Goal: Task Accomplishment & Management: Complete application form

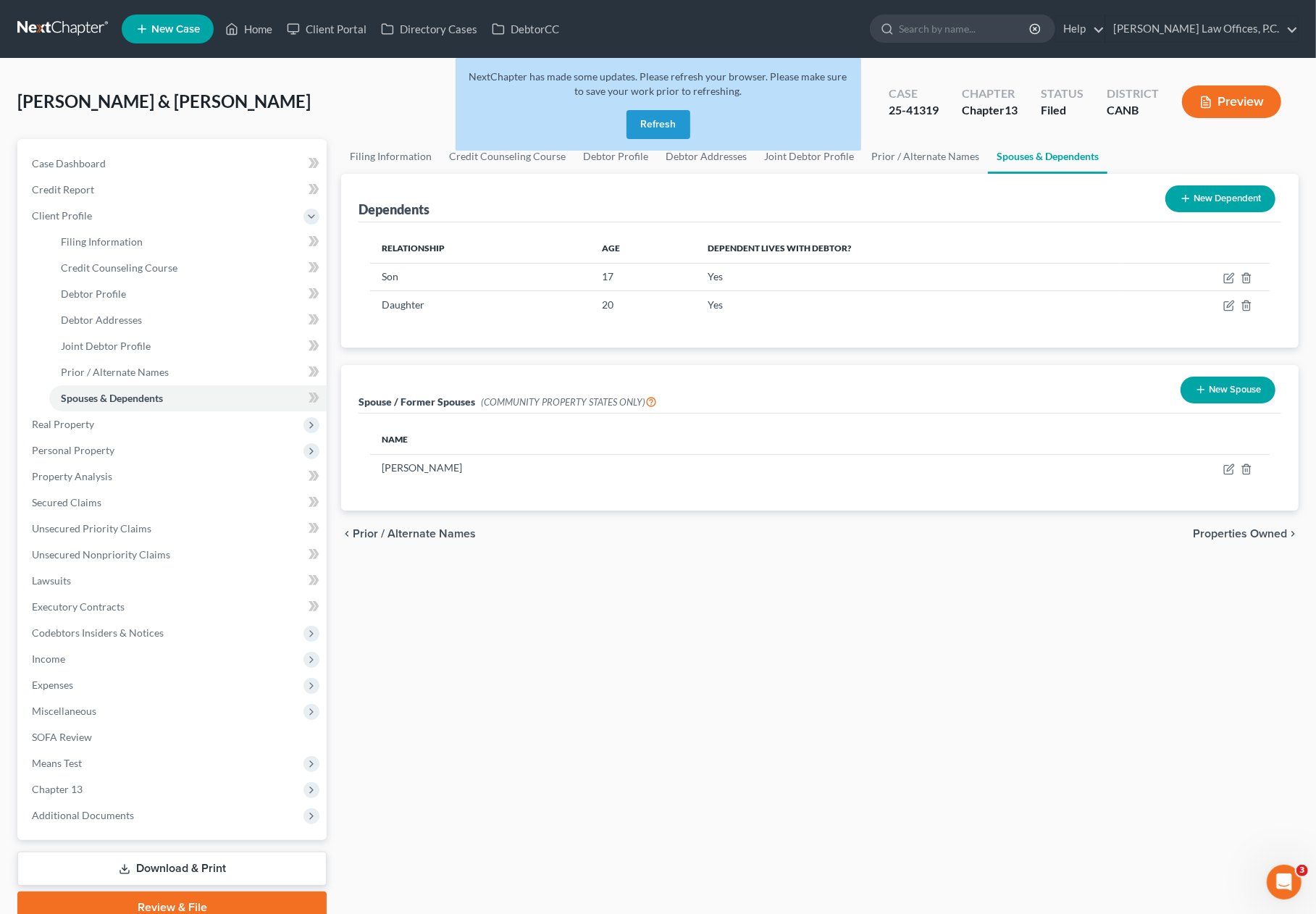
click at [651, 112] on button "Refresh" at bounding box center [658, 124] width 64 height 29
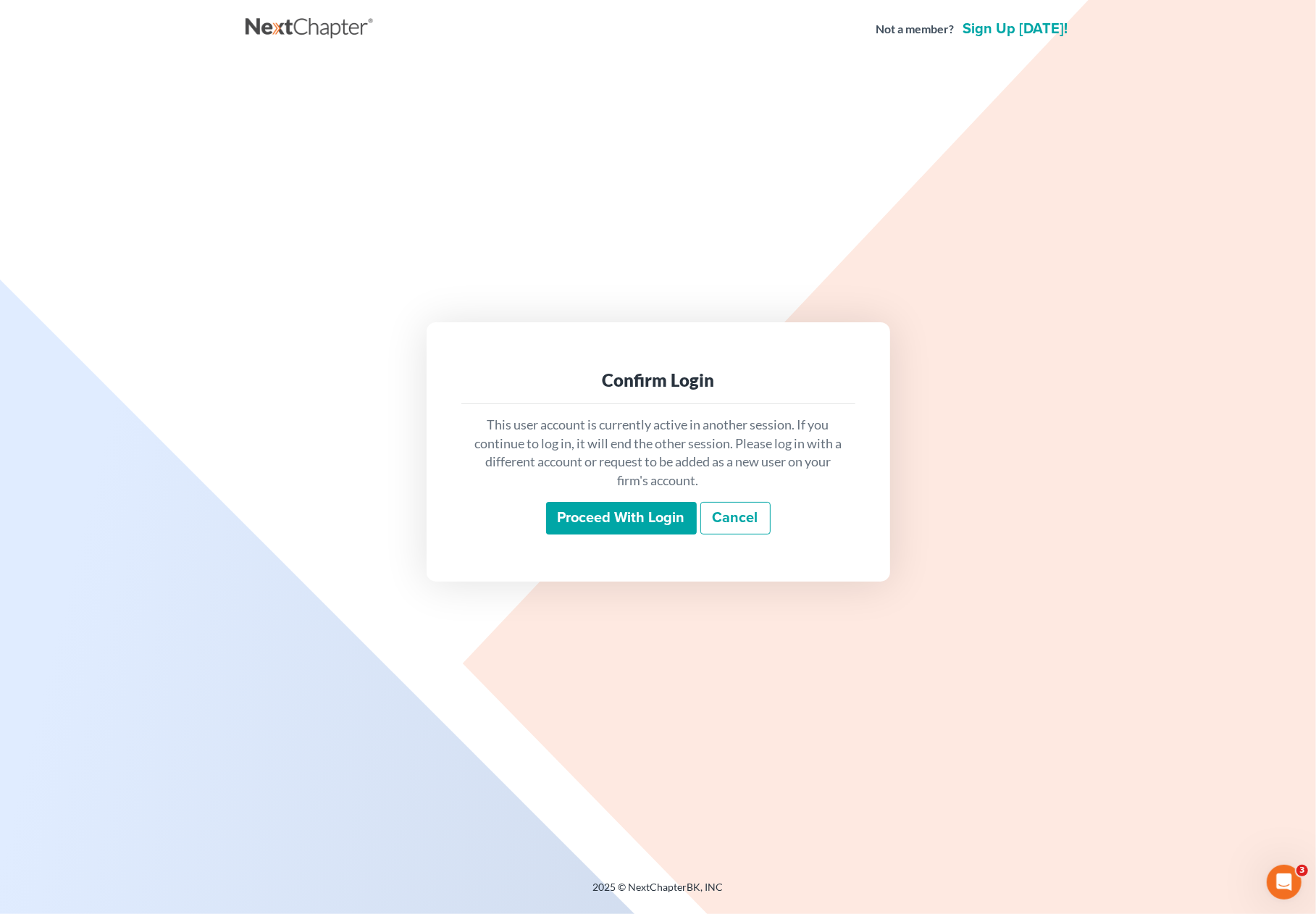
click at [610, 524] on input "Proceed with login" at bounding box center [621, 518] width 151 height 34
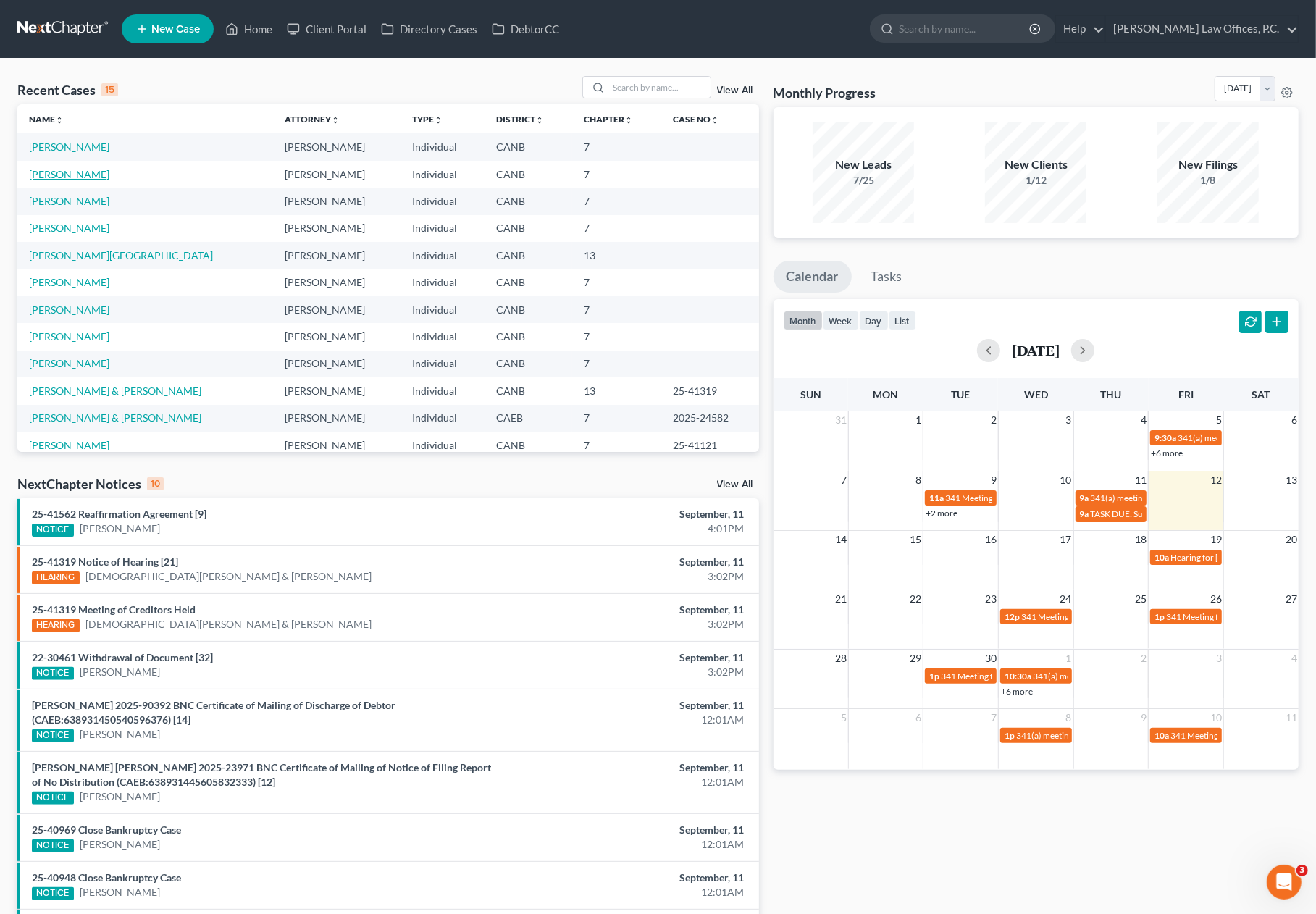
click at [83, 175] on link "[PERSON_NAME]" at bounding box center [69, 173] width 80 height 12
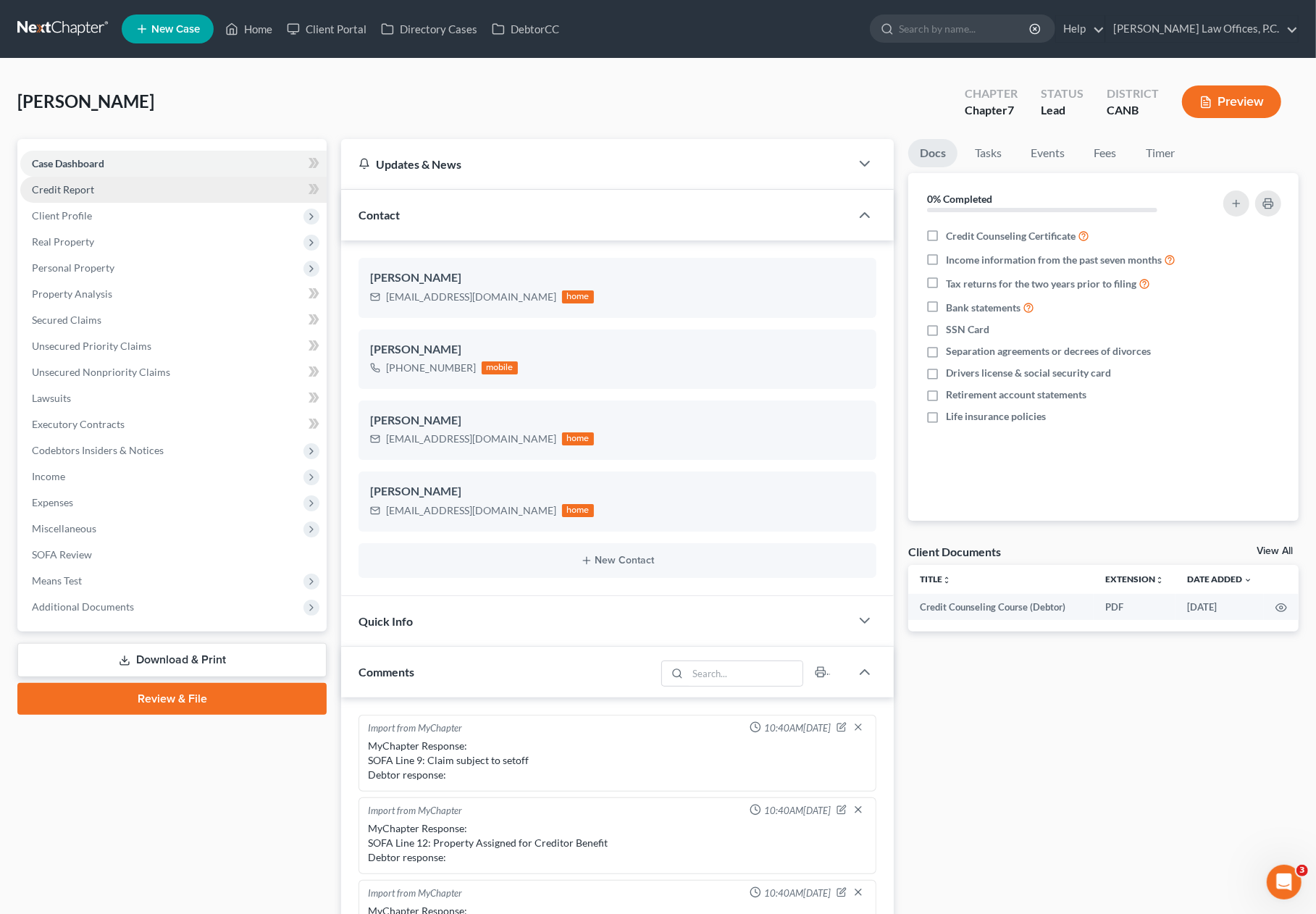
scroll to position [256, 0]
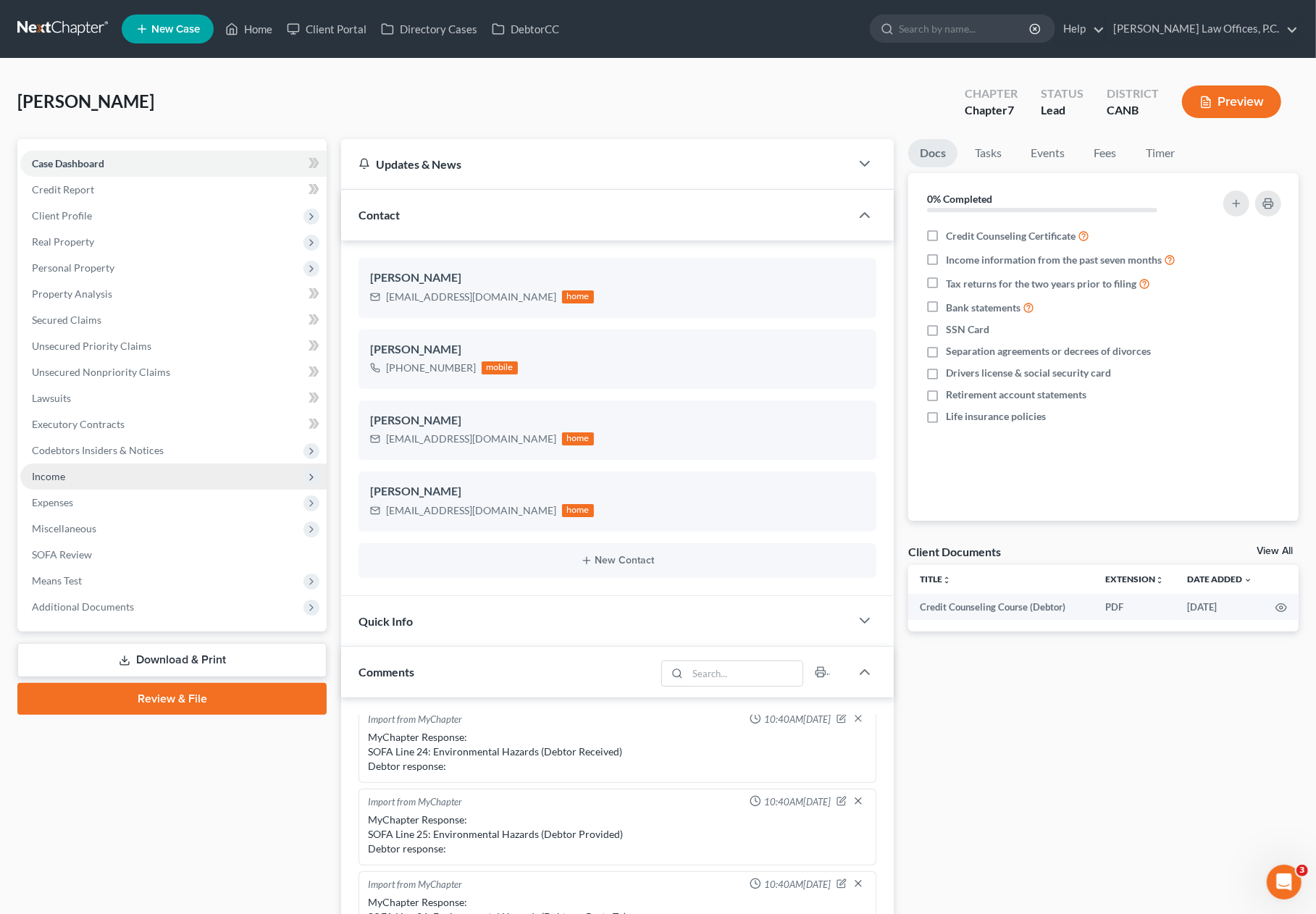
click at [175, 478] on span "Income" at bounding box center [174, 476] width 306 height 26
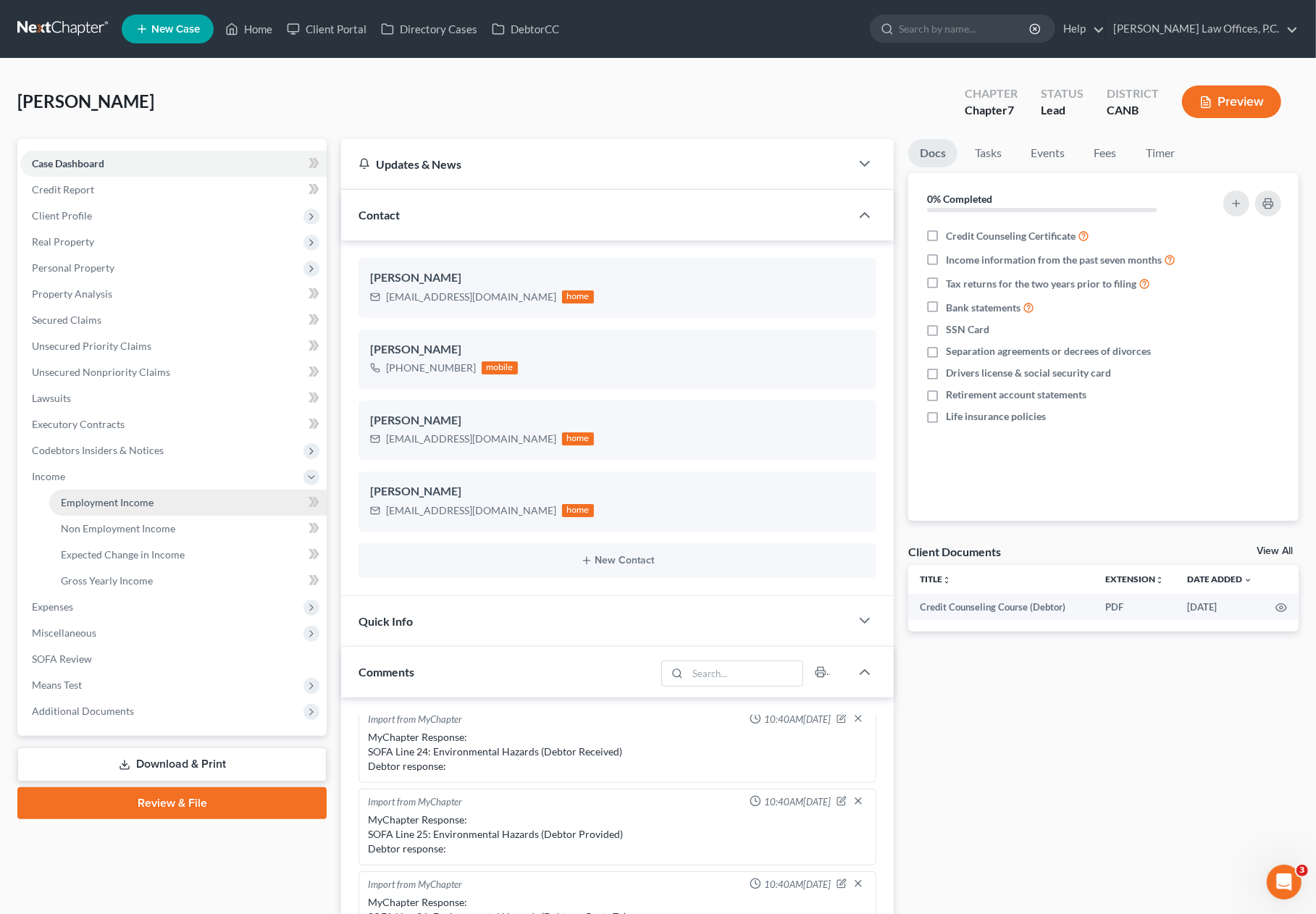
click at [152, 505] on link "Employment Income" at bounding box center [187, 502] width 277 height 26
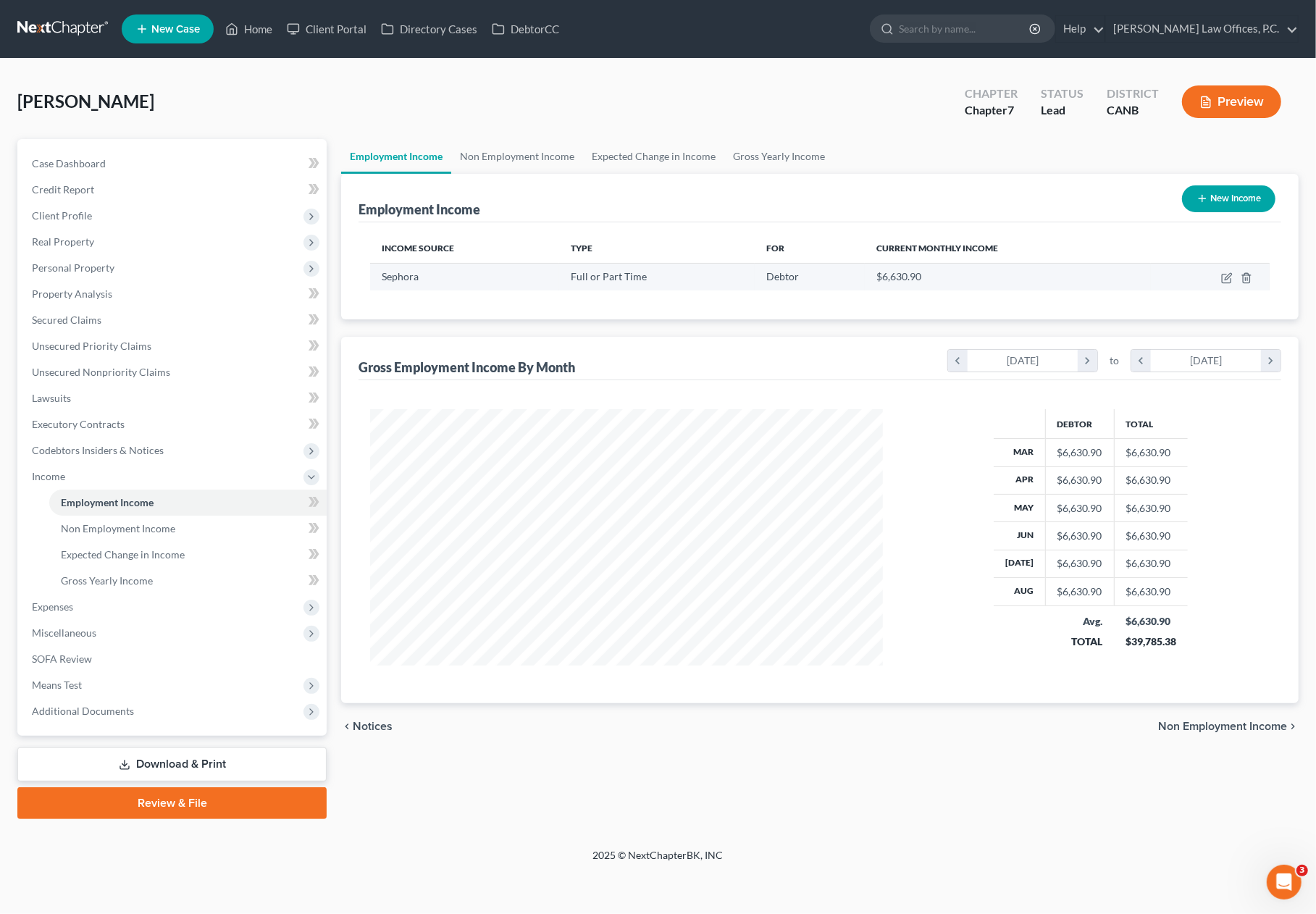
scroll to position [259, 541]
click at [1226, 278] on icon "button" at bounding box center [1228, 277] width 7 height 7
select select "0"
select select "4"
select select "2"
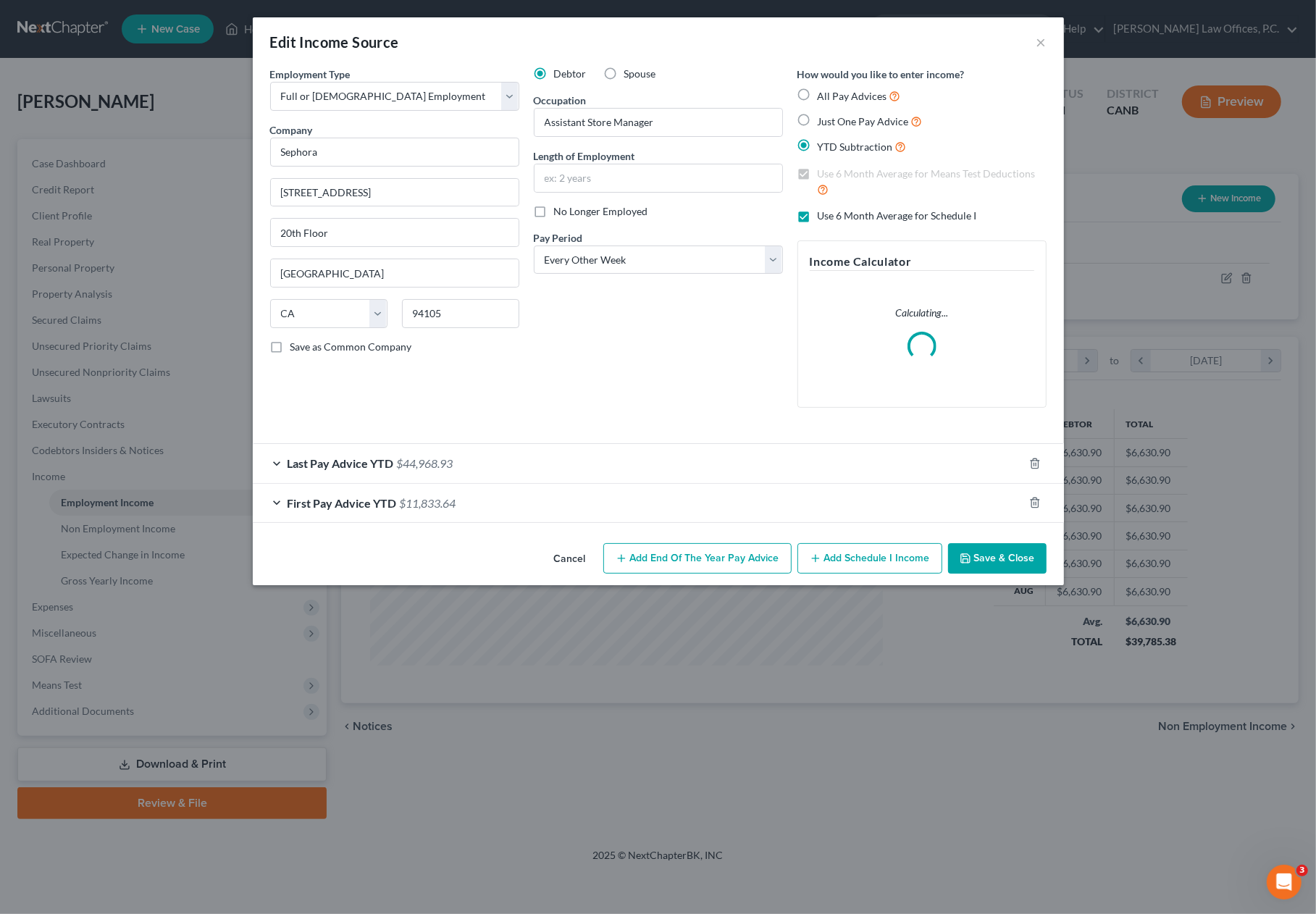
click at [503, 467] on div "Last Pay Advice YTD $44,968.93" at bounding box center [638, 462] width 771 height 38
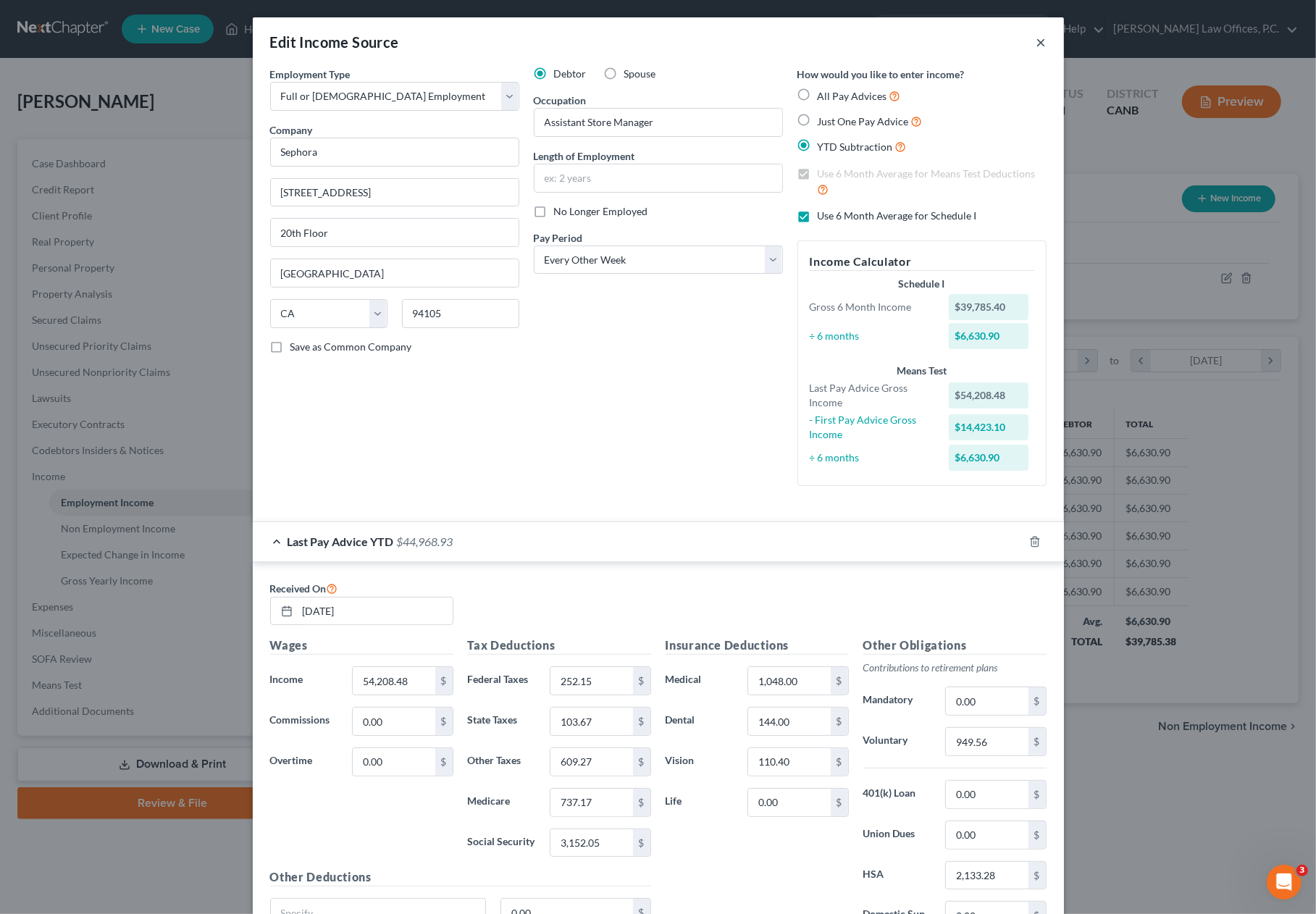
click at [1036, 39] on button "×" at bounding box center [1041, 42] width 10 height 17
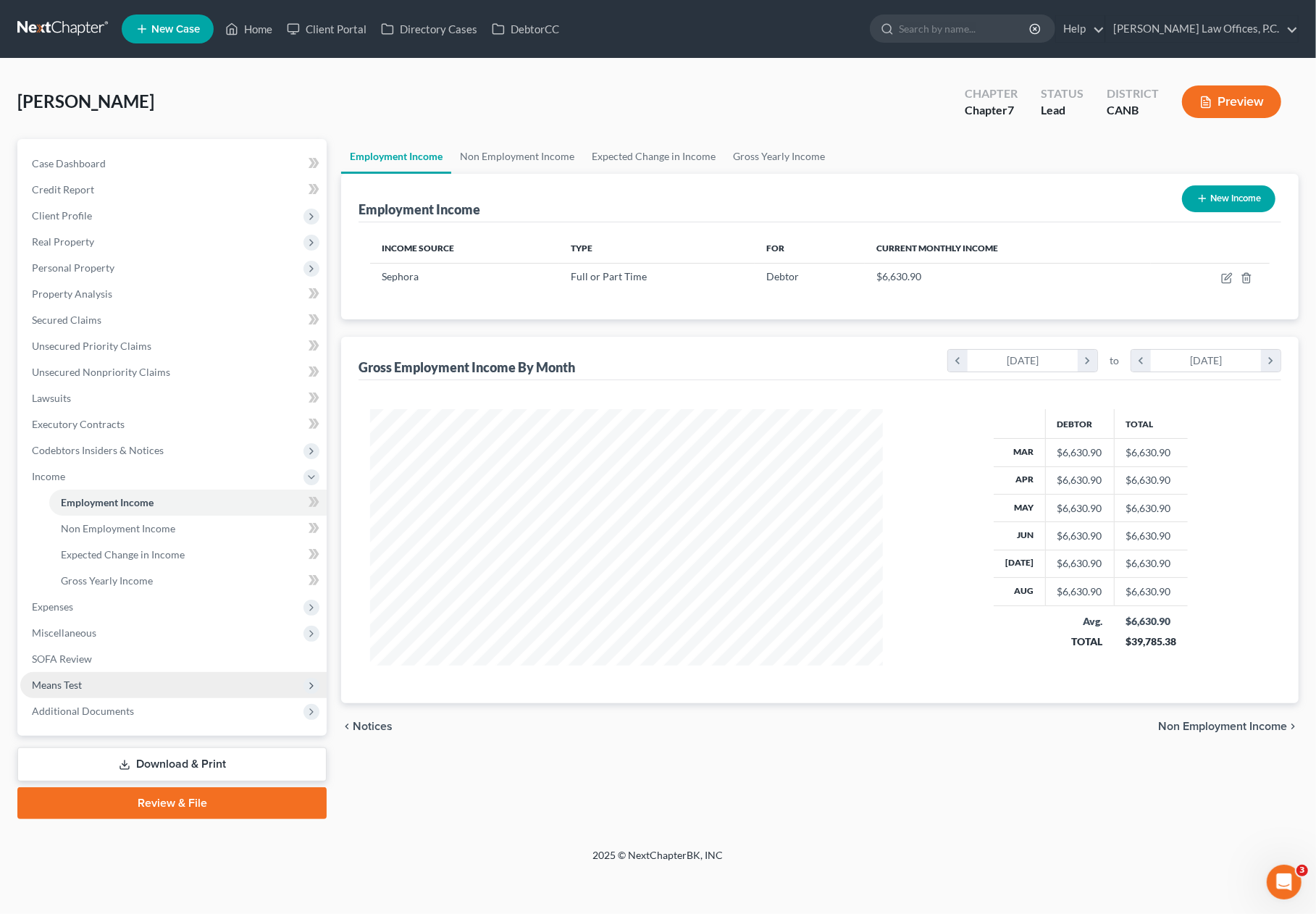
click at [123, 684] on span "Means Test" at bounding box center [174, 685] width 306 height 26
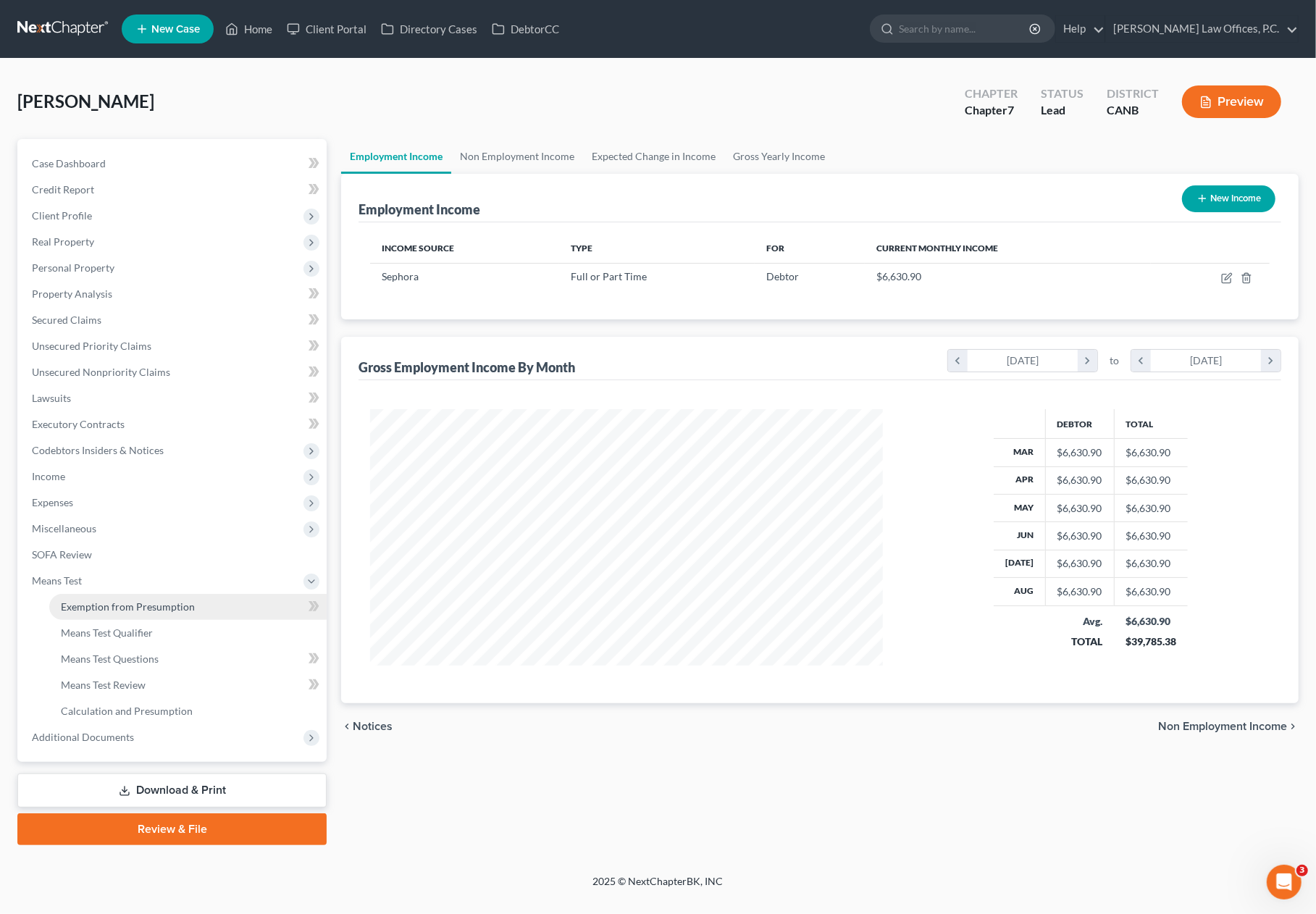
click at [179, 613] on link "Exemption from Presumption" at bounding box center [187, 607] width 277 height 26
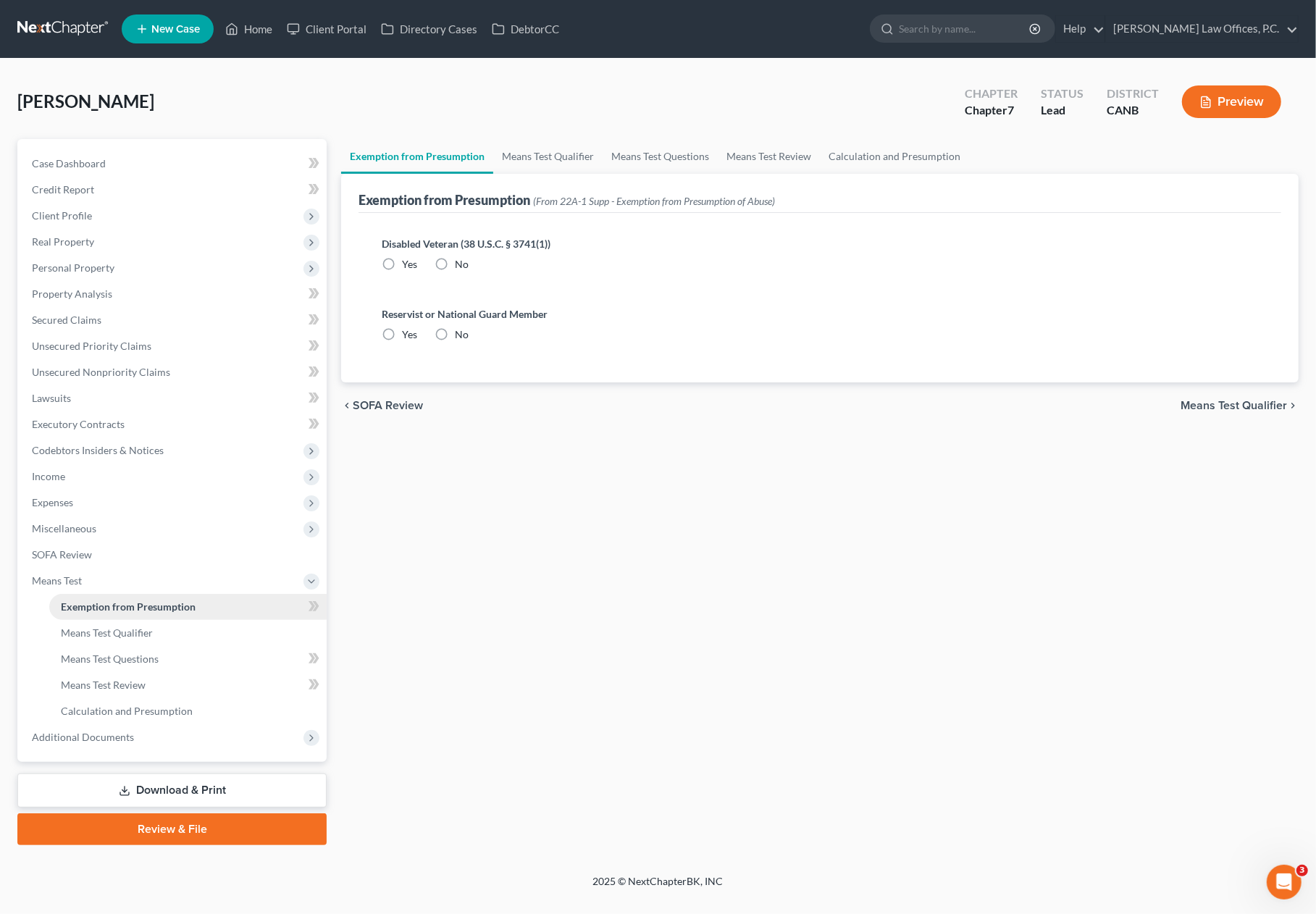
radio input "true"
click at [561, 160] on link "Means Test Qualifier" at bounding box center [548, 156] width 110 height 34
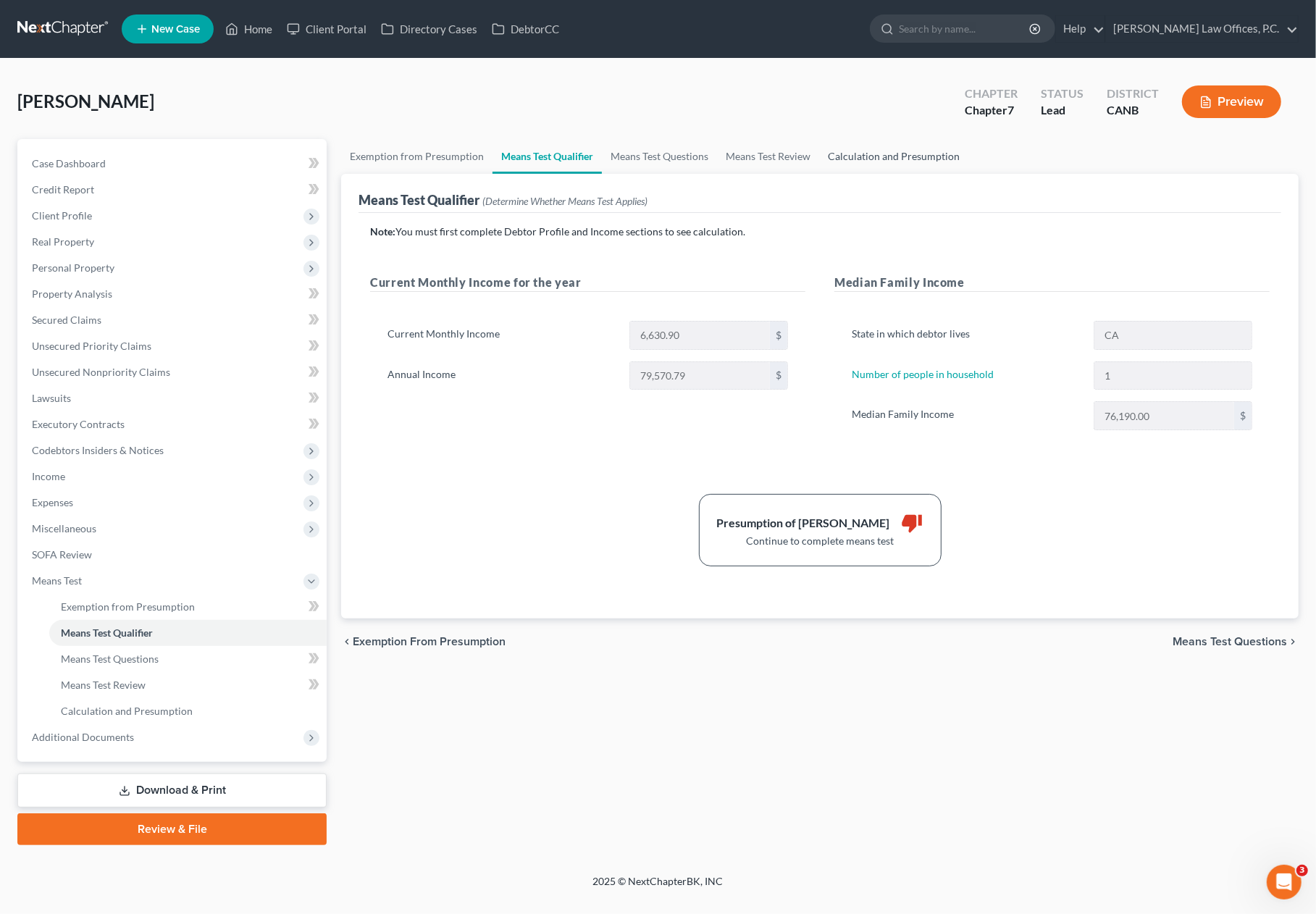
click at [922, 151] on link "Calculation and Presumption" at bounding box center [894, 156] width 149 height 34
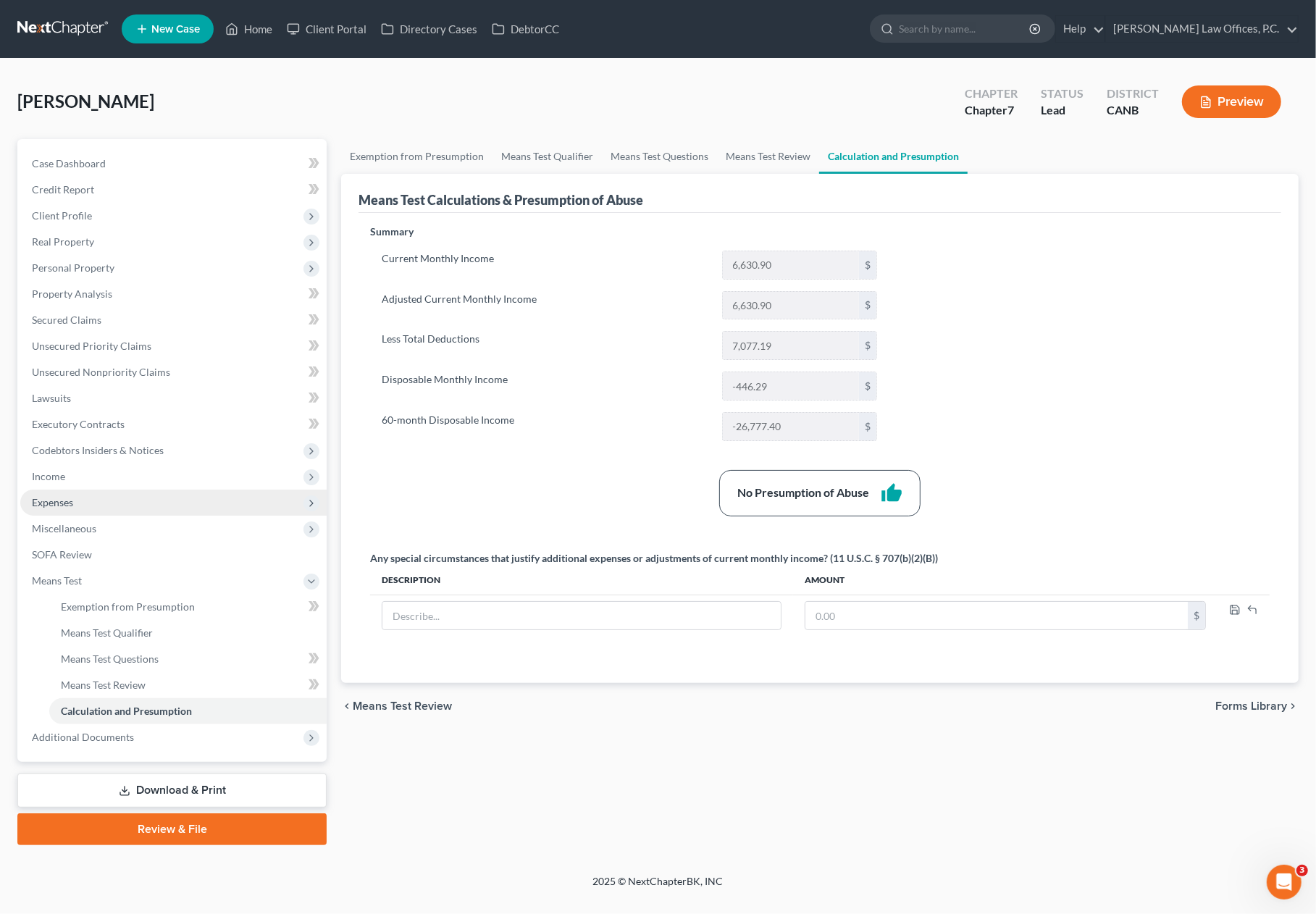
click at [160, 492] on span "Expenses" at bounding box center [174, 502] width 306 height 26
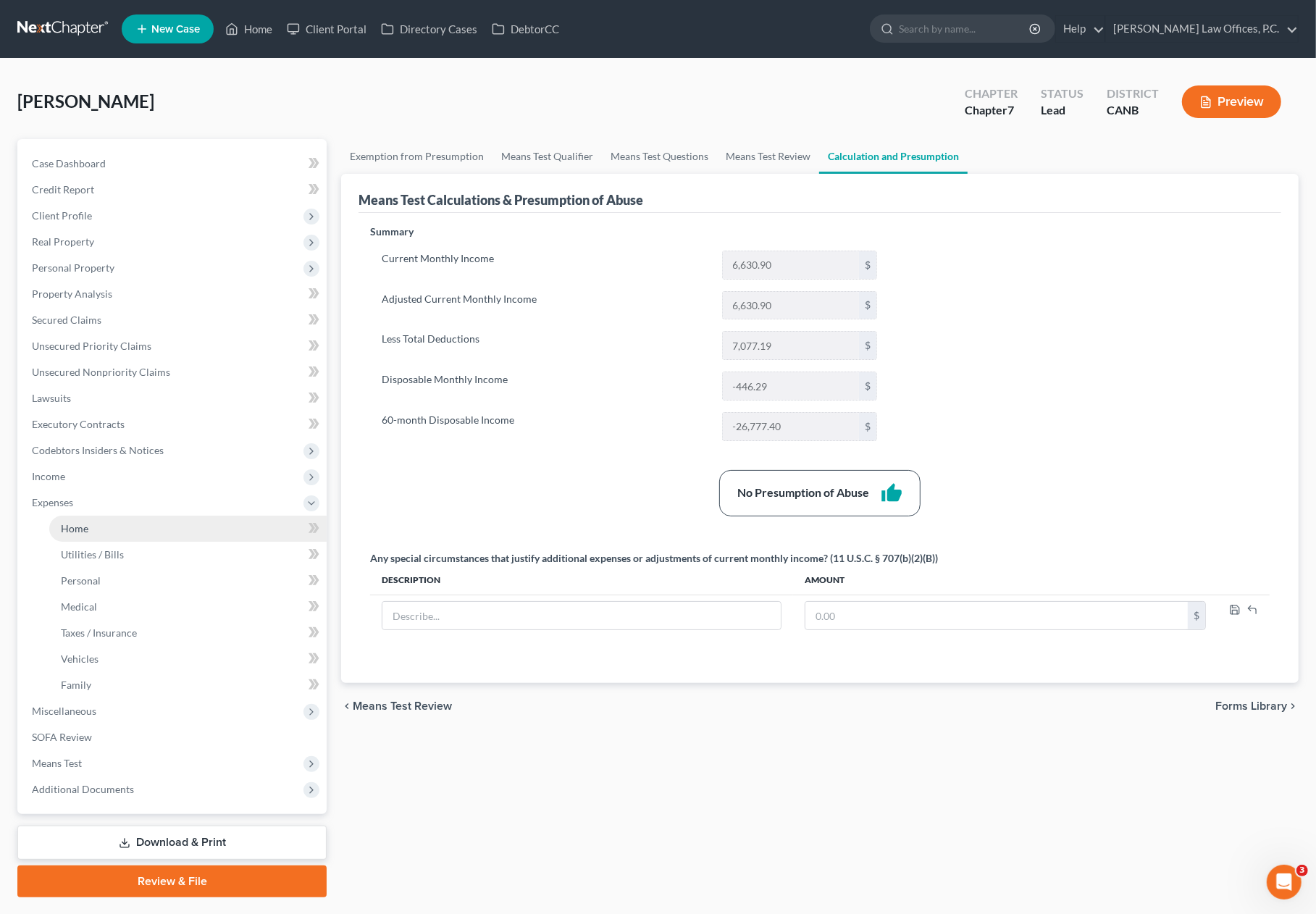
click at [162, 526] on link "Home" at bounding box center [187, 529] width 277 height 26
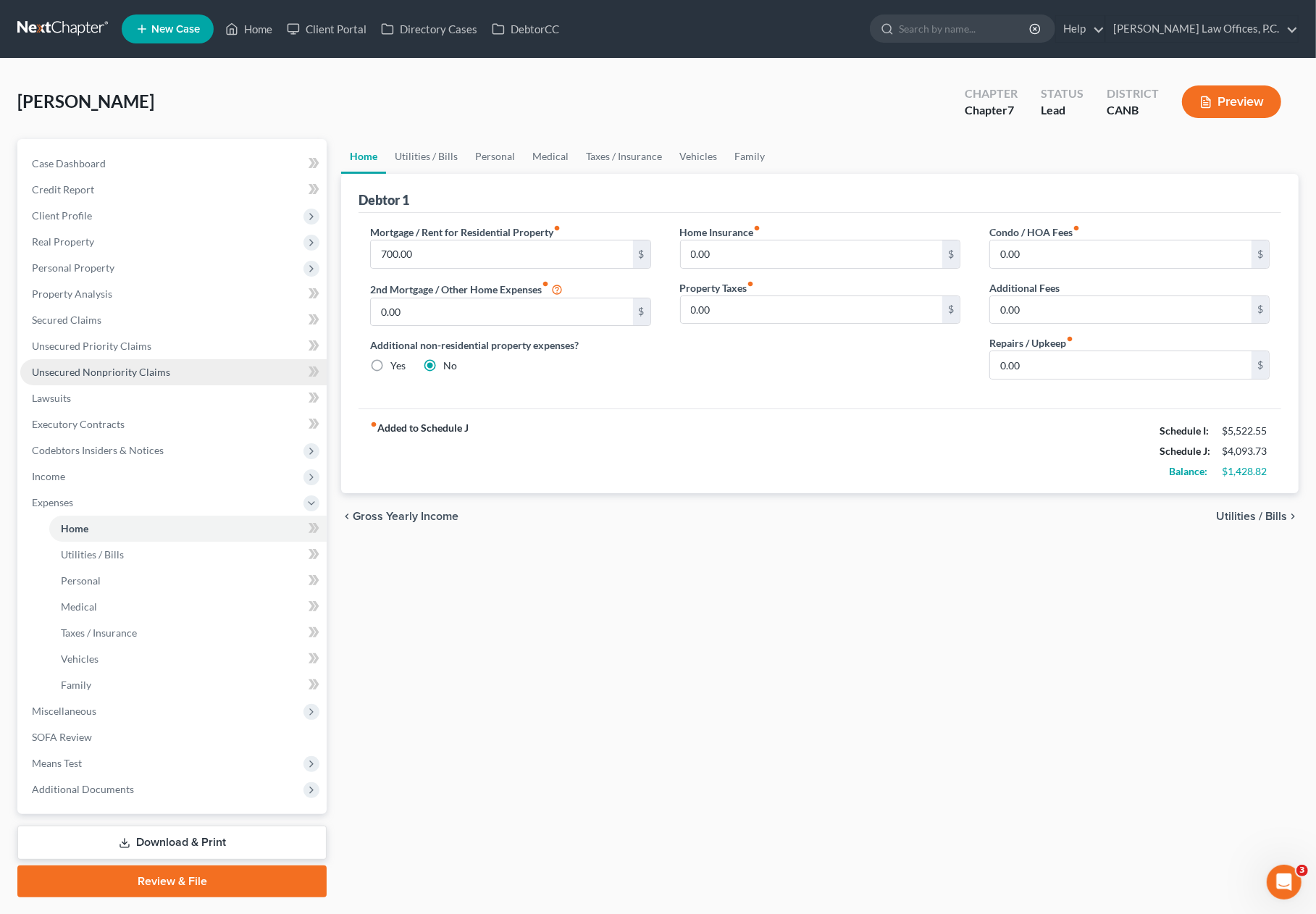
click at [165, 371] on span "Unsecured Nonpriority Claims" at bounding box center [101, 371] width 138 height 12
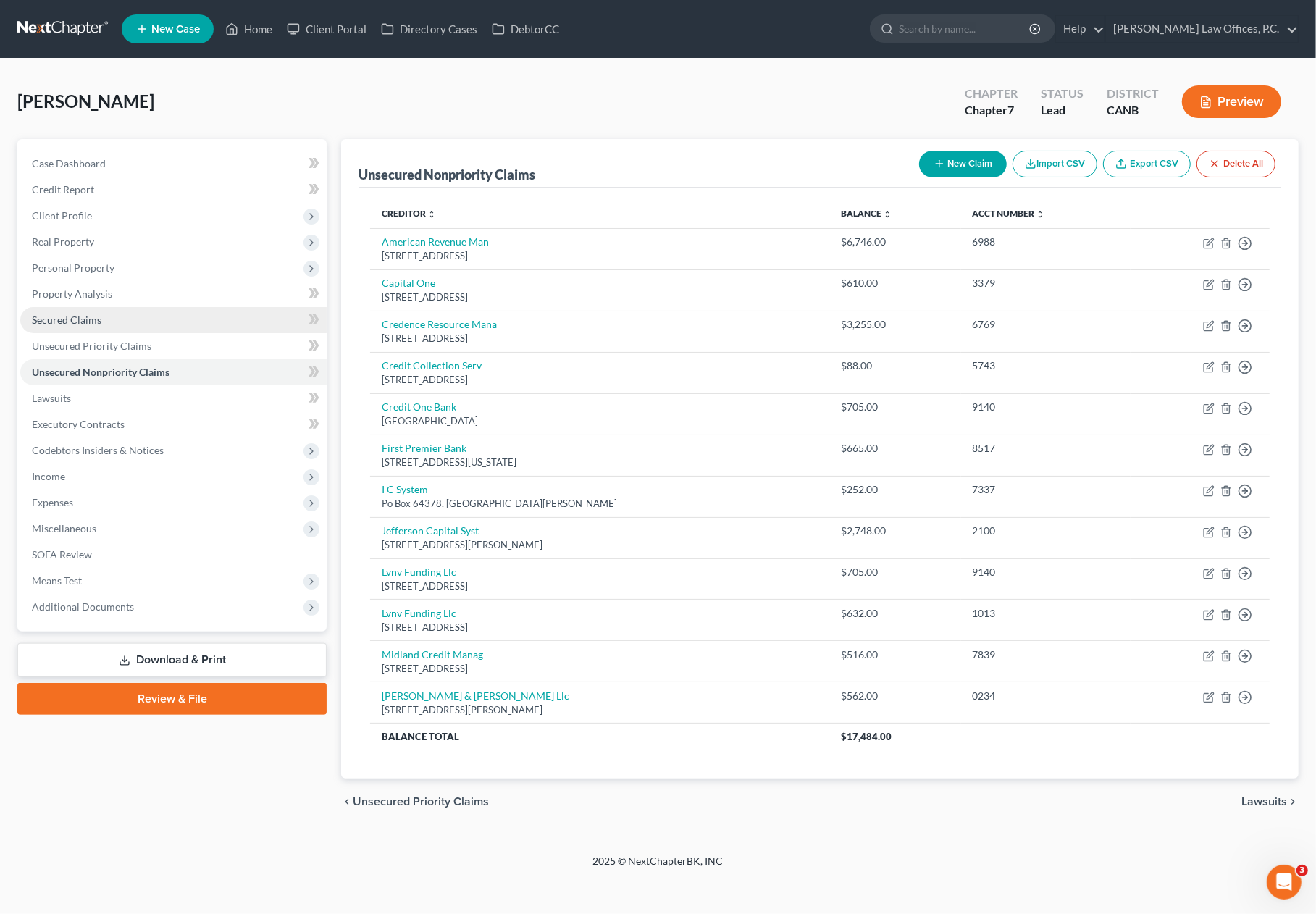
click at [180, 324] on link "Secured Claims" at bounding box center [174, 320] width 306 height 26
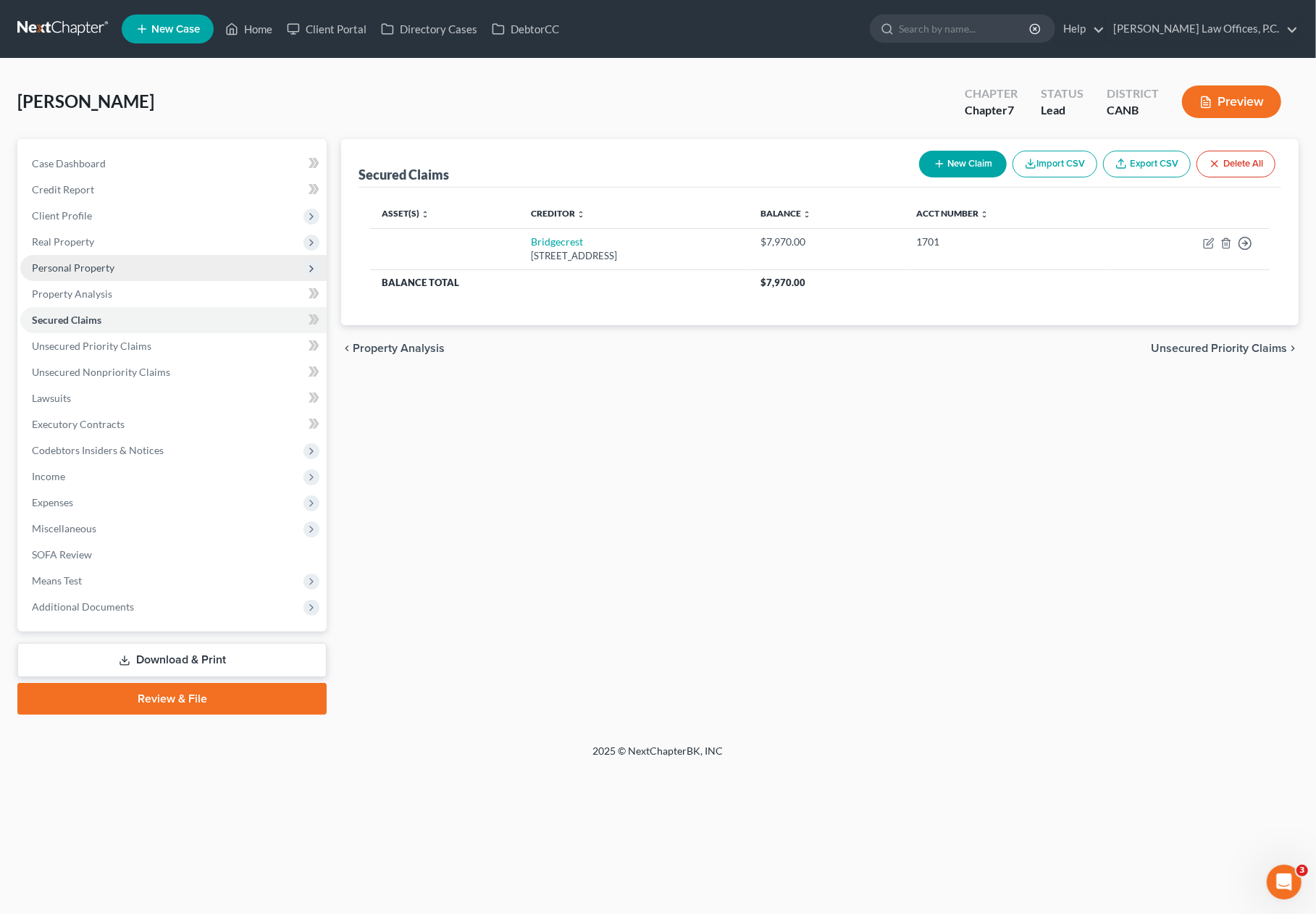
click at [108, 264] on span "Personal Property" at bounding box center [73, 267] width 83 height 12
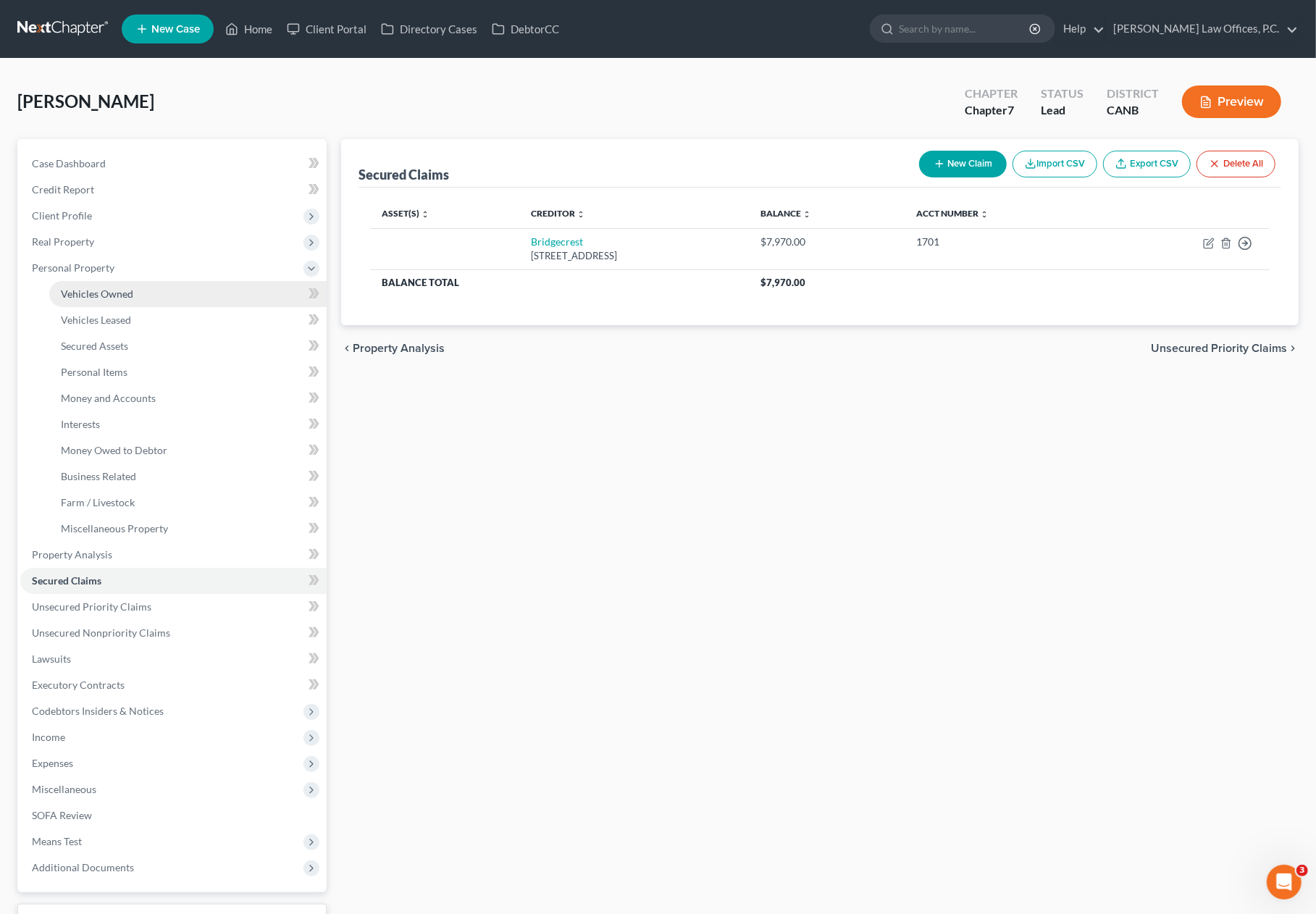
click at [153, 296] on link "Vehicles Owned" at bounding box center [187, 294] width 277 height 26
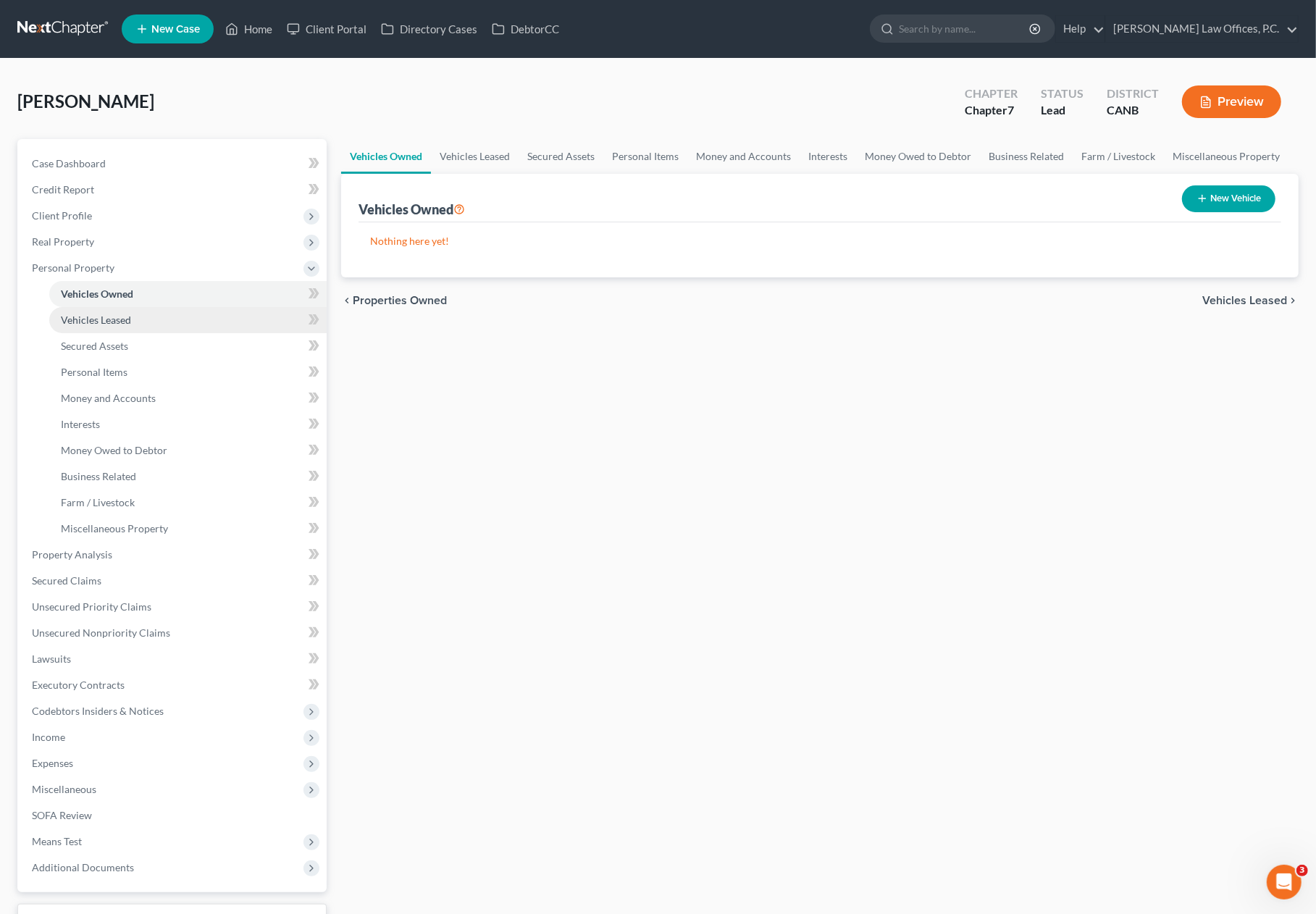
click at [142, 315] on link "Vehicles Leased" at bounding box center [187, 320] width 277 height 26
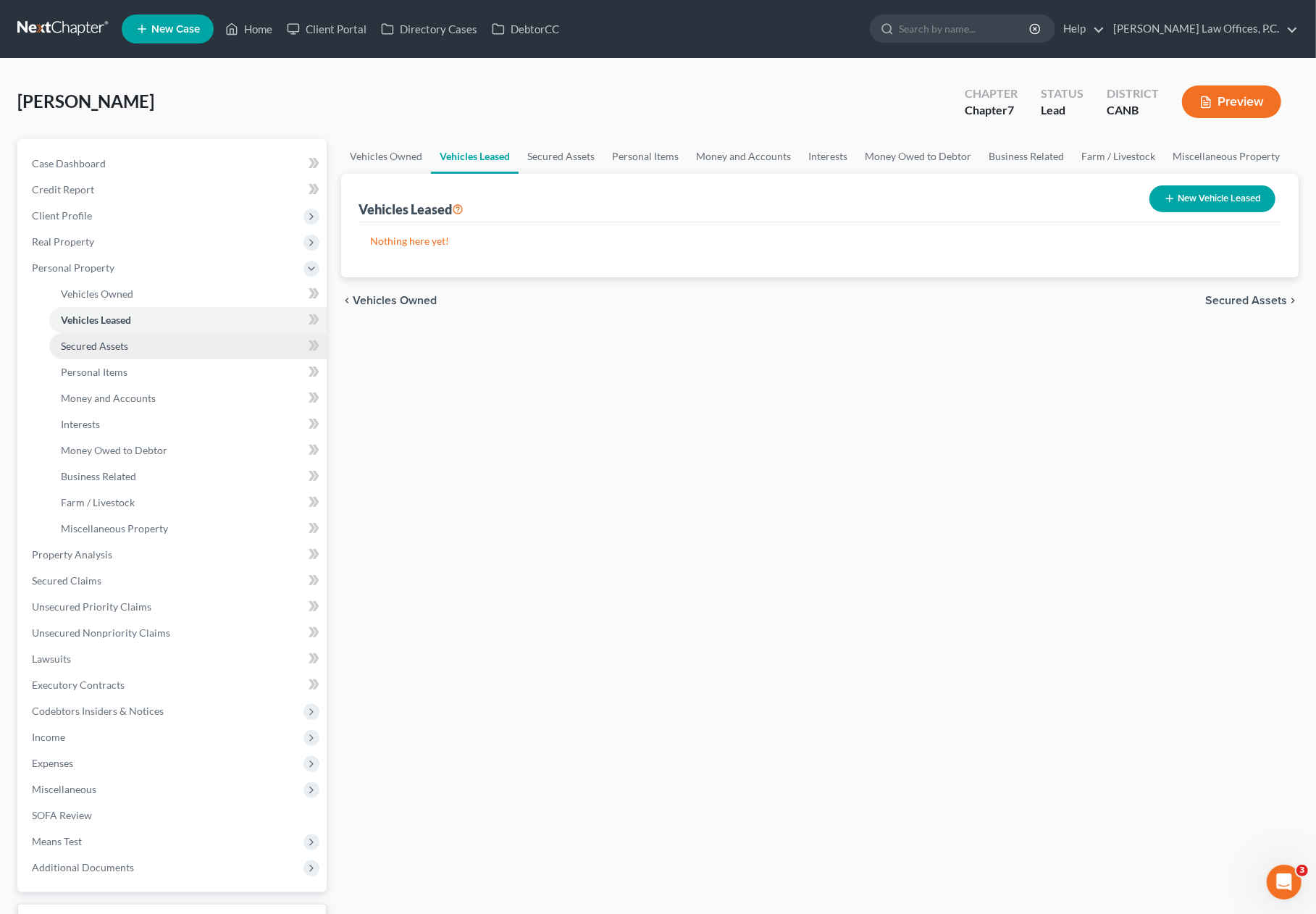
click at [150, 344] on link "Secured Assets" at bounding box center [187, 346] width 277 height 26
click at [150, 370] on link "Personal Items" at bounding box center [187, 372] width 277 height 26
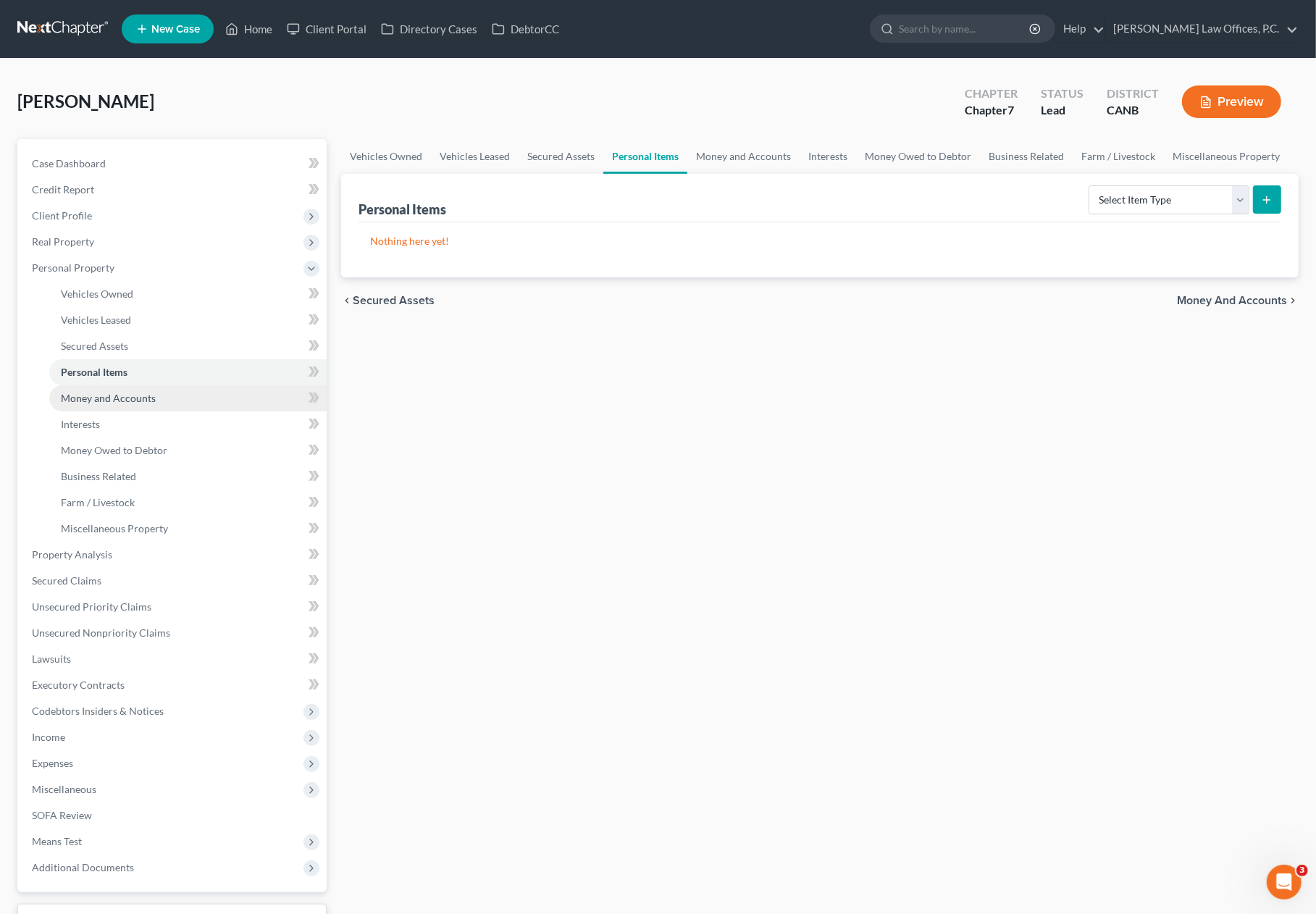
click at [149, 399] on span "Money and Accounts" at bounding box center [108, 398] width 95 height 12
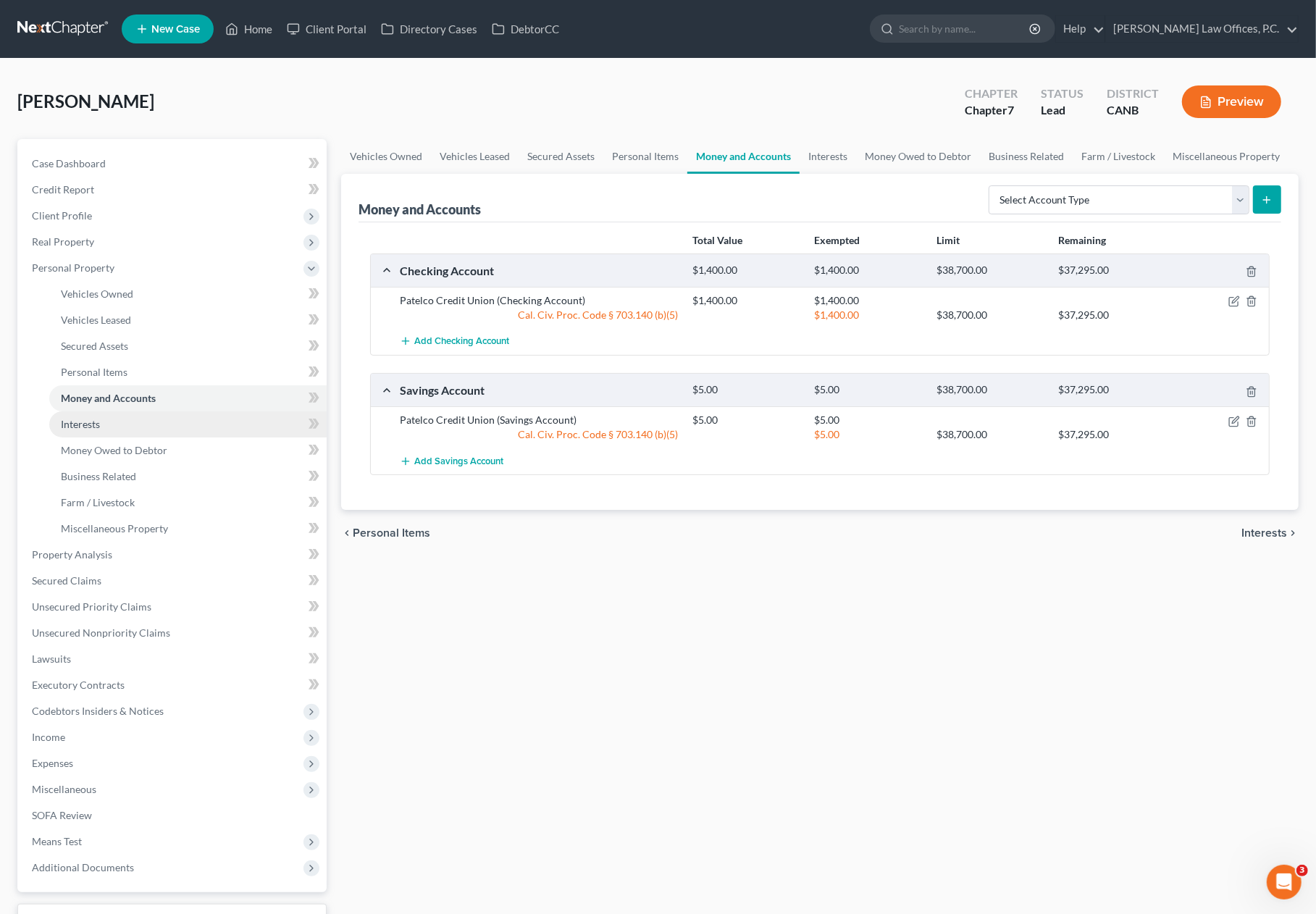
click at [135, 430] on link "Interests" at bounding box center [187, 425] width 277 height 26
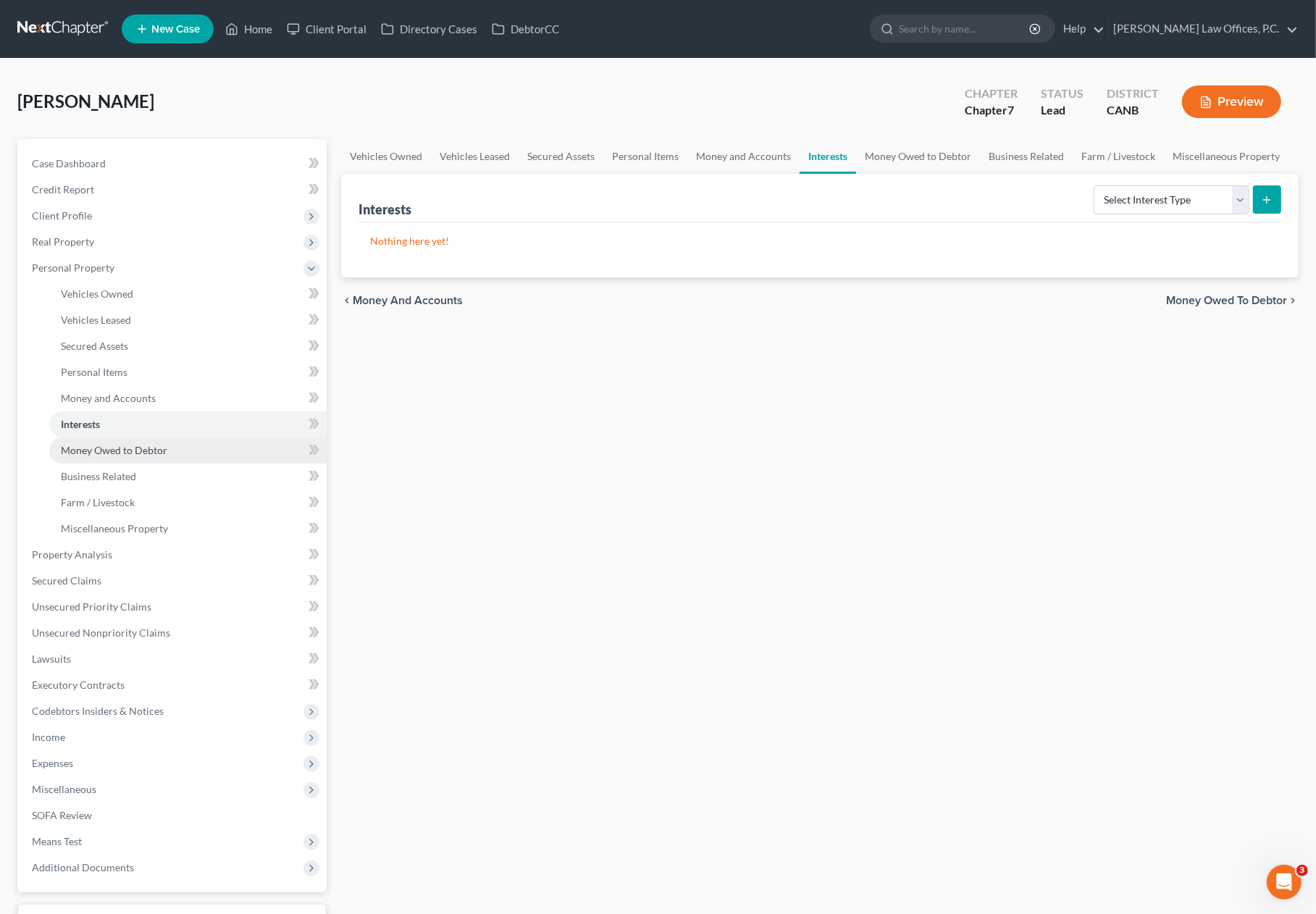
click at [146, 445] on span "Money Owed to Debtor" at bounding box center [114, 449] width 106 height 12
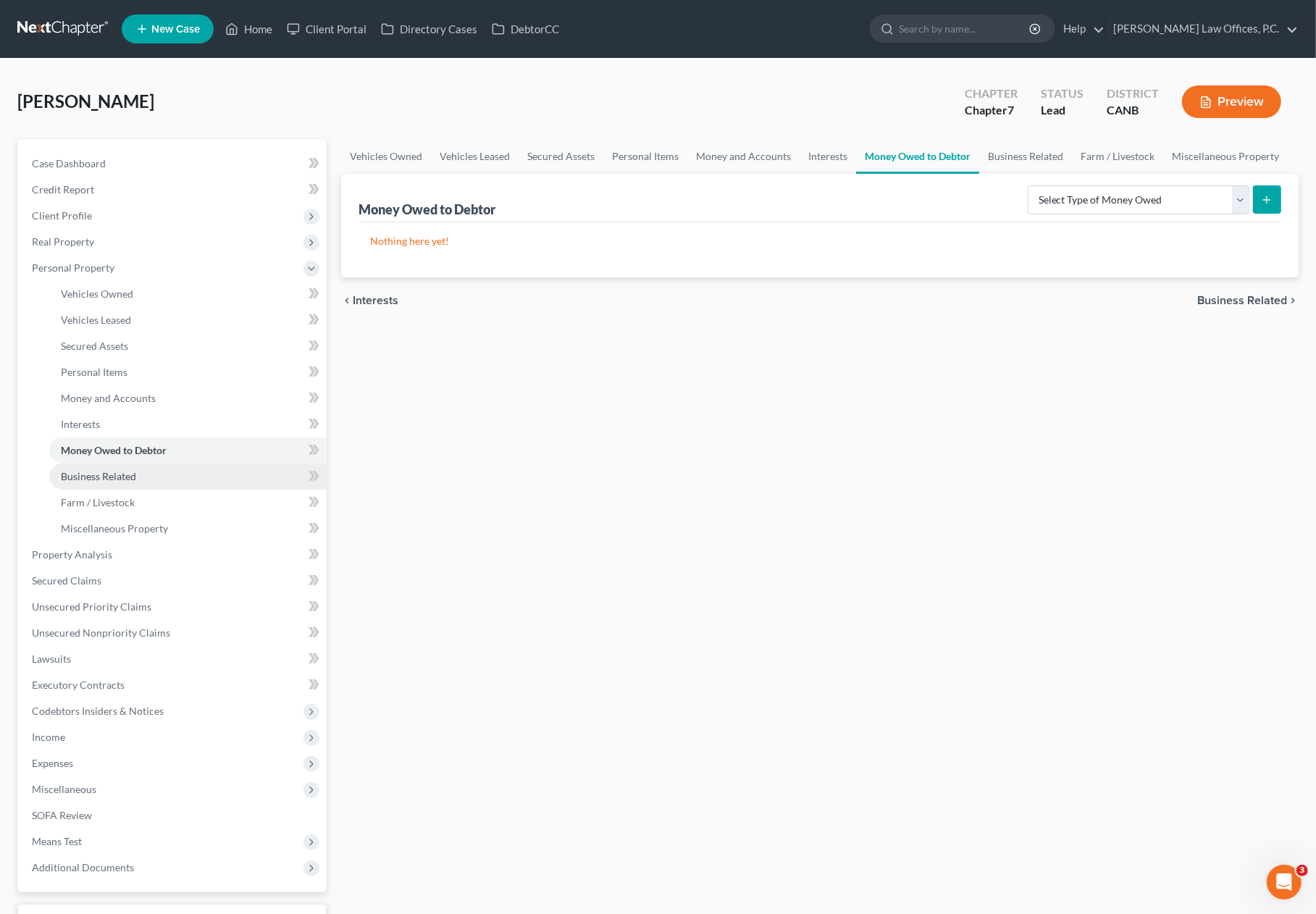
click at [140, 476] on link "Business Related" at bounding box center [187, 476] width 277 height 26
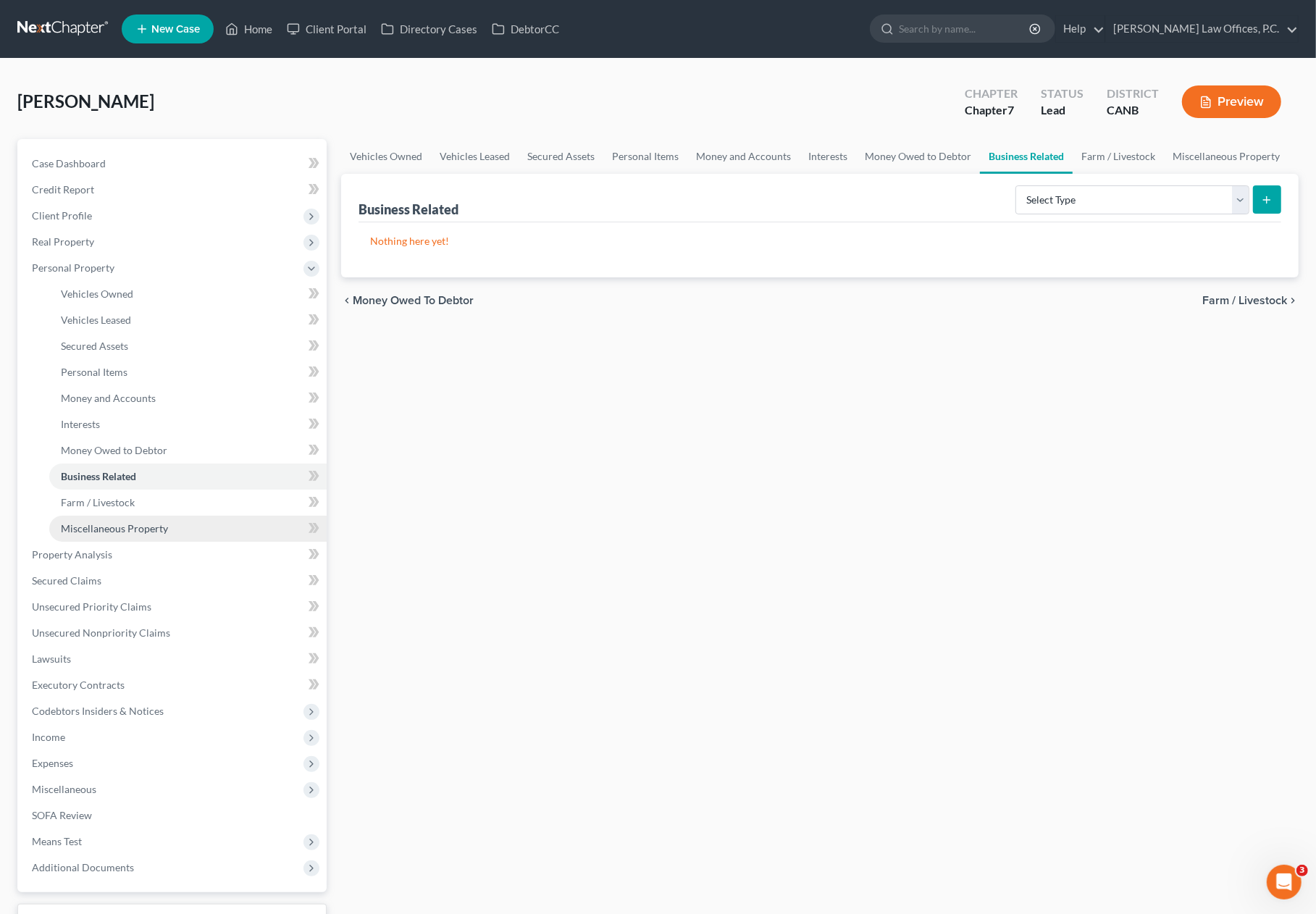
click at [148, 525] on span "Miscellaneous Property" at bounding box center [114, 528] width 107 height 12
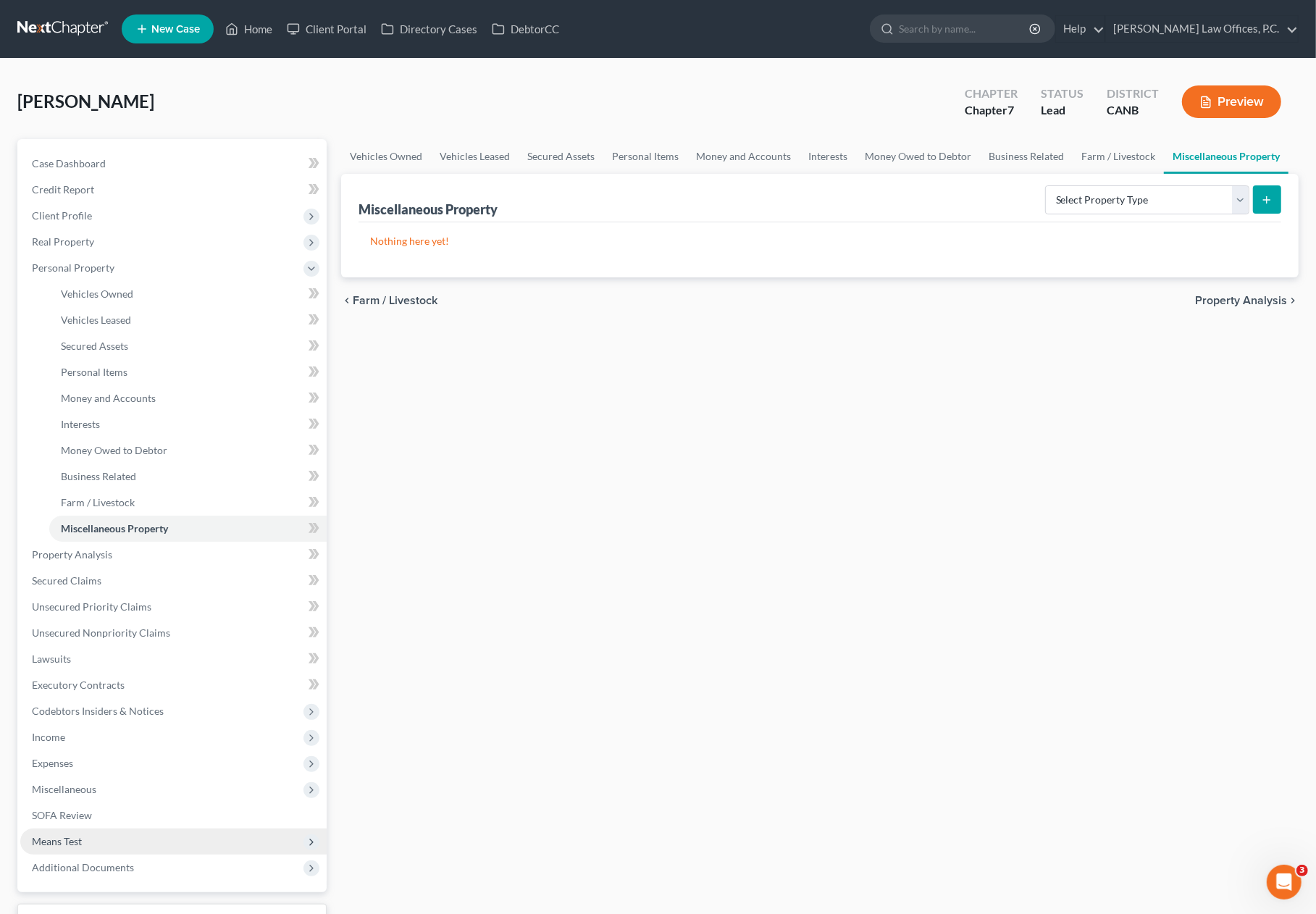
scroll to position [1, 0]
click at [140, 853] on span "Additional Documents" at bounding box center [174, 867] width 306 height 26
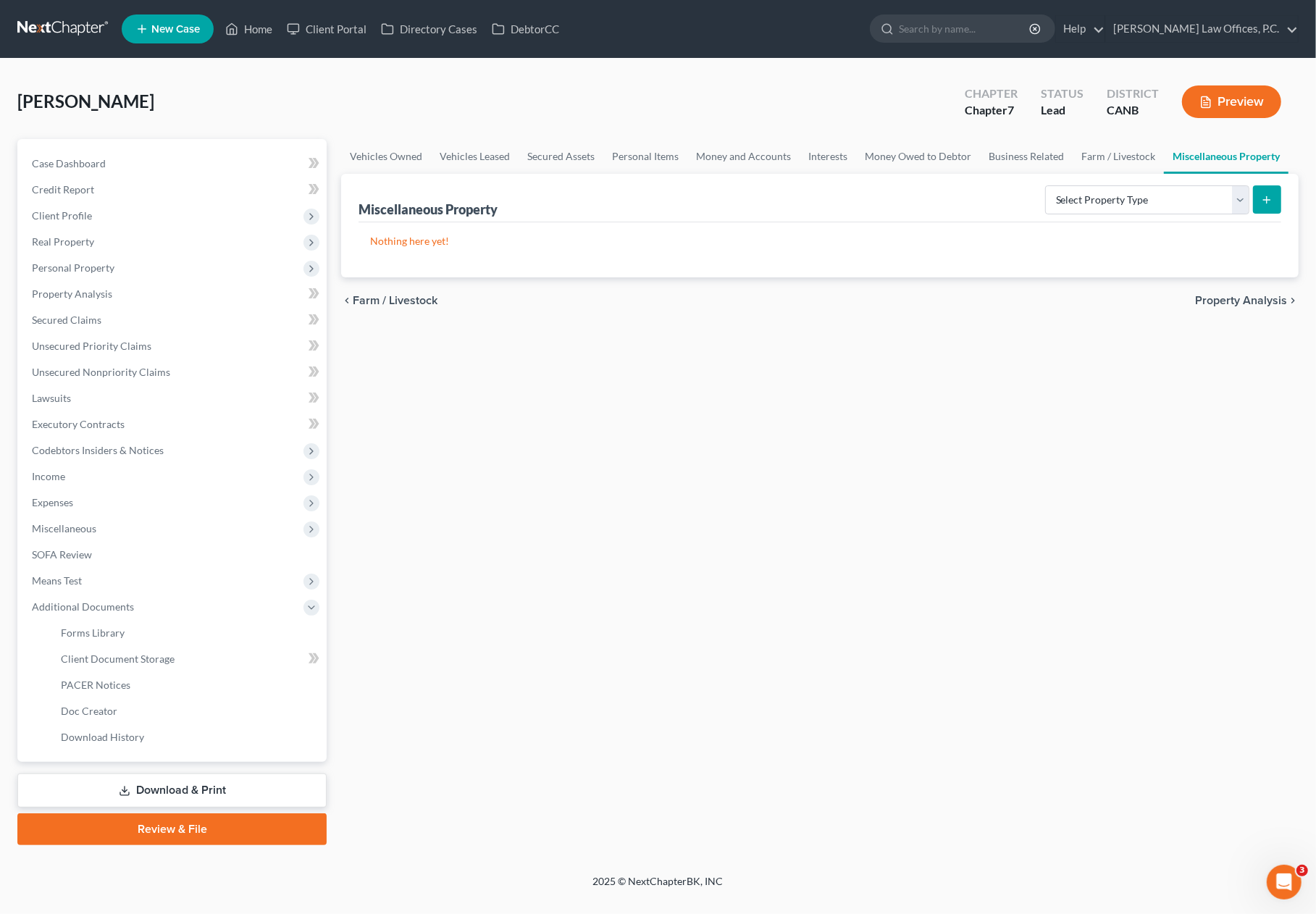
scroll to position [0, 0]
click at [140, 574] on span "Means Test" at bounding box center [174, 581] width 306 height 26
click at [156, 605] on span "Exemption from Presumption" at bounding box center [128, 606] width 134 height 12
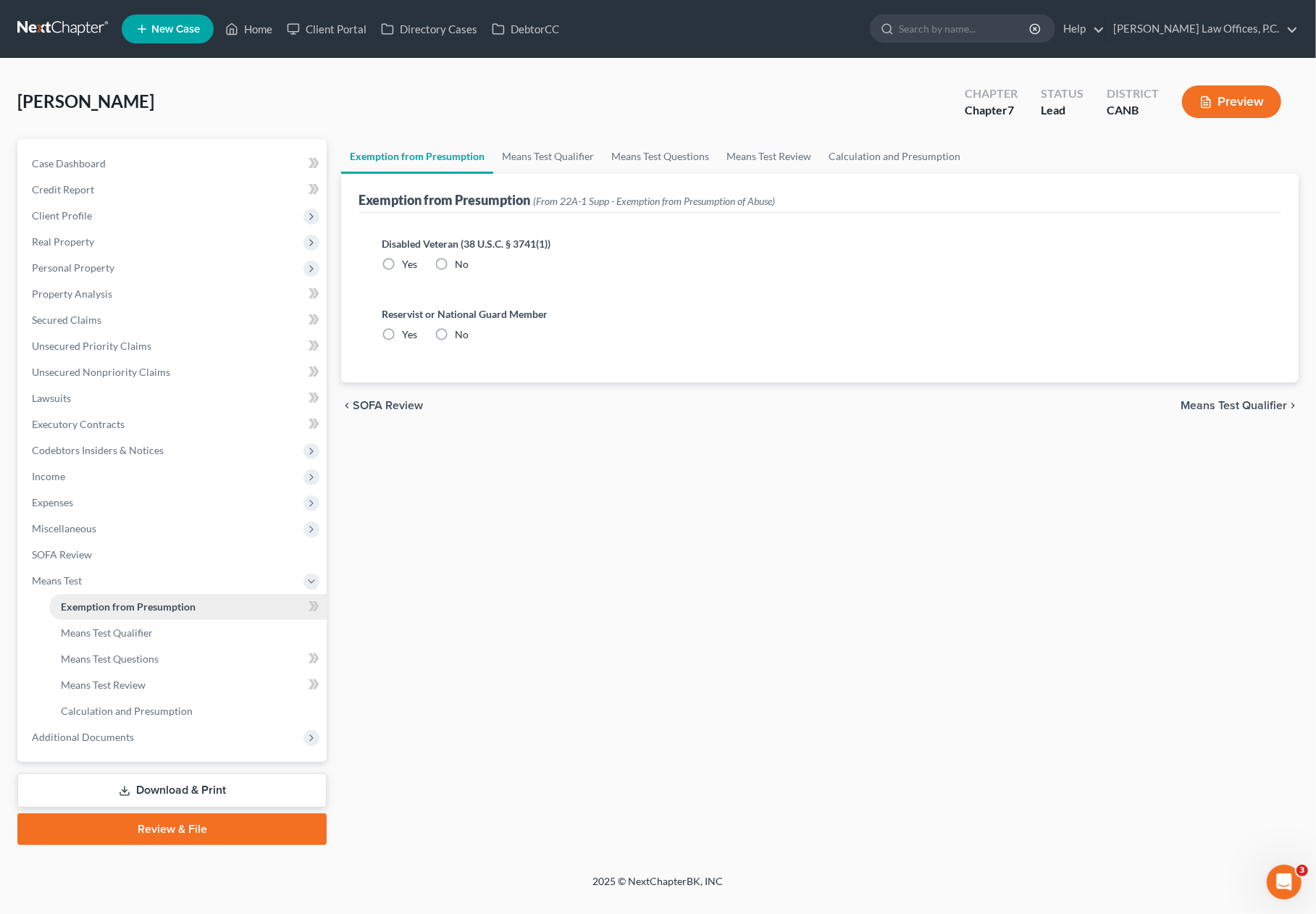
radio input "true"
click at [860, 154] on link "Calculation and Presumption" at bounding box center [895, 156] width 149 height 34
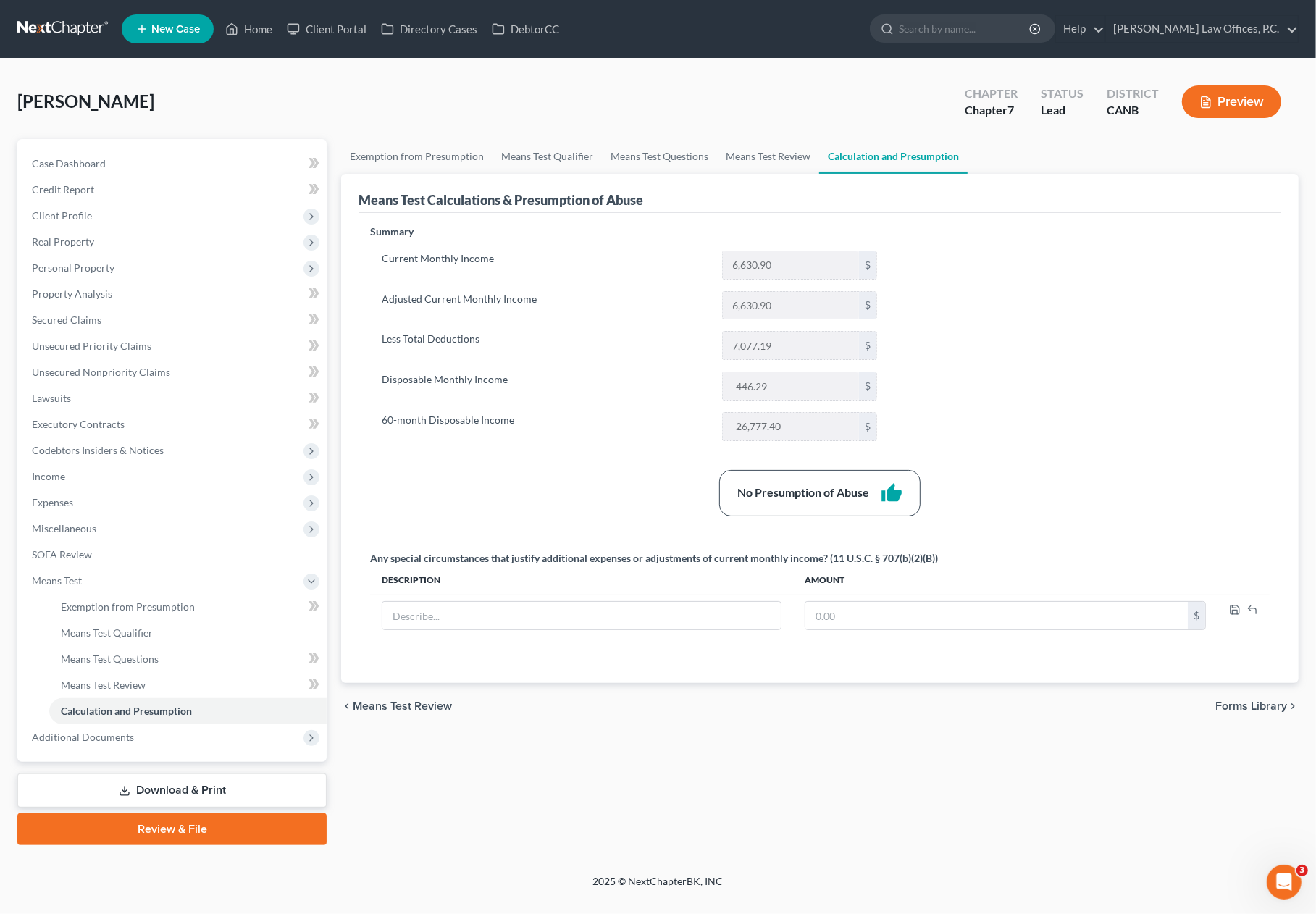
click at [1242, 96] on button "Preview" at bounding box center [1231, 101] width 99 height 33
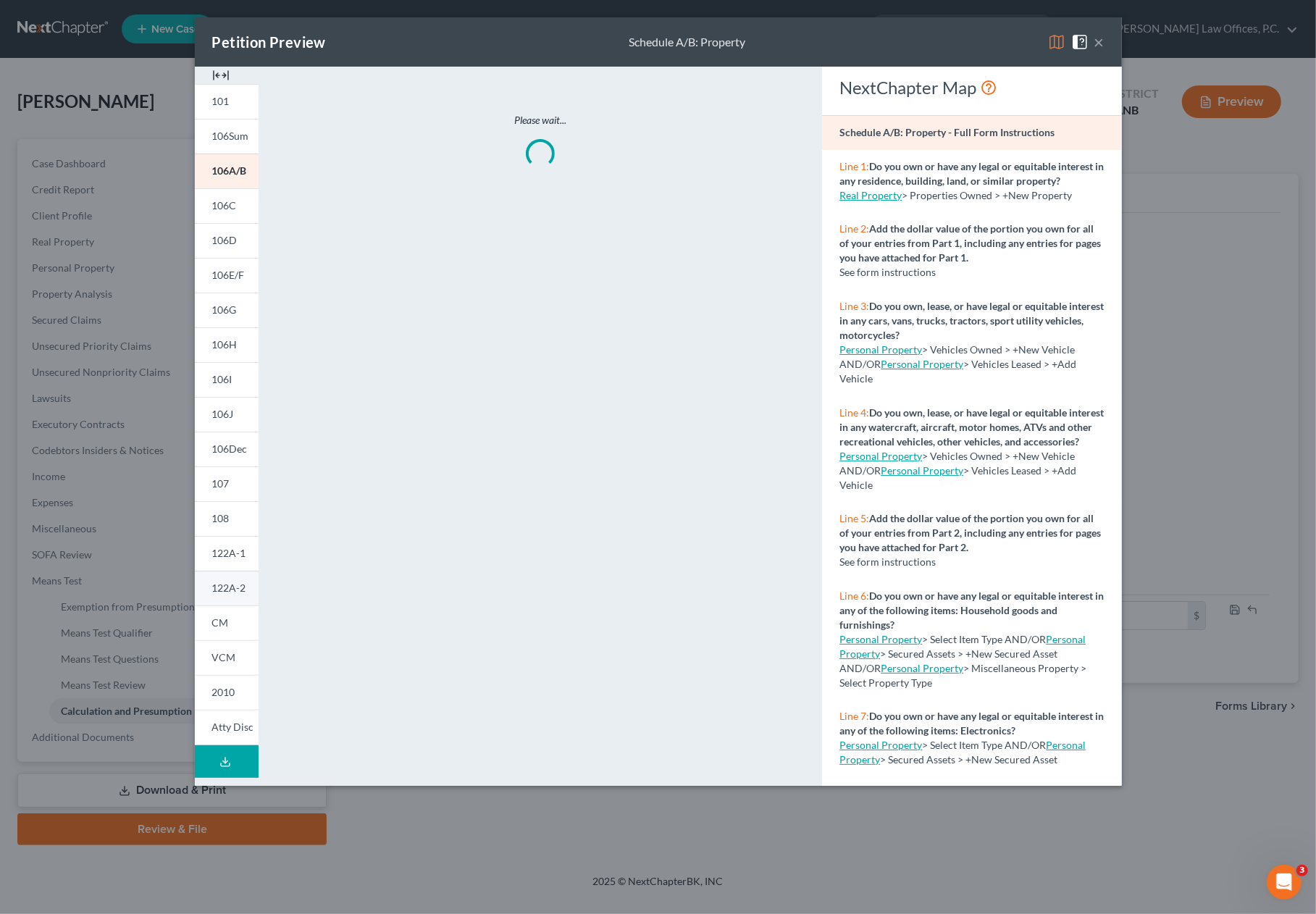
click at [235, 588] on span "122A-2" at bounding box center [229, 588] width 34 height 12
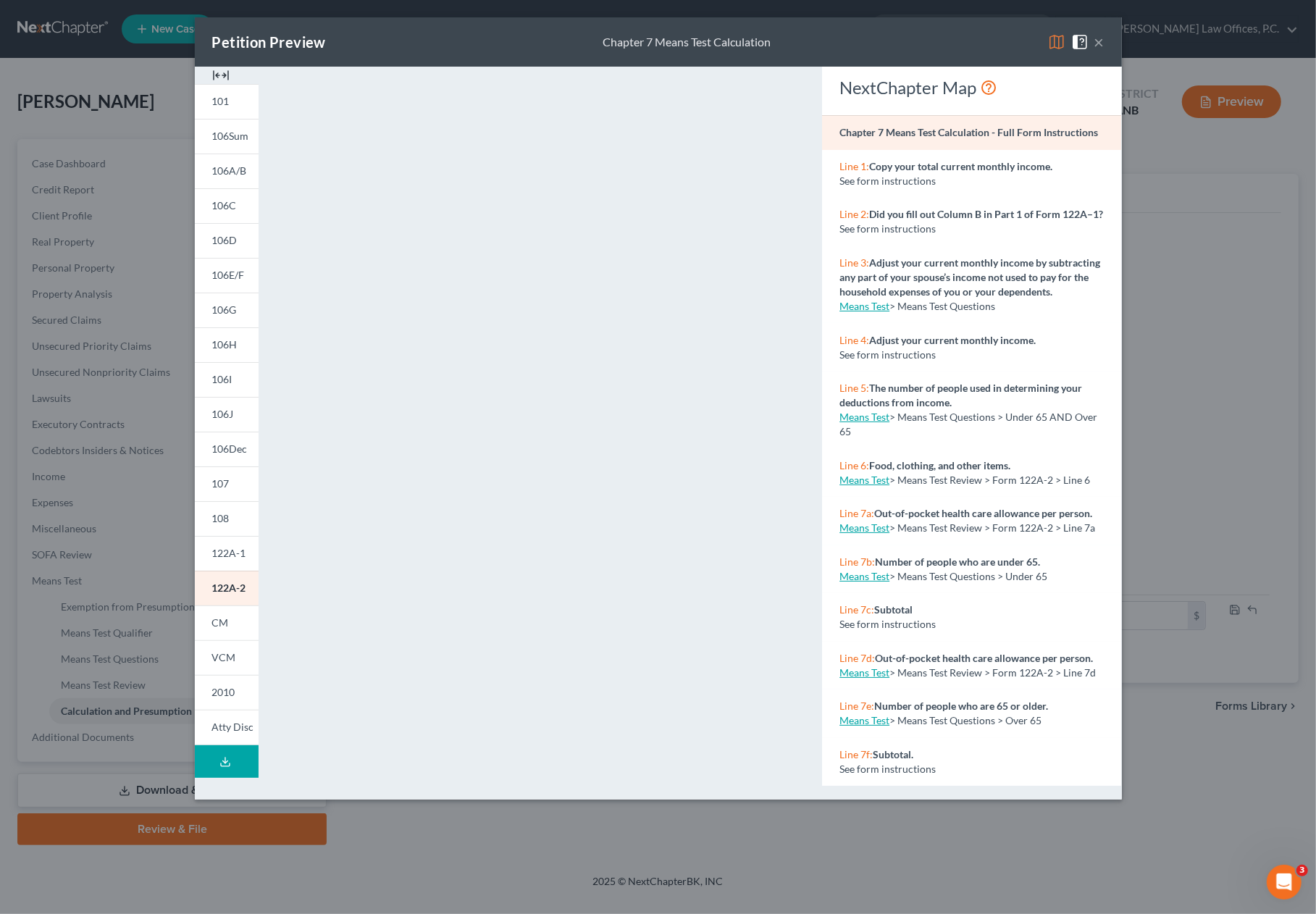
click at [1095, 40] on button "×" at bounding box center [1099, 42] width 10 height 17
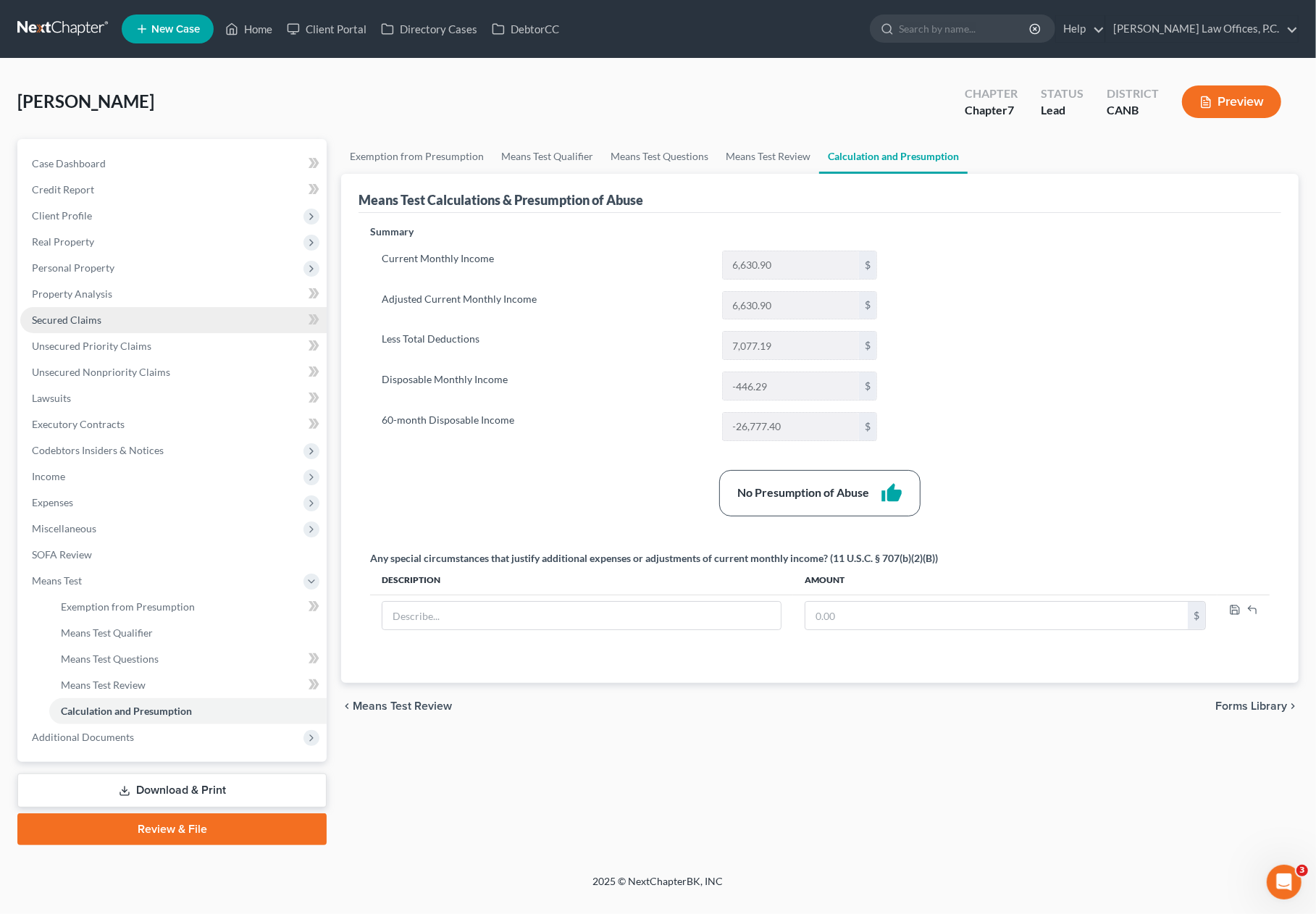
click at [223, 315] on link "Secured Claims" at bounding box center [174, 320] width 306 height 26
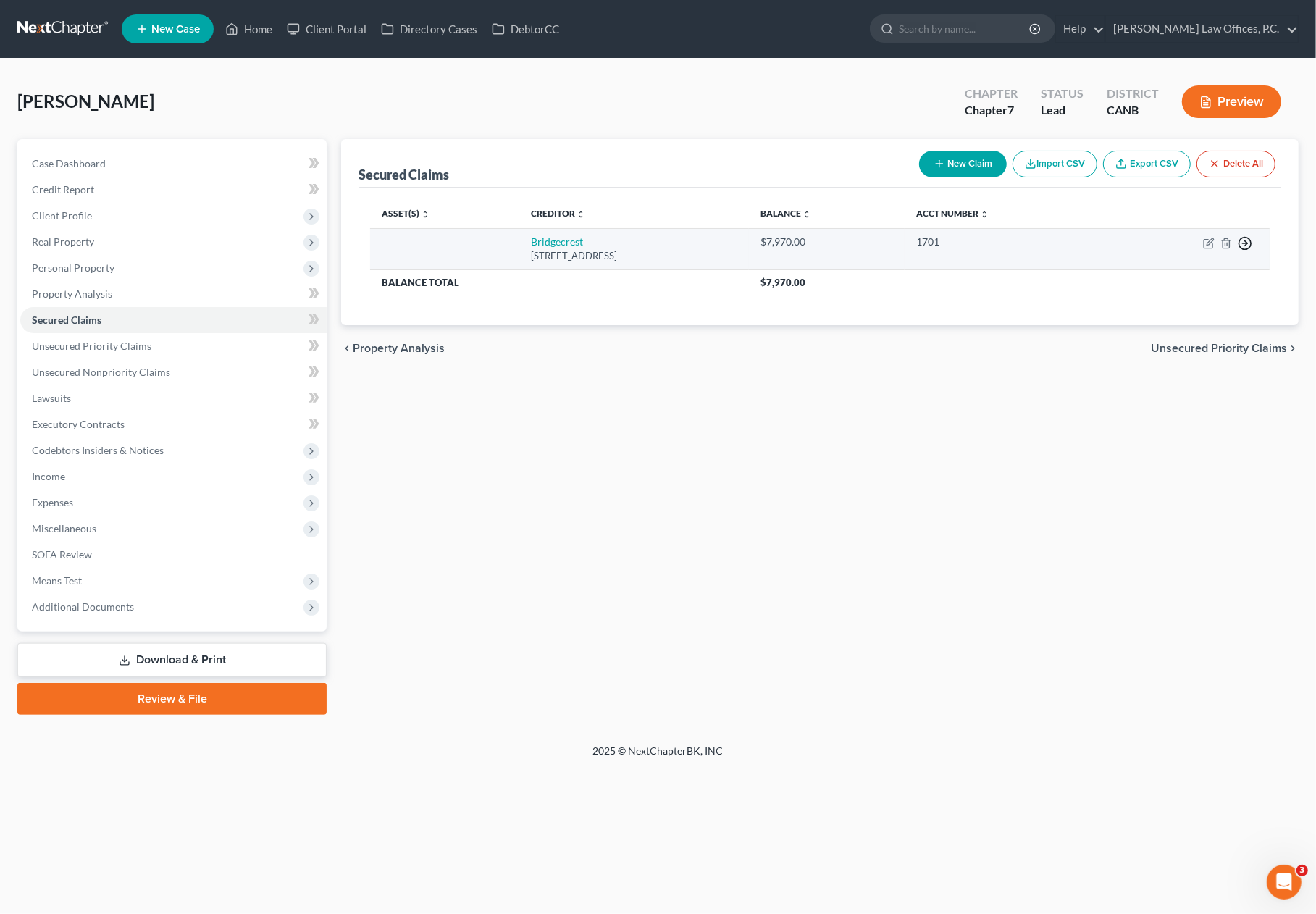
click at [1245, 244] on polyline "button" at bounding box center [1246, 244] width 2 height 5
click at [1187, 274] on link "Move to F" at bounding box center [1179, 278] width 121 height 25
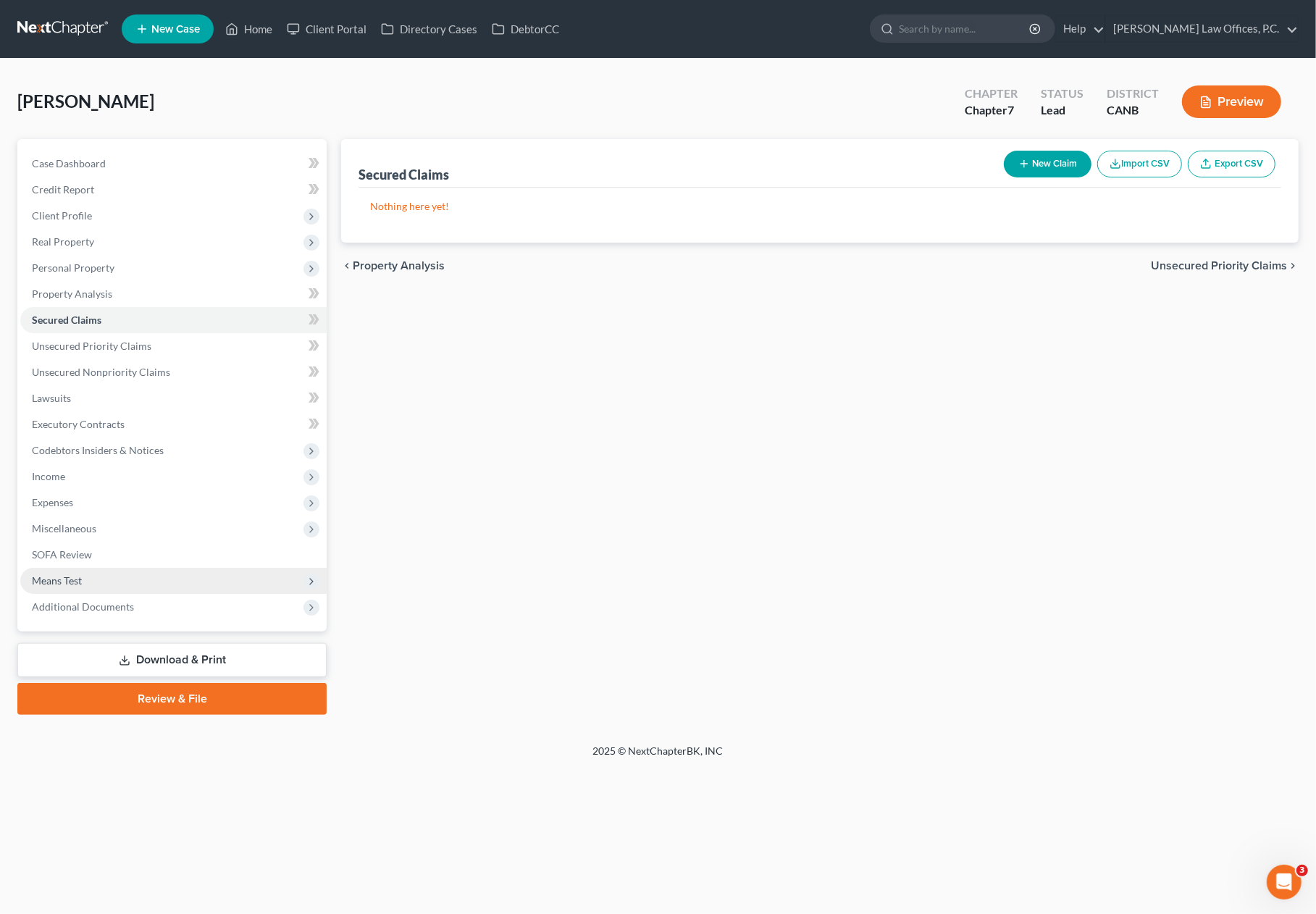
click at [212, 578] on span "Means Test" at bounding box center [174, 581] width 306 height 26
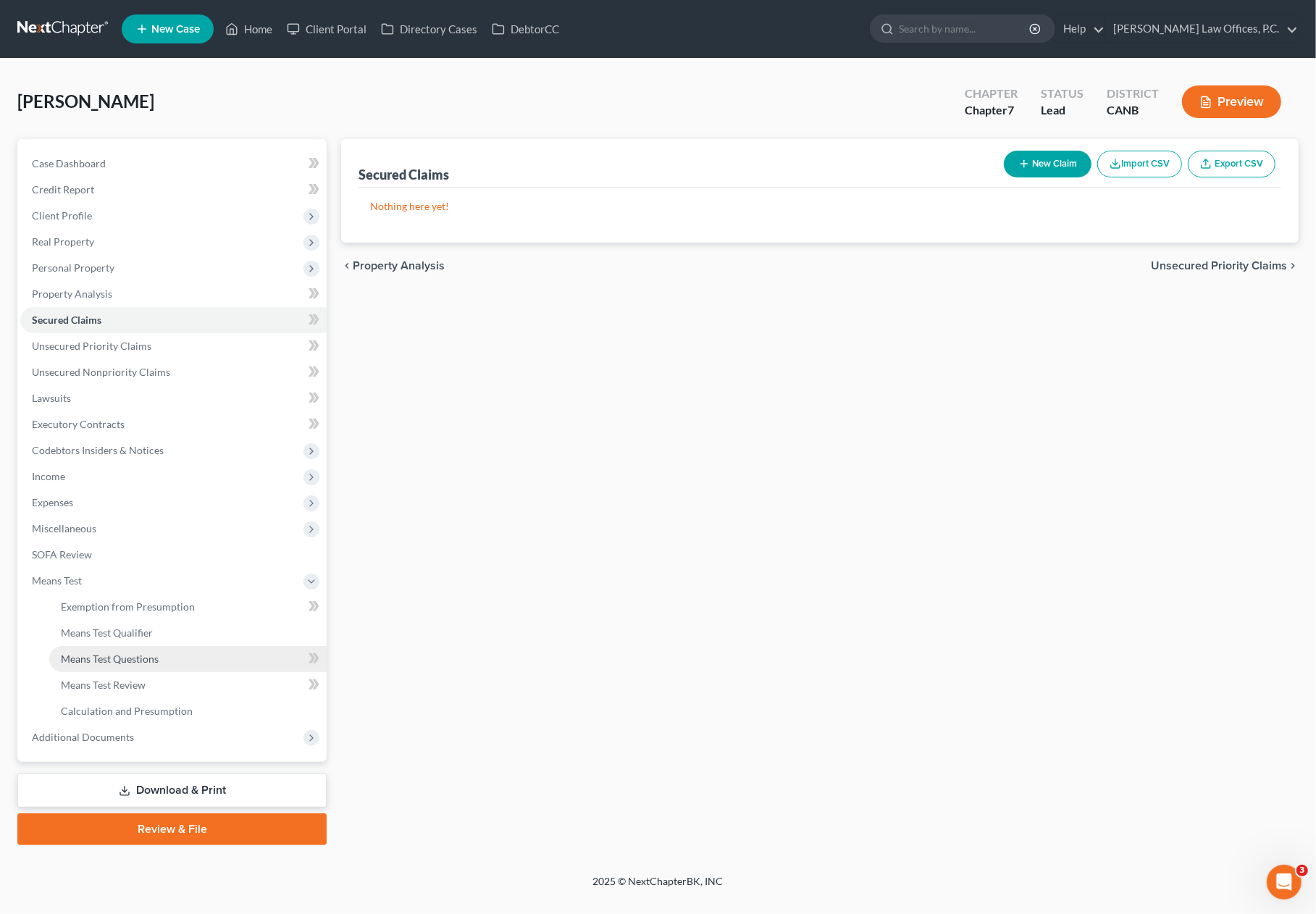
click at [212, 663] on link "Means Test Questions" at bounding box center [187, 659] width 277 height 26
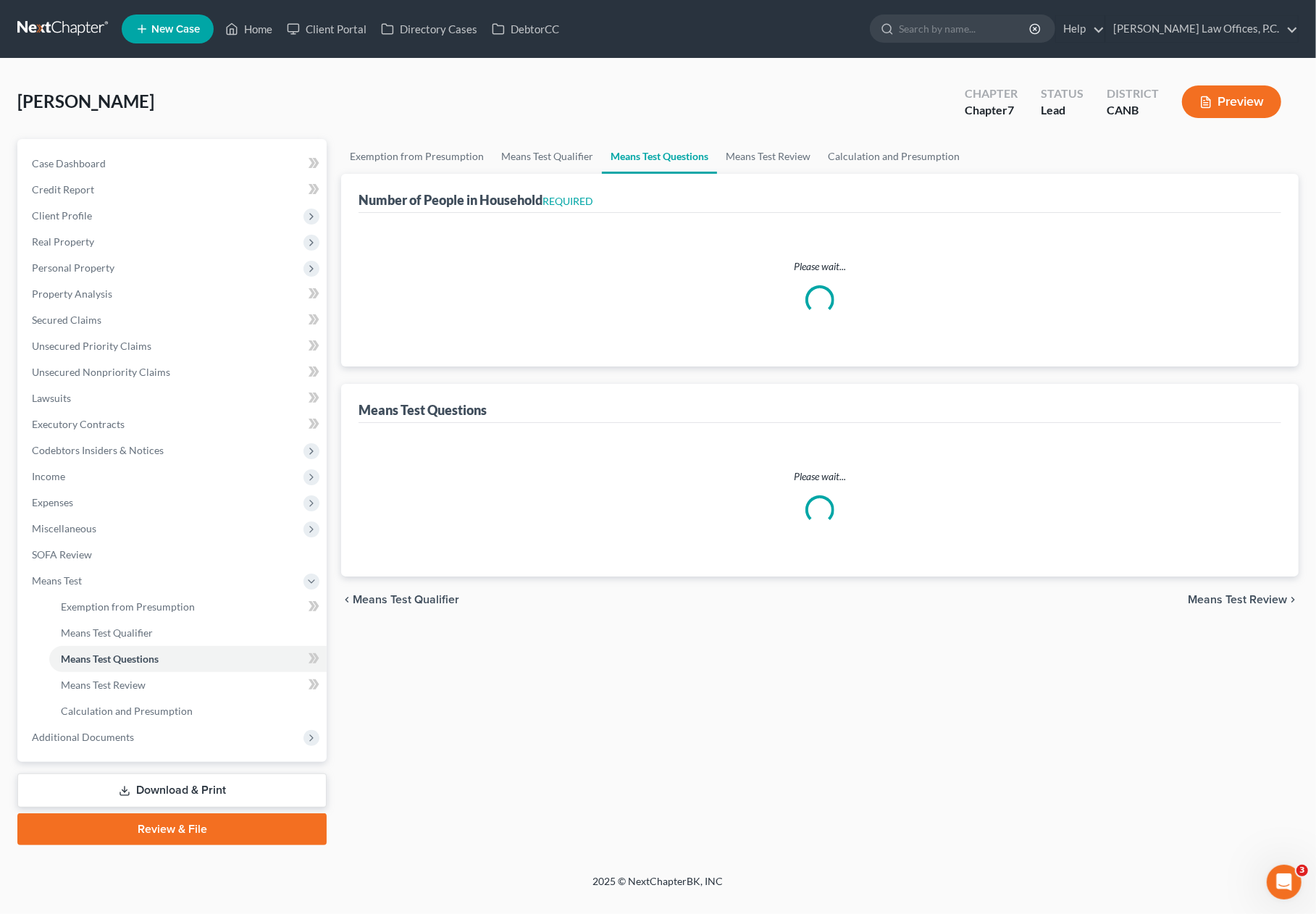
select select "0"
select select "1"
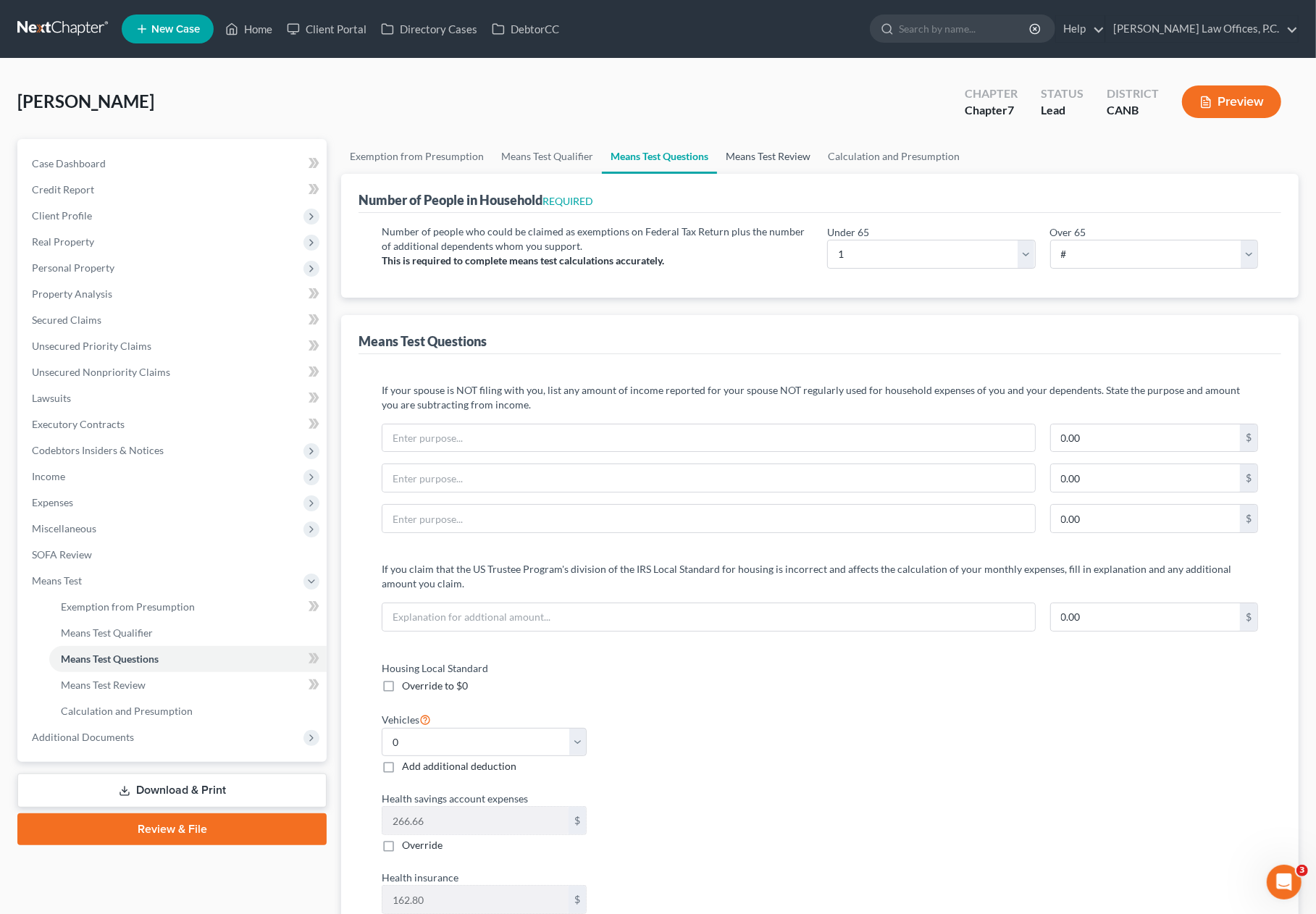
click at [764, 160] on link "Means Test Review" at bounding box center [768, 156] width 102 height 34
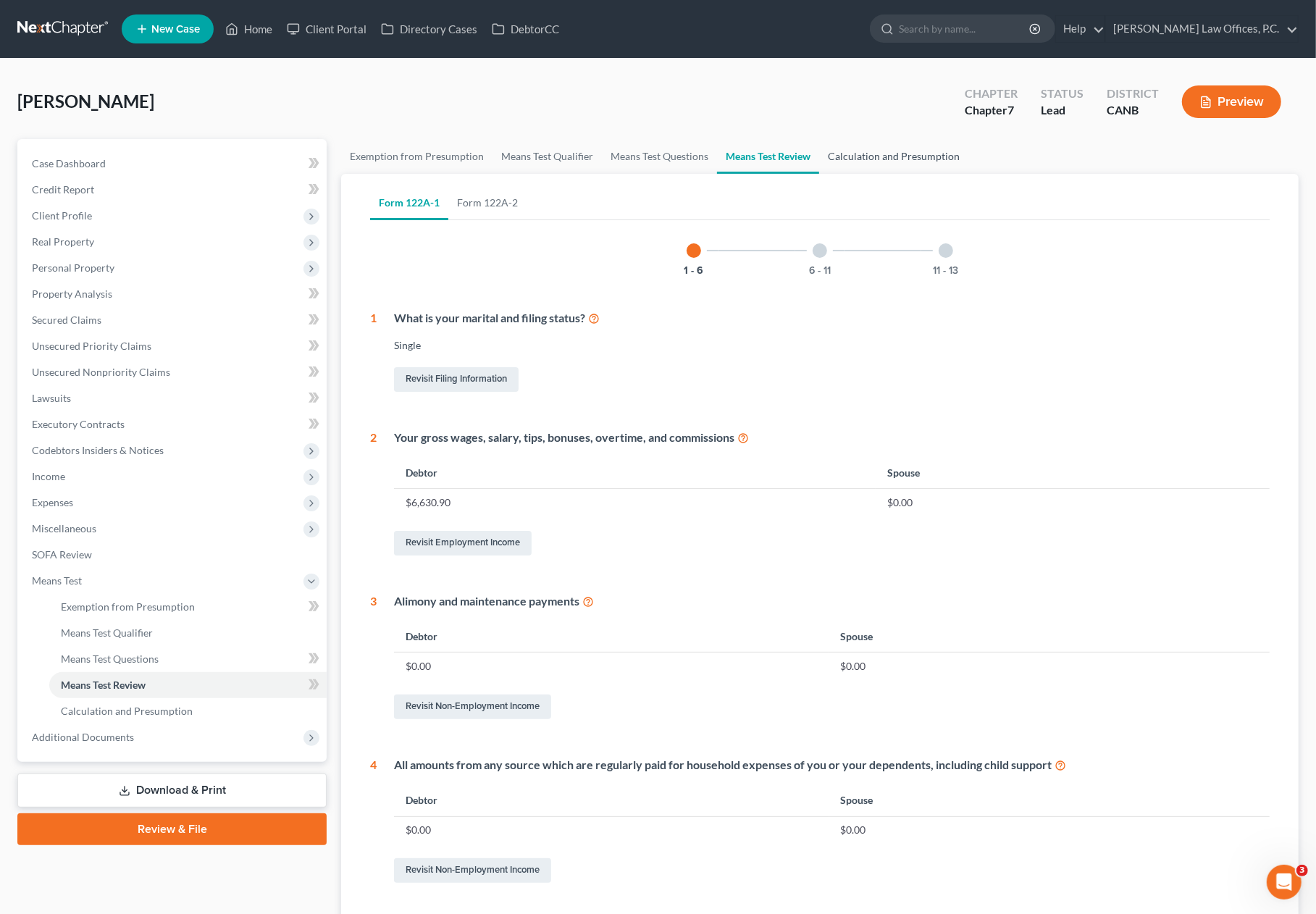
click at [843, 153] on link "Calculation and Presumption" at bounding box center [894, 156] width 149 height 34
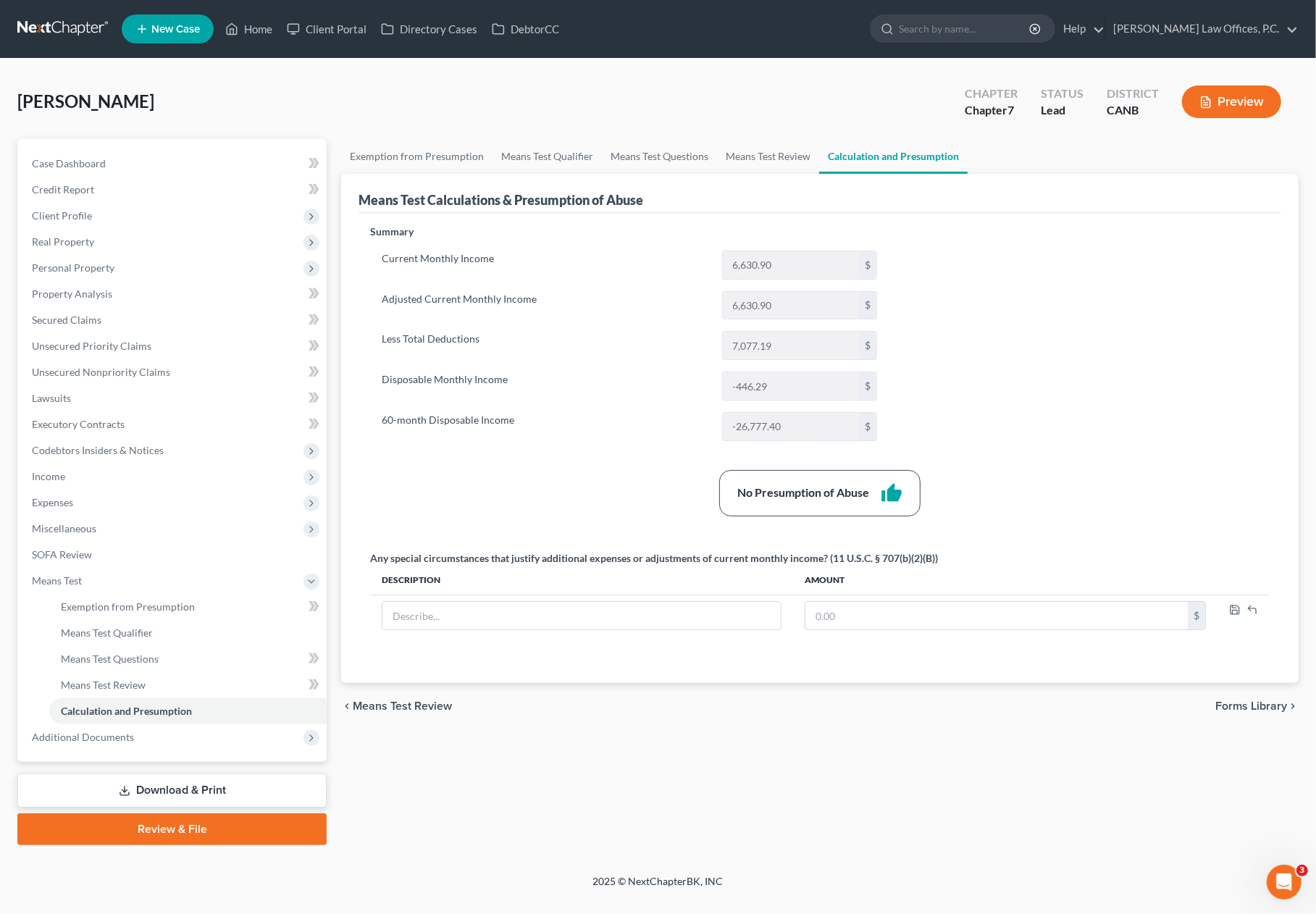
click at [1208, 108] on button "Preview" at bounding box center [1231, 101] width 99 height 33
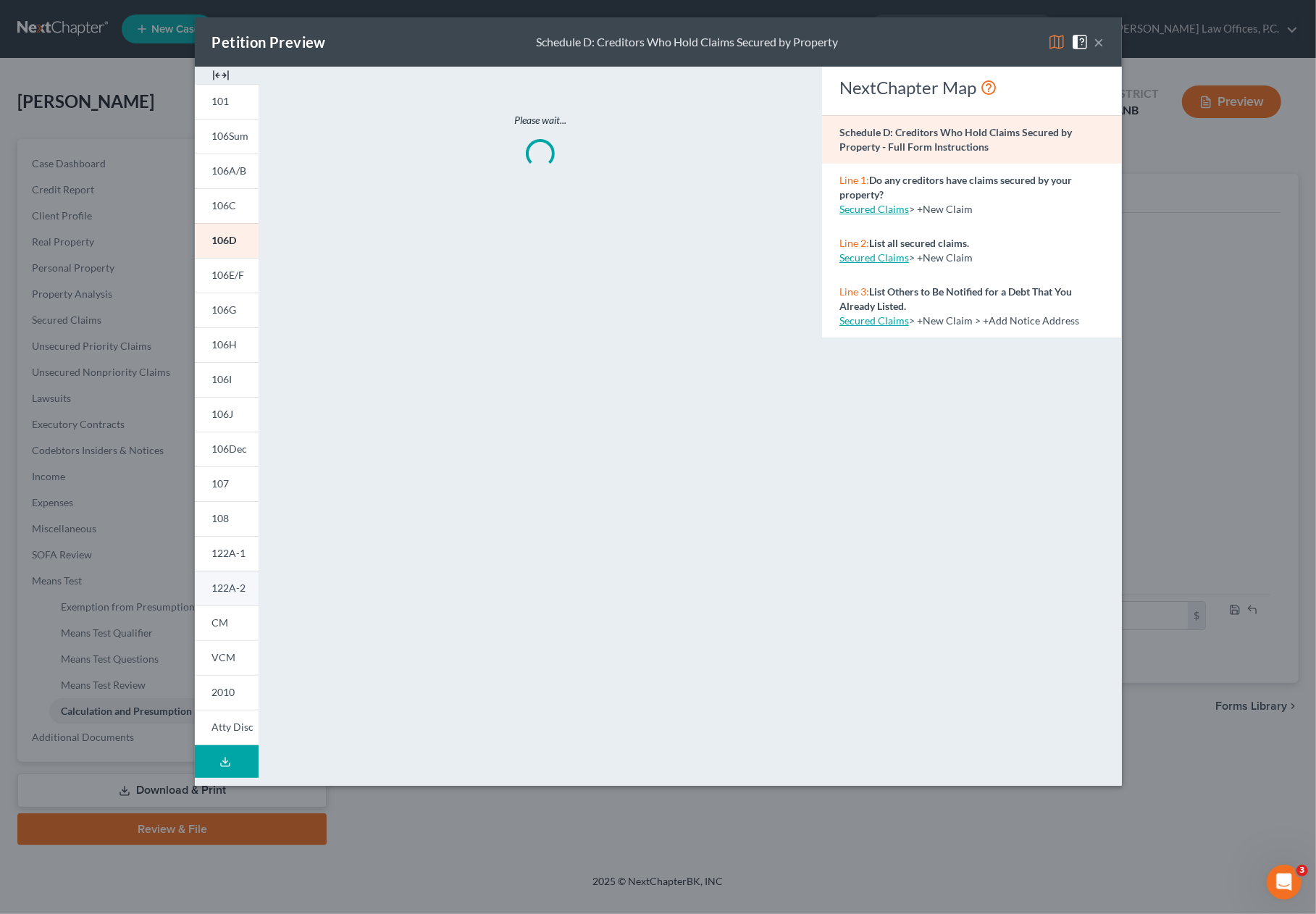
click at [233, 592] on span "122A-2" at bounding box center [229, 588] width 34 height 12
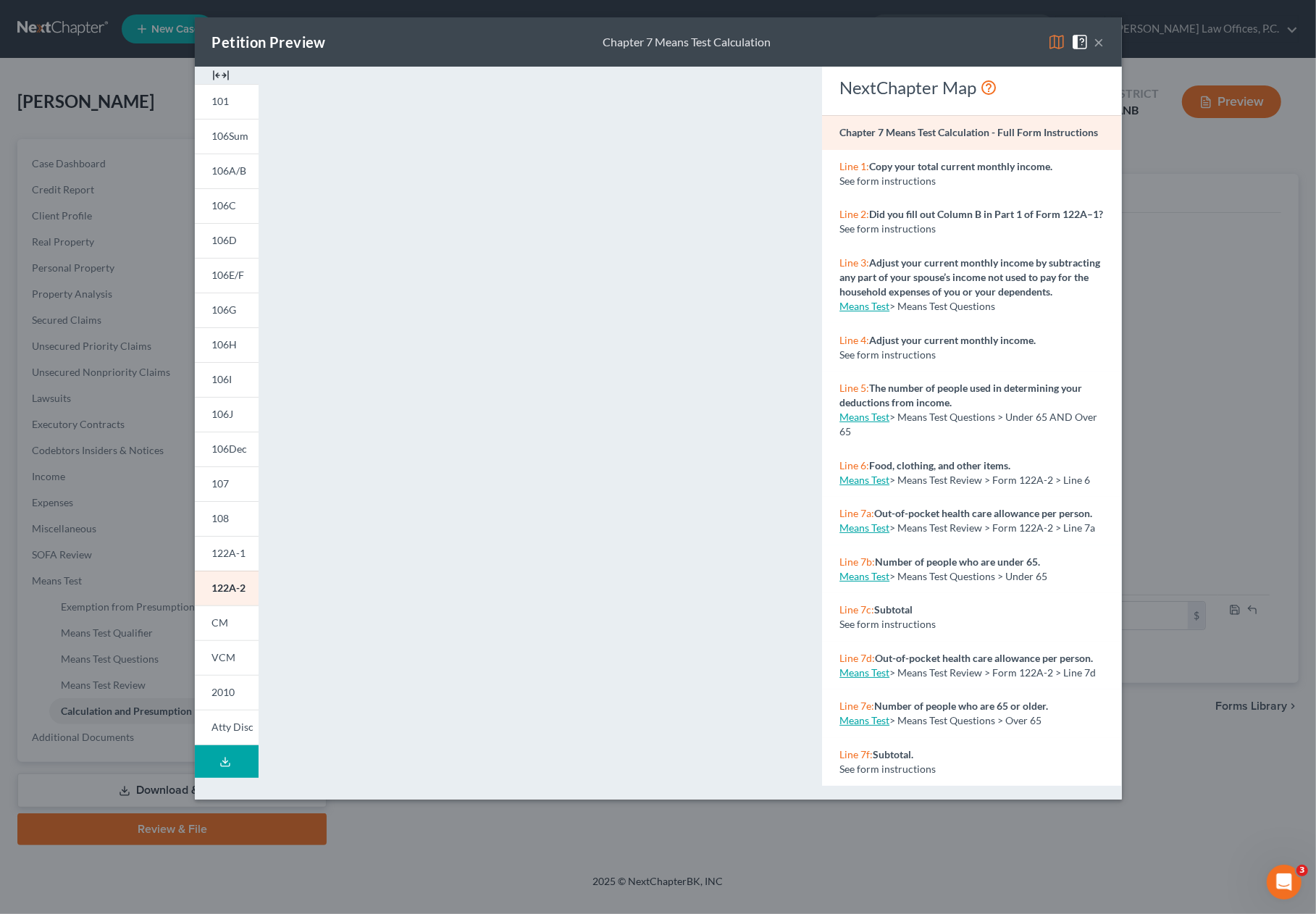
click at [1106, 38] on div "Petition Preview Chapter 7 Means Test Calculation ×" at bounding box center [658, 42] width 927 height 49
click at [1097, 42] on button "×" at bounding box center [1099, 42] width 10 height 17
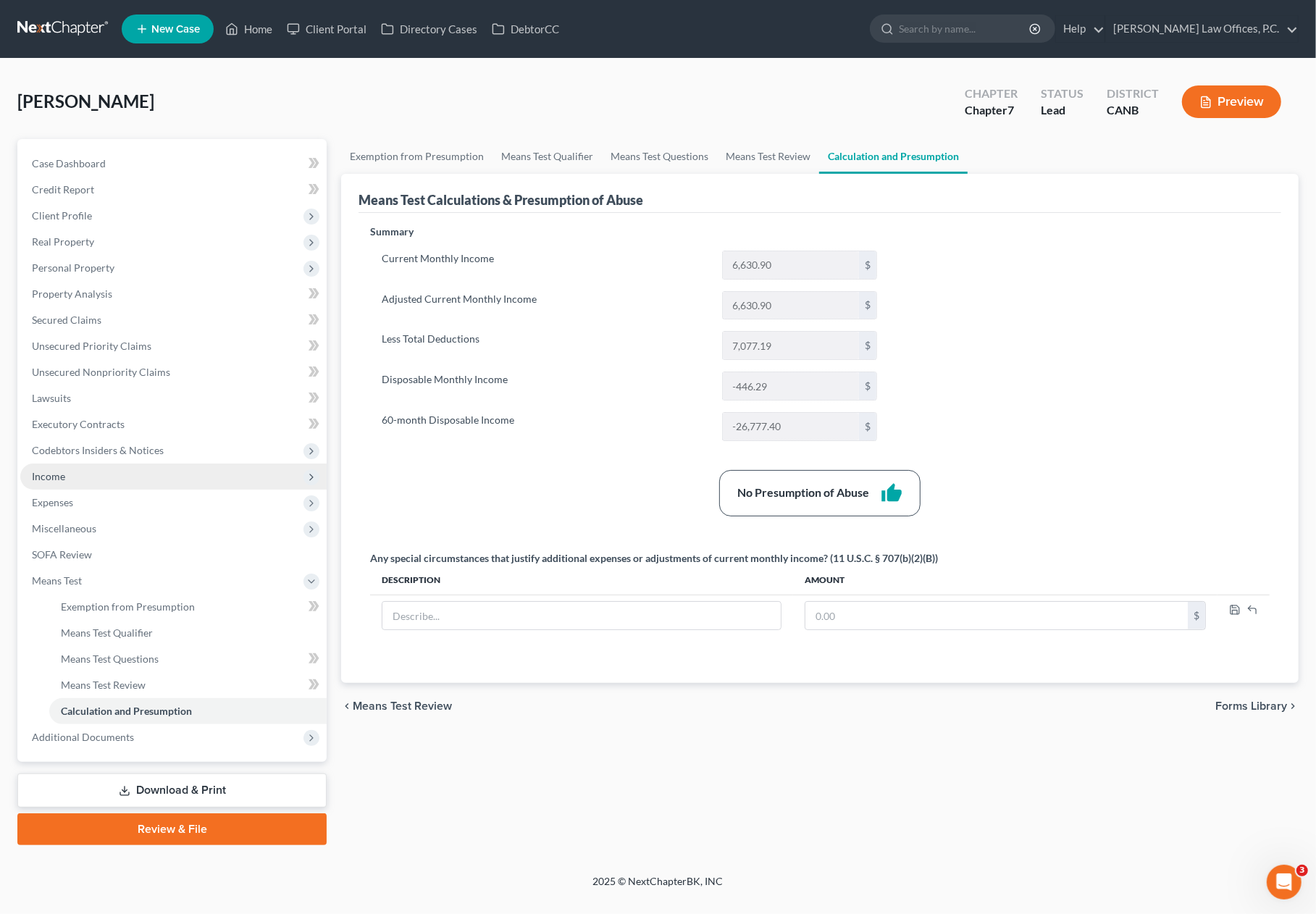
click at [184, 482] on span "Income" at bounding box center [174, 476] width 306 height 26
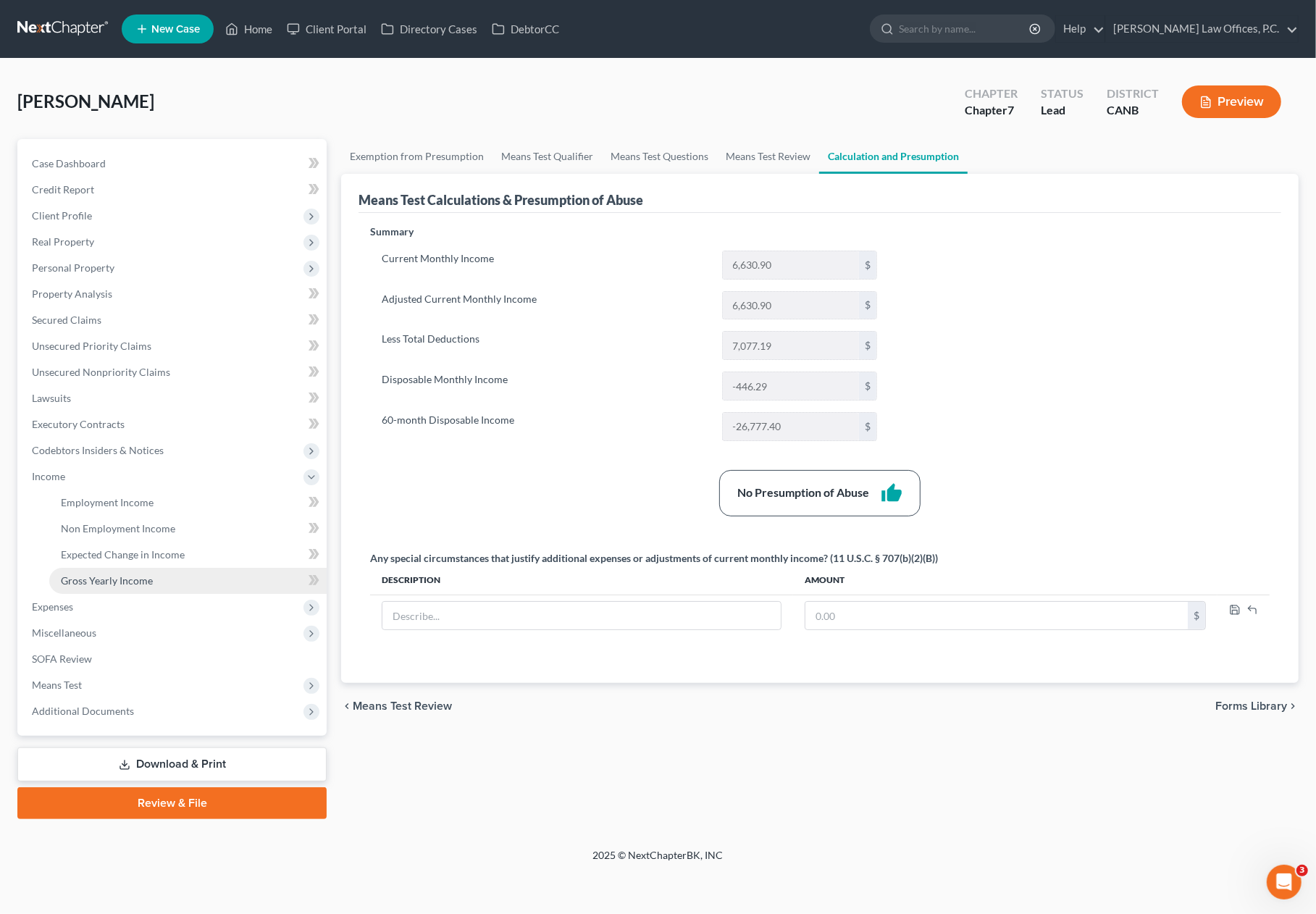
click at [194, 579] on link "Gross Yearly Income" at bounding box center [187, 581] width 277 height 26
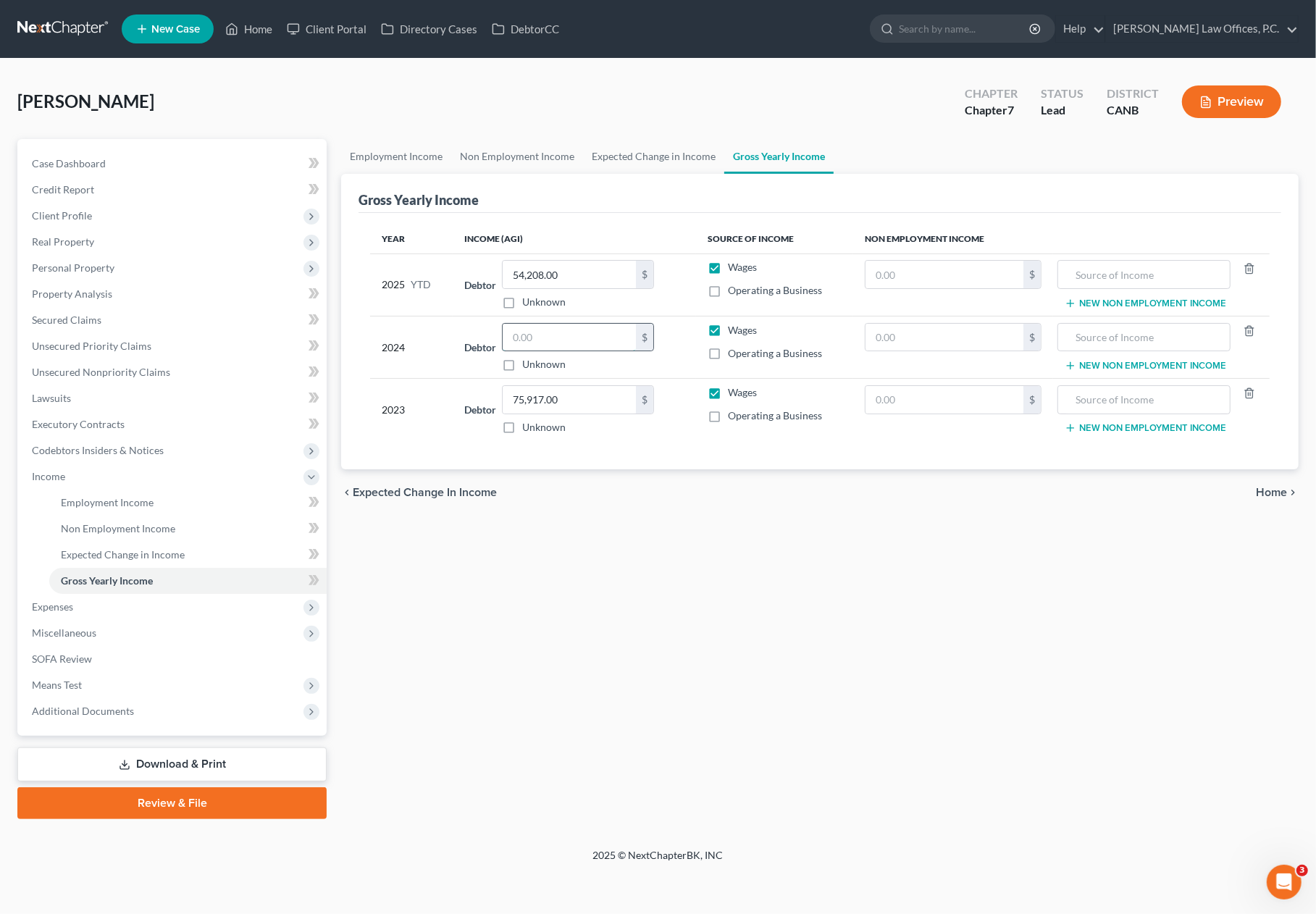
click at [570, 324] on input "text" at bounding box center [569, 338] width 133 height 28
click at [566, 333] on input "text" at bounding box center [569, 338] width 133 height 28
paste input "52,118."
type input "52,118."
click at [252, 20] on link "Home" at bounding box center [248, 29] width 61 height 26
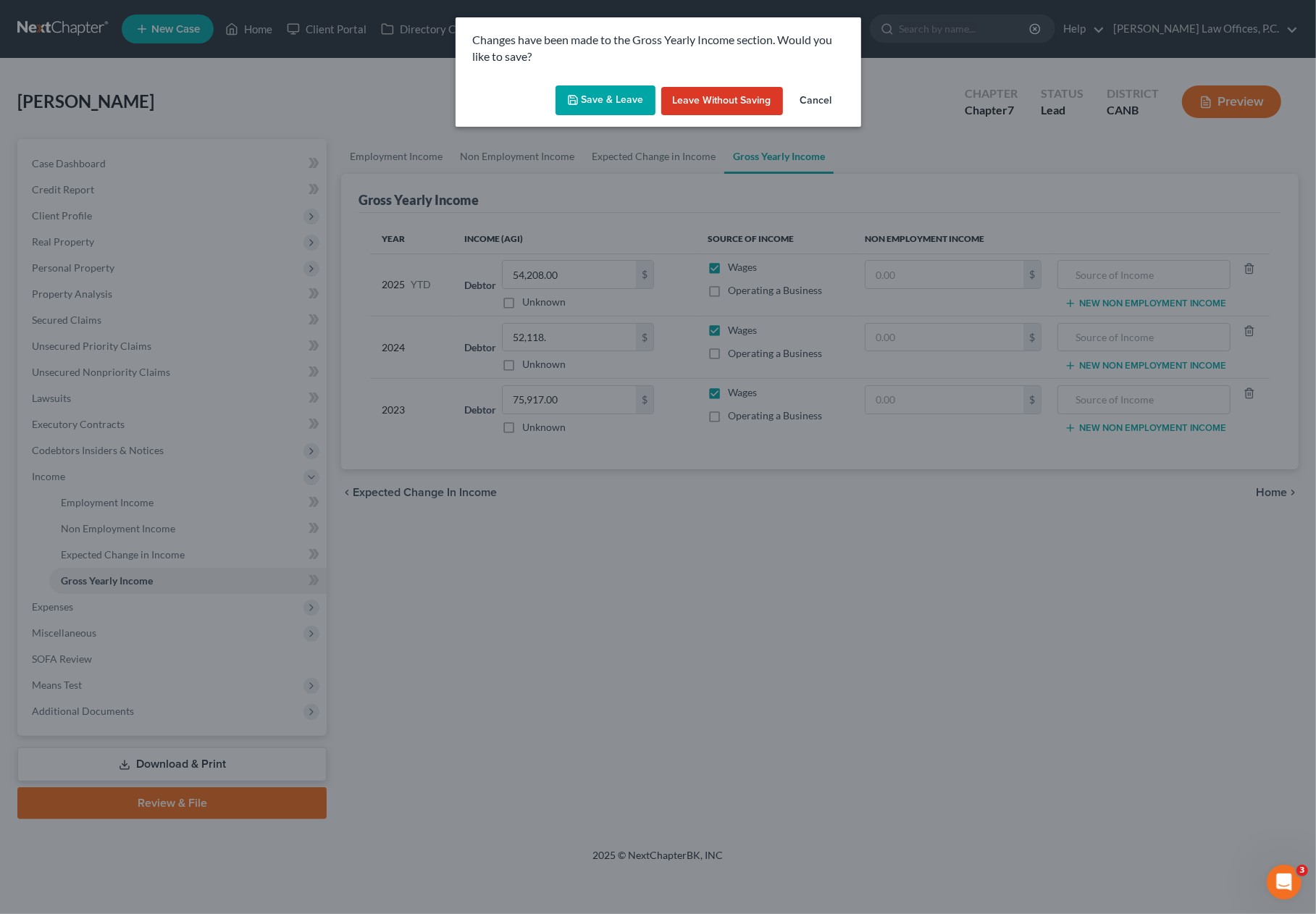
drag, startPoint x: 627, startPoint y: 116, endPoint x: 626, endPoint y: 106, distance: 10.0
click at [627, 115] on div "Save & Leave Leave without Saving Cancel" at bounding box center [659, 103] width 406 height 47
click at [624, 106] on button "Save & Leave" at bounding box center [606, 100] width 100 height 30
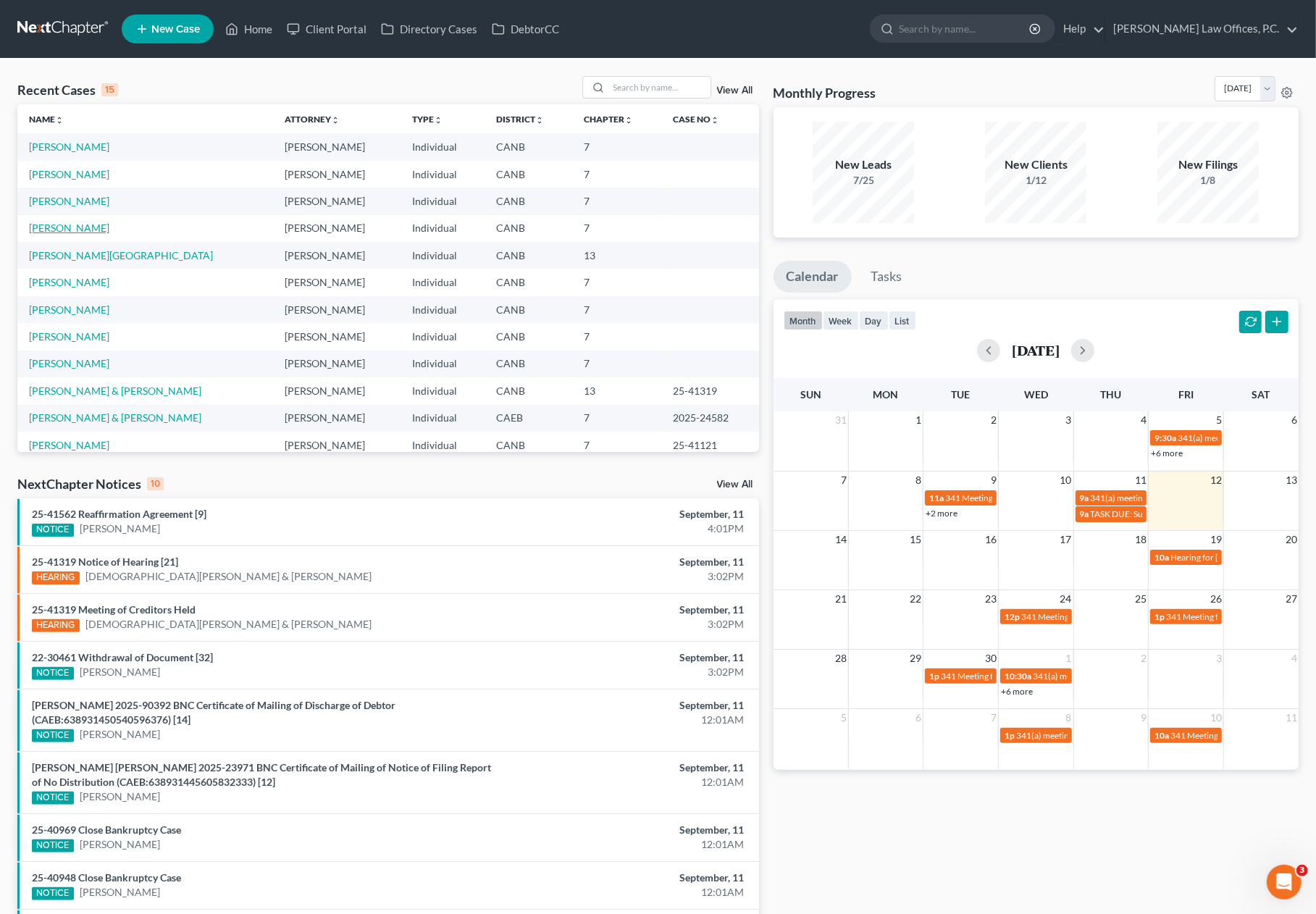
click at [79, 230] on link "[PERSON_NAME]" at bounding box center [69, 227] width 80 height 12
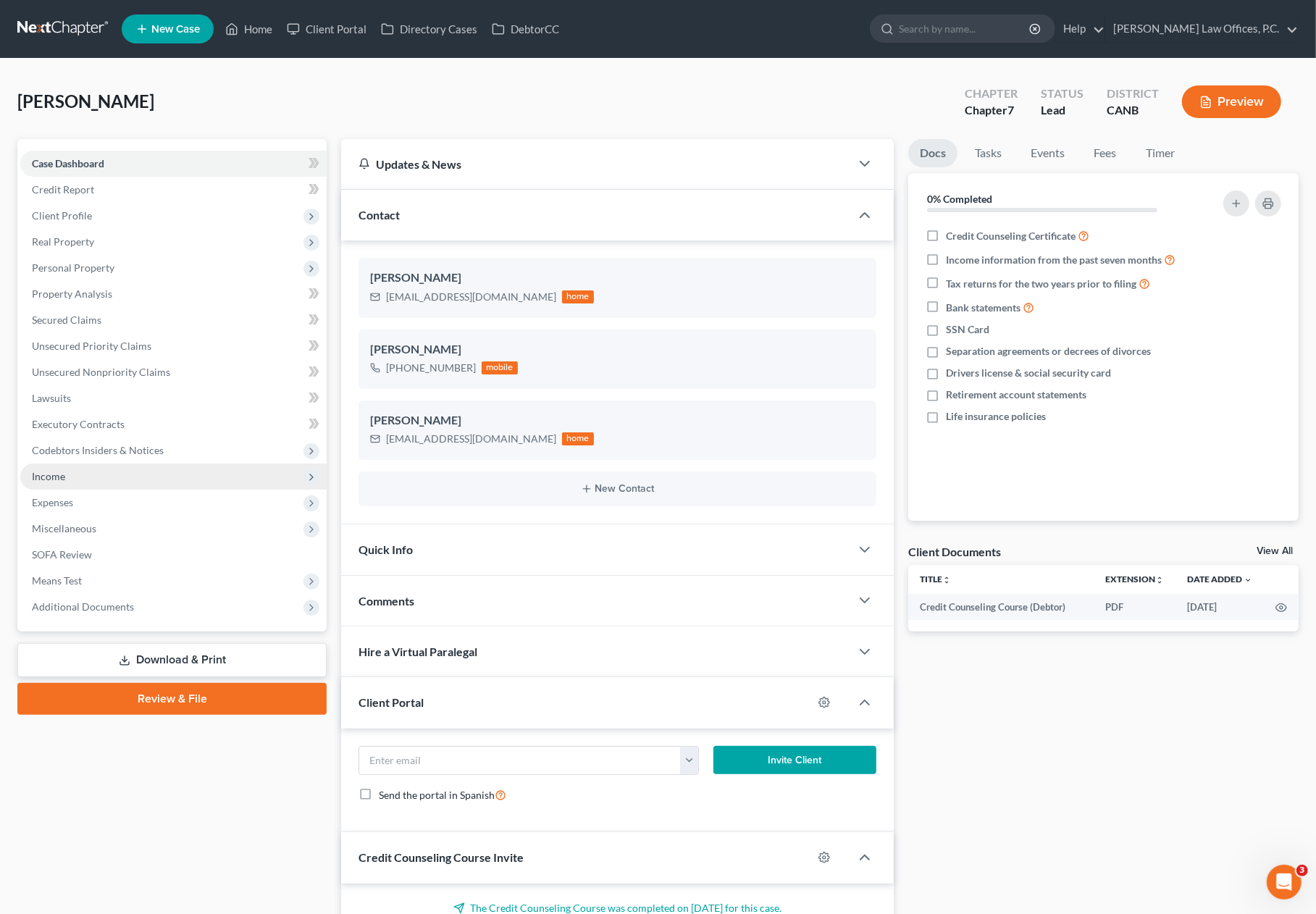
click at [124, 476] on span "Income" at bounding box center [174, 476] width 306 height 26
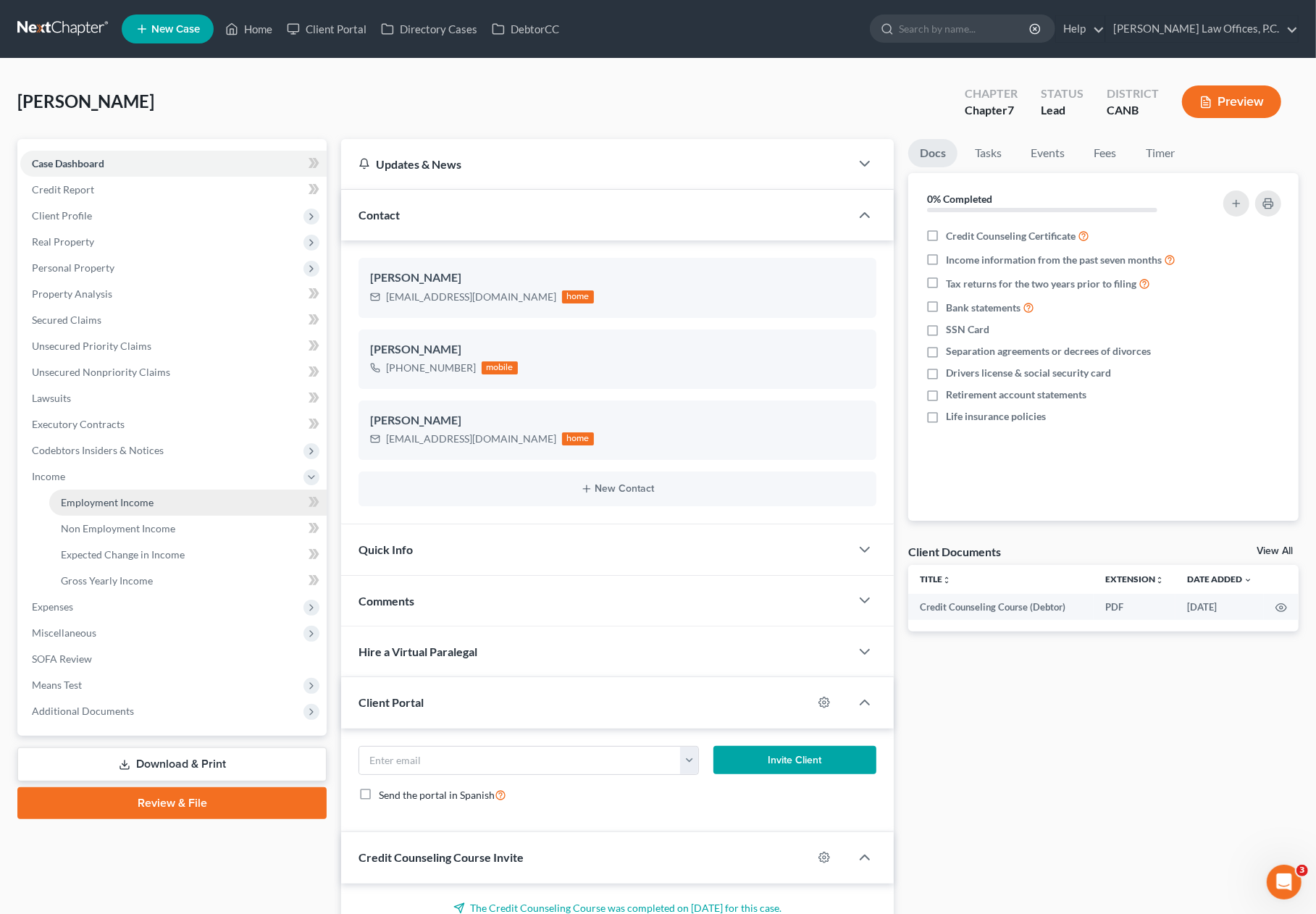
click at [138, 508] on link "Employment Income" at bounding box center [187, 502] width 277 height 26
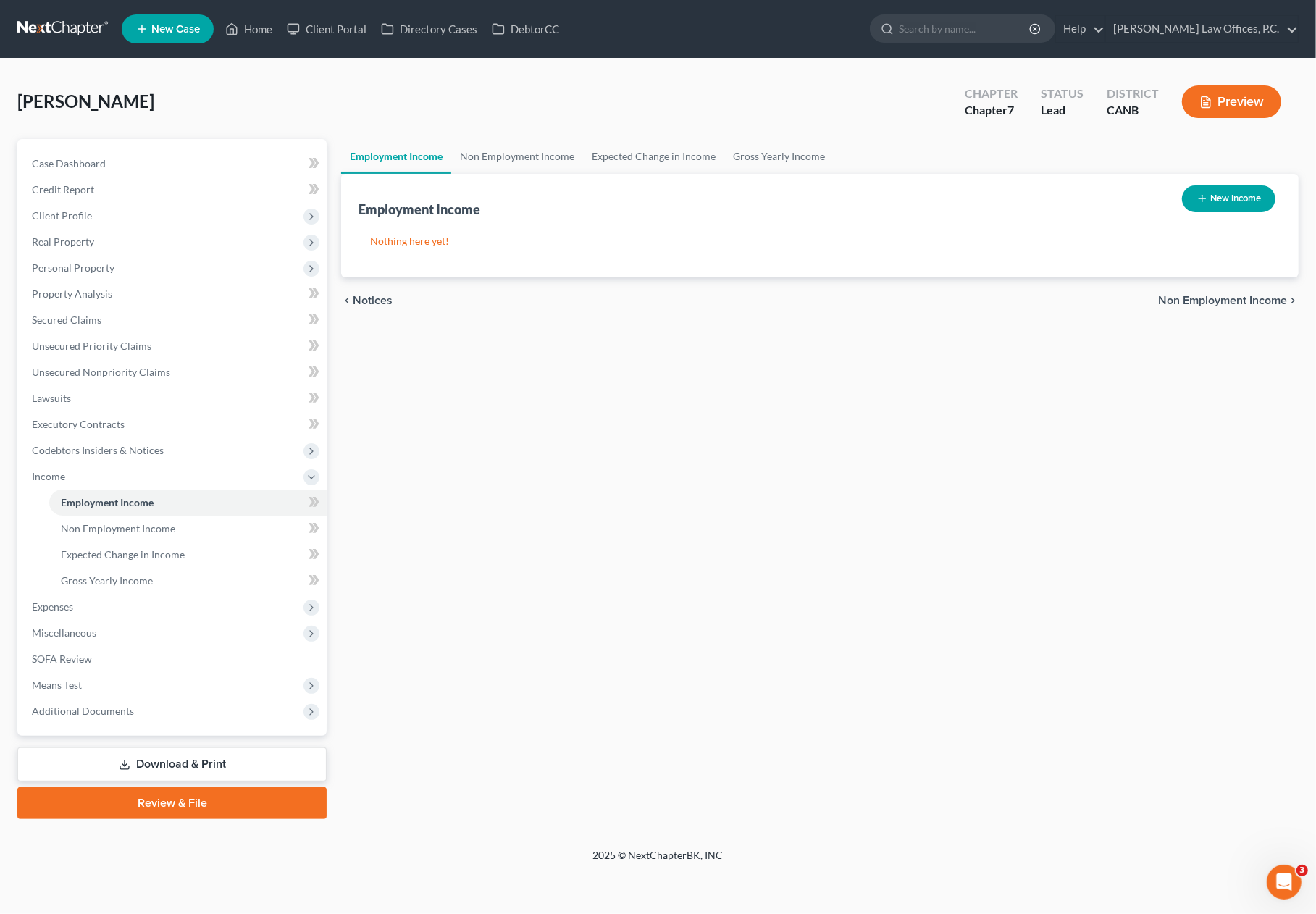
click at [1223, 194] on button "New Income" at bounding box center [1228, 199] width 93 height 27
select select "0"
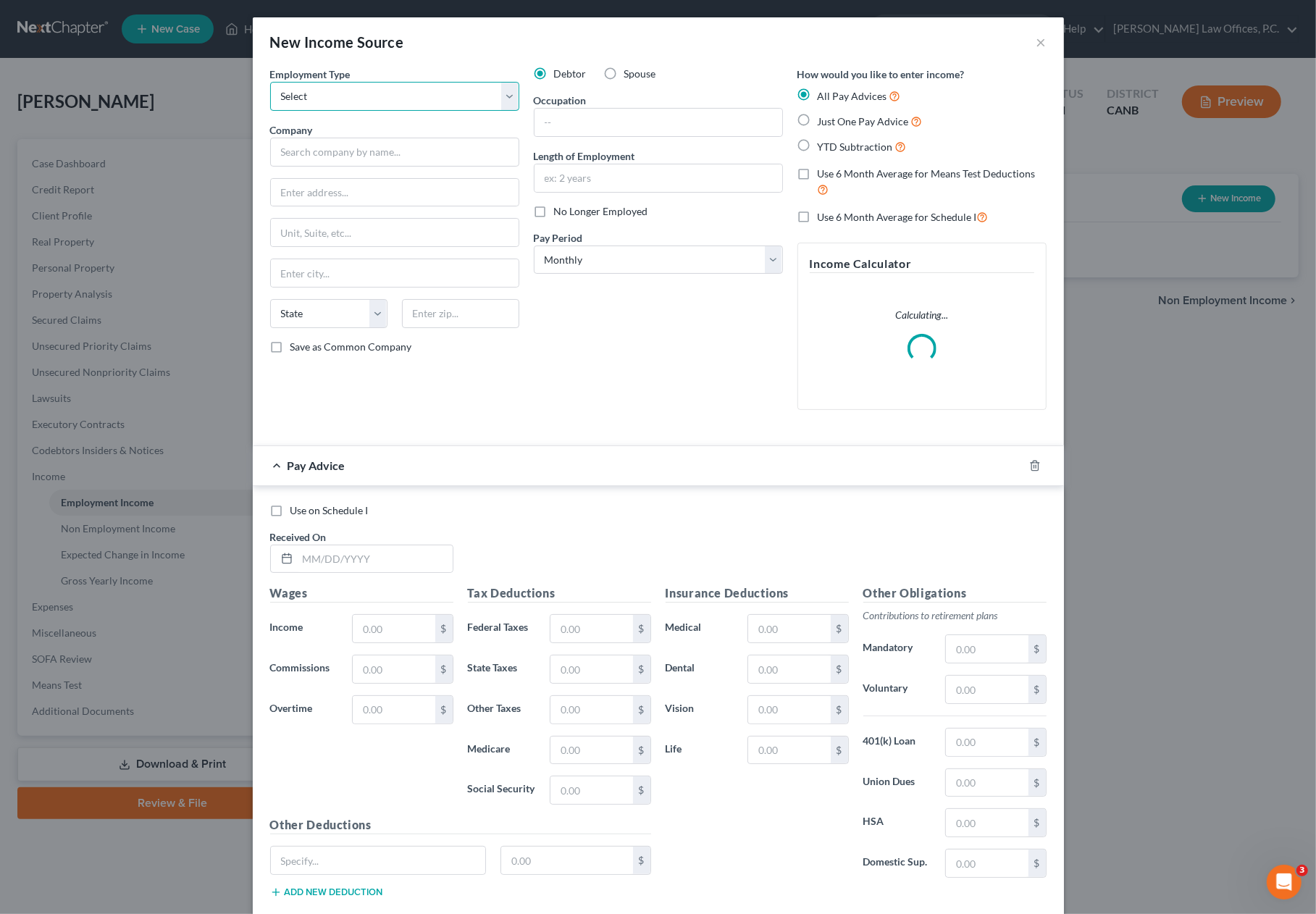
click at [444, 106] on select "Select Full or [DEMOGRAPHIC_DATA] Employment Self Employment" at bounding box center [394, 96] width 249 height 29
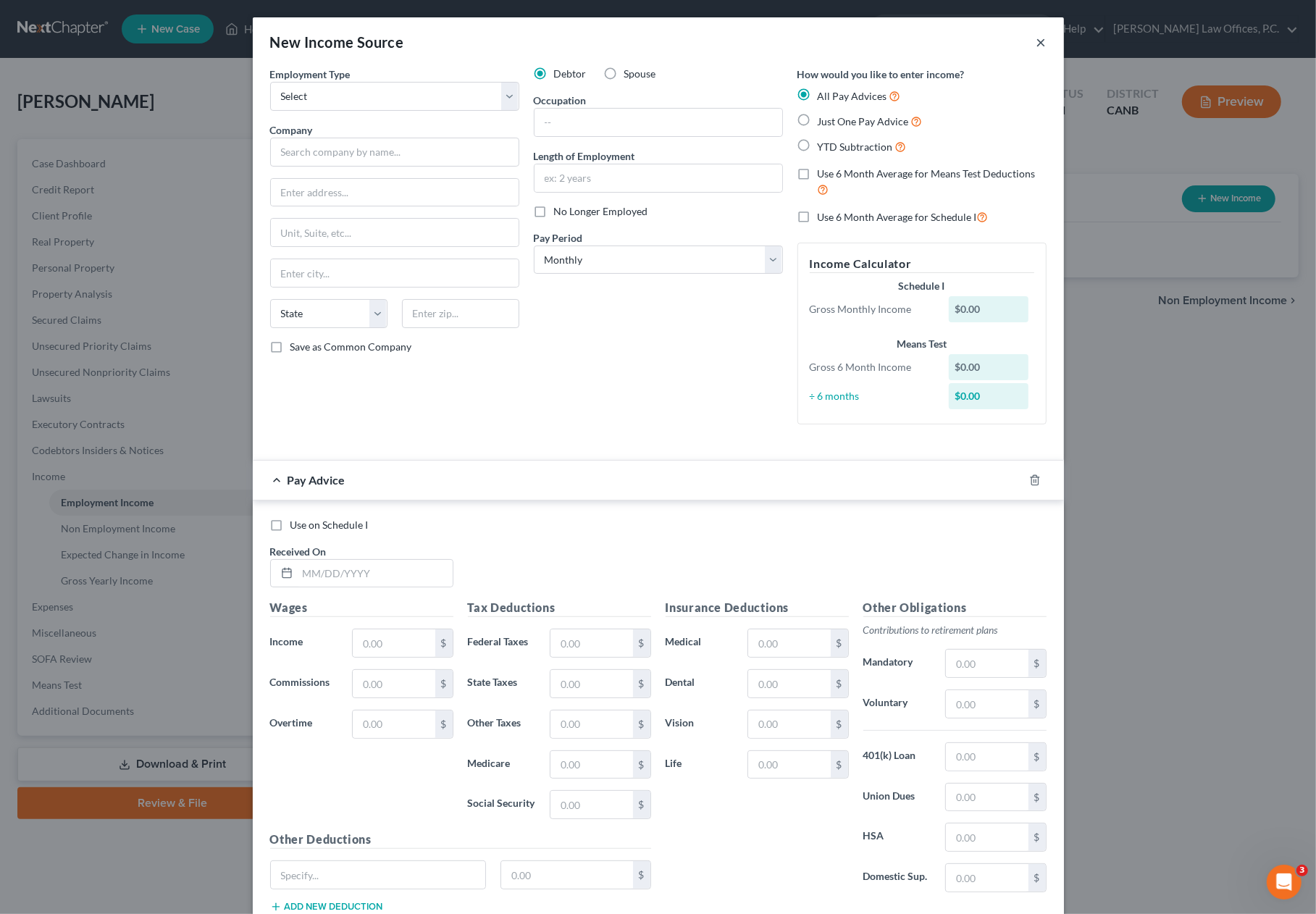
click at [1043, 47] on button "×" at bounding box center [1041, 42] width 10 height 17
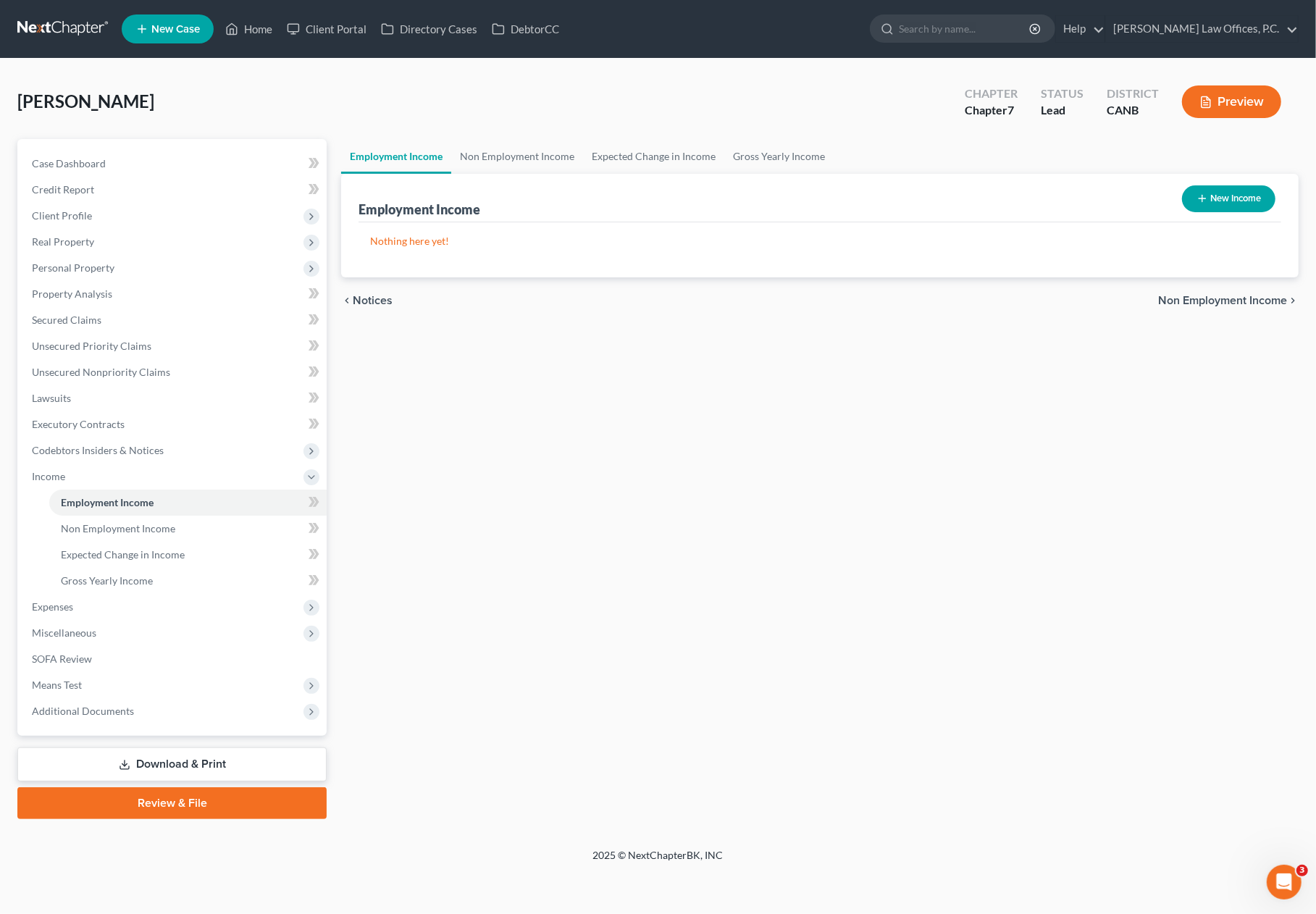
click at [1208, 195] on button "New Income" at bounding box center [1228, 199] width 93 height 27
select select "0"
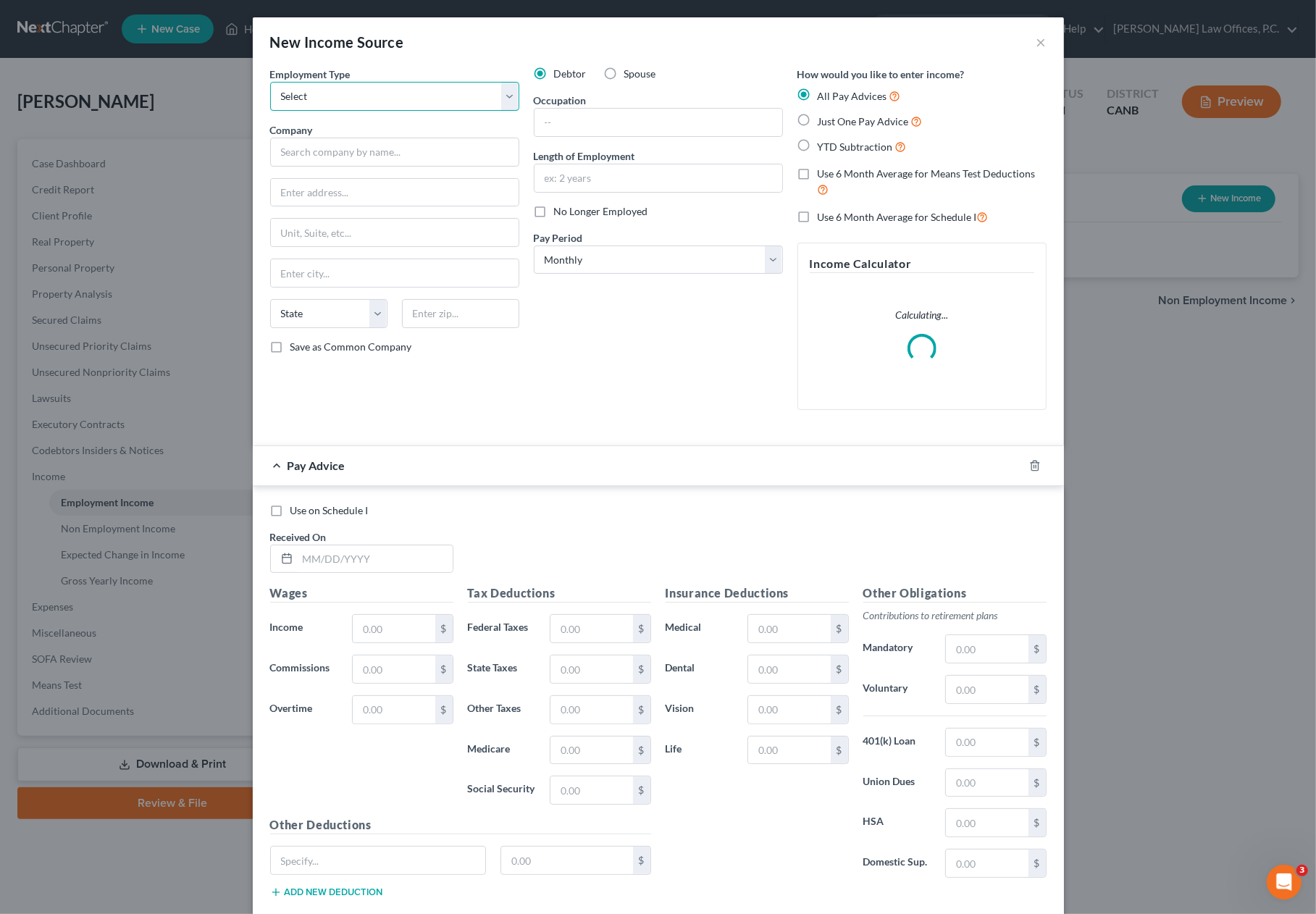
click at [482, 97] on select "Select Full or [DEMOGRAPHIC_DATA] Employment Self Employment" at bounding box center [394, 96] width 249 height 29
select select "0"
click at [270, 82] on select "Select Full or [DEMOGRAPHIC_DATA] Employment Self Employment" at bounding box center [394, 96] width 249 height 29
click at [457, 149] on input "text" at bounding box center [394, 151] width 249 height 29
click at [457, 150] on input "text" at bounding box center [394, 151] width 249 height 29
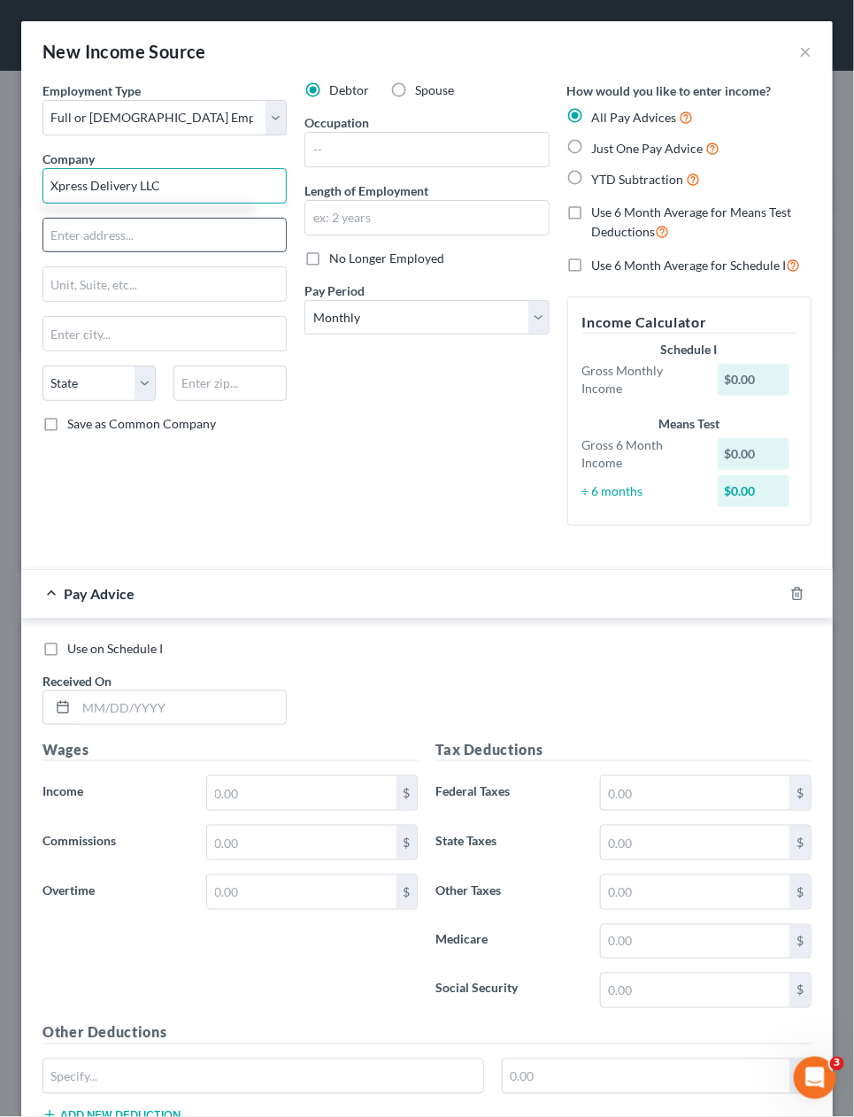
type input "Xpress Delivery LLC"
click at [154, 241] on input "text" at bounding box center [164, 236] width 242 height 34
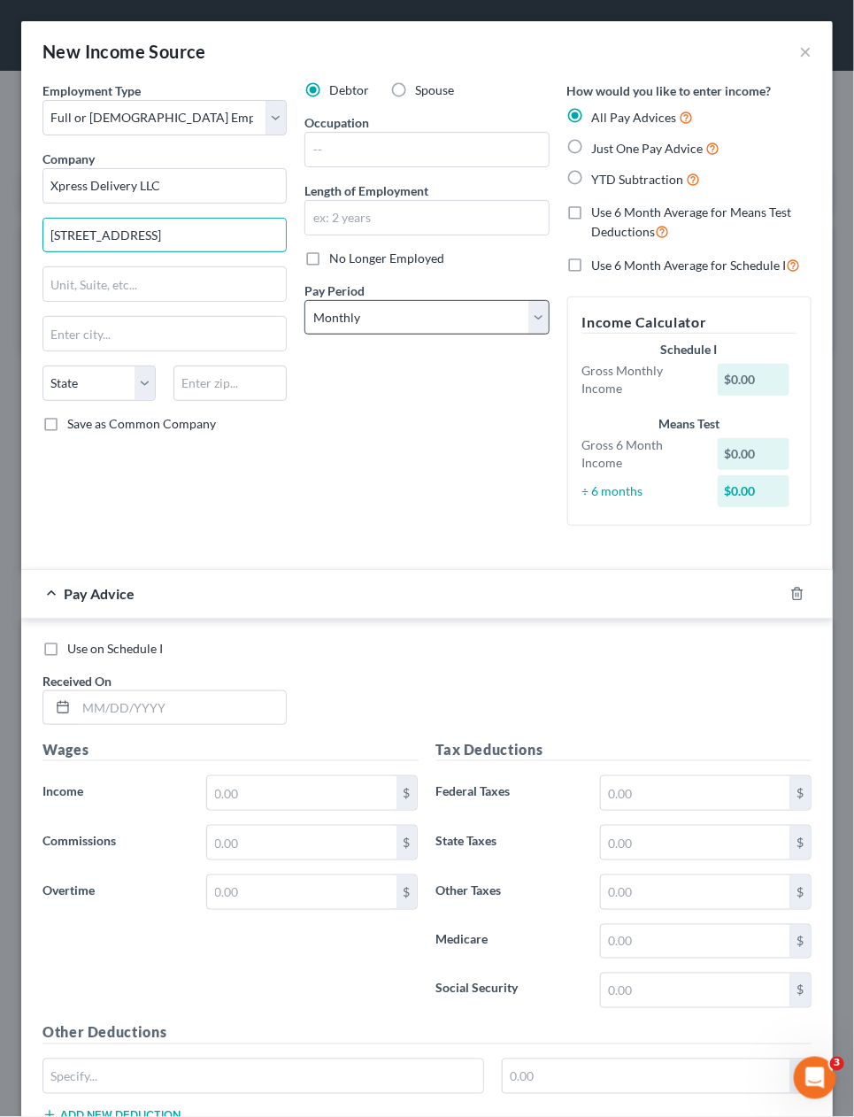
type input "[STREET_ADDRESS]"
type input "94526"
type input "[GEOGRAPHIC_DATA]"
select select "4"
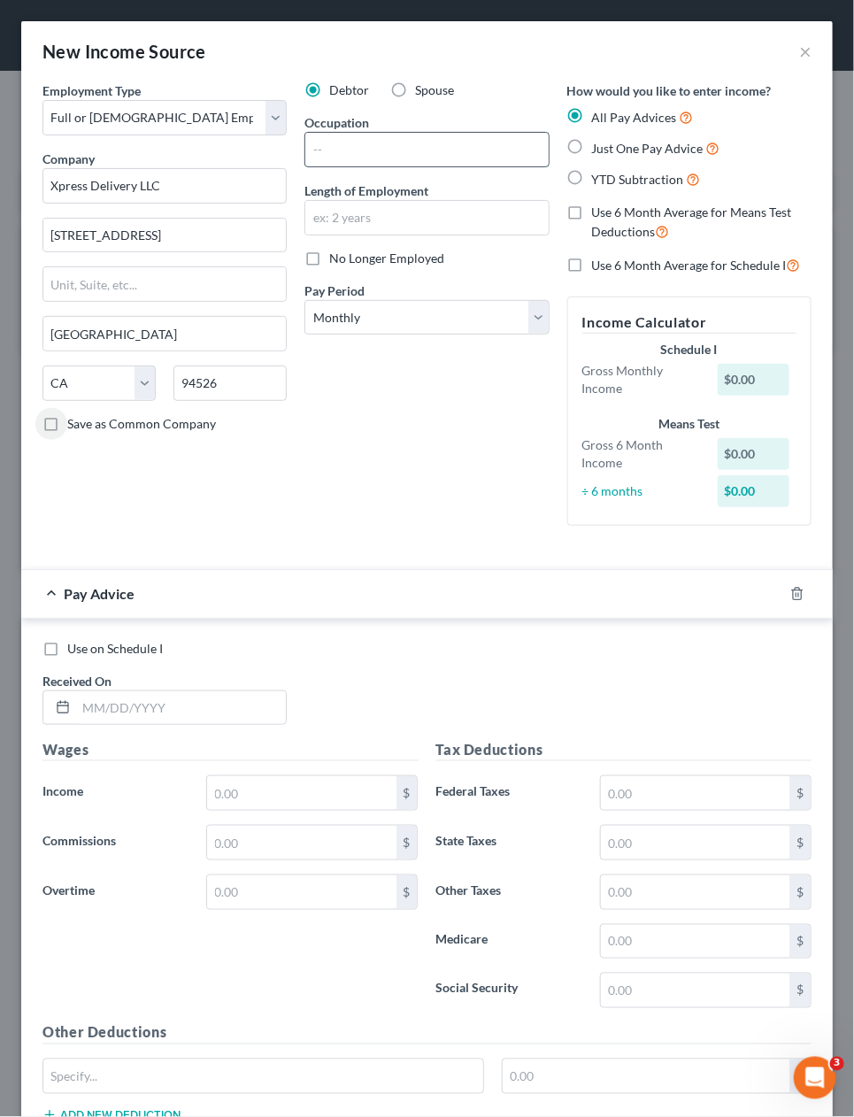
click at [406, 146] on input "text" at bounding box center [426, 150] width 242 height 34
type input "Driver"
click at [592, 174] on label "YTD Subtraction" at bounding box center [646, 179] width 109 height 20
click at [599, 174] on input "YTD Subtraction" at bounding box center [605, 175] width 12 height 12
radio input "true"
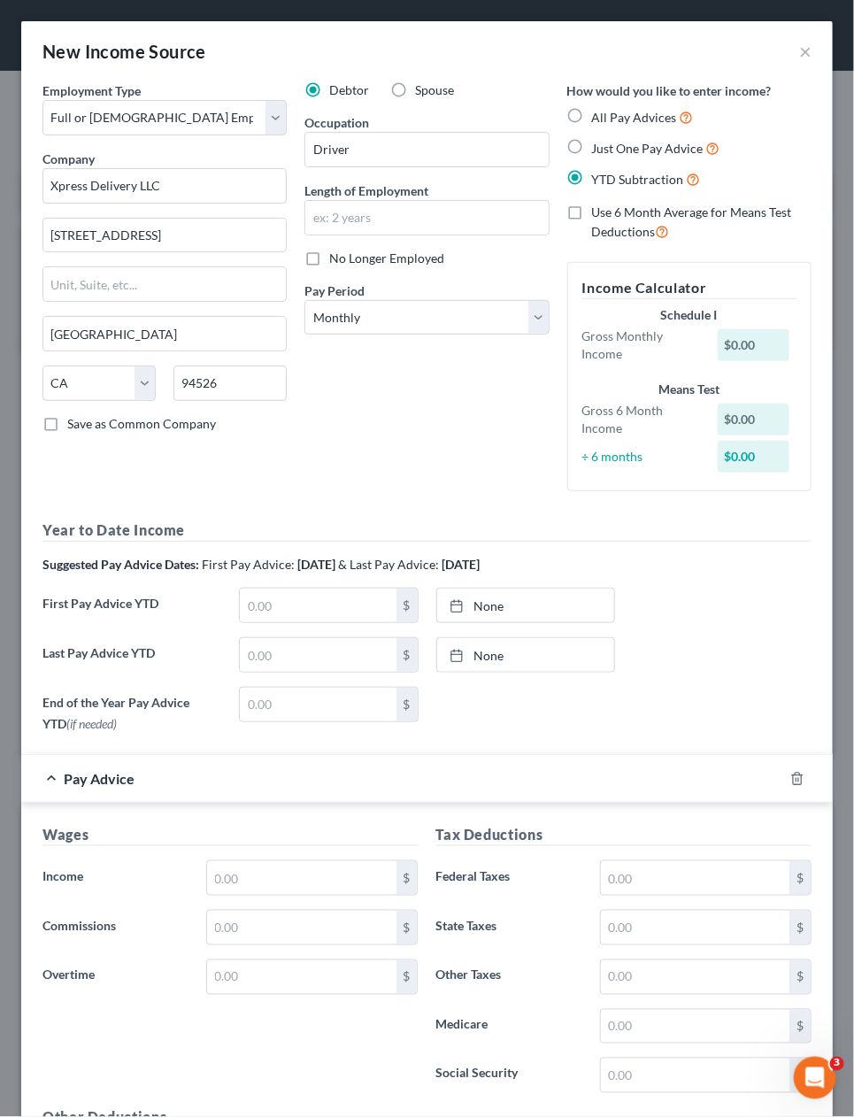
click at [592, 209] on label "Use 6 Month Average for Means Test Deductions" at bounding box center [701, 223] width 219 height 38
click at [599, 209] on input "Use 6 Month Average for Means Test Deductions" at bounding box center [605, 210] width 12 height 12
checkbox input "true"
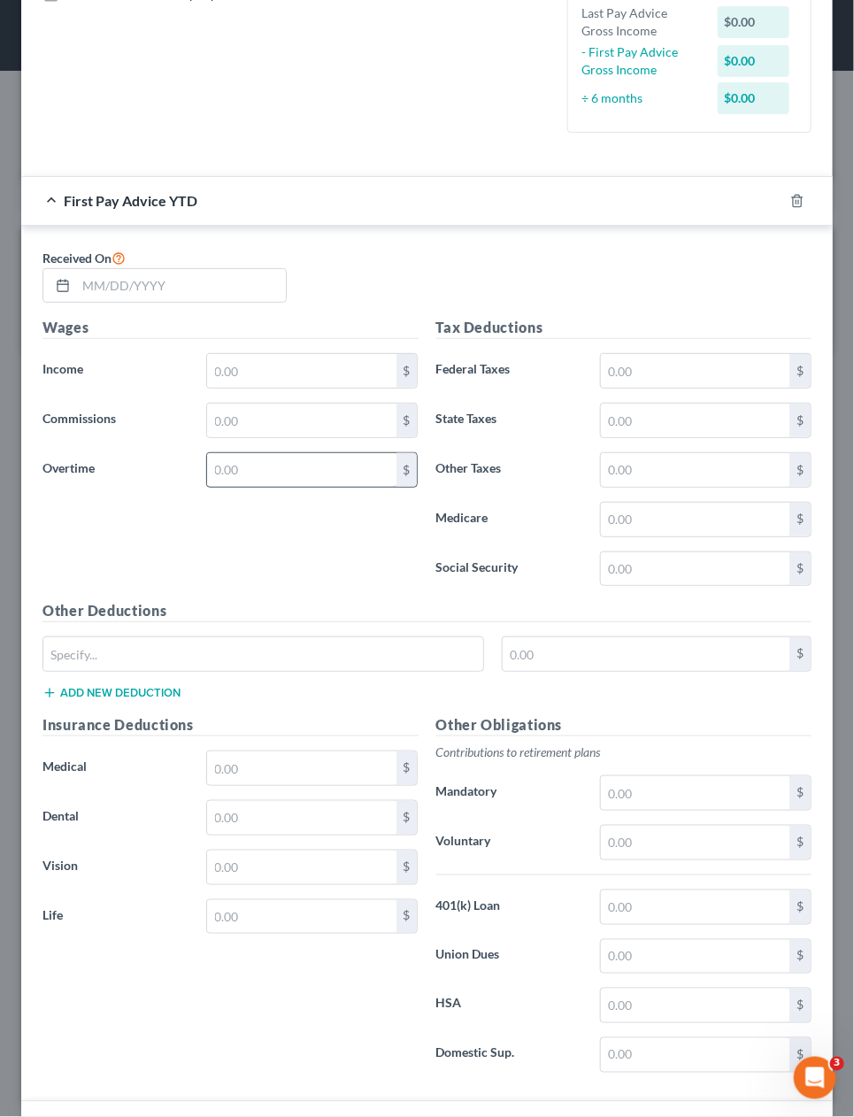
scroll to position [470, 0]
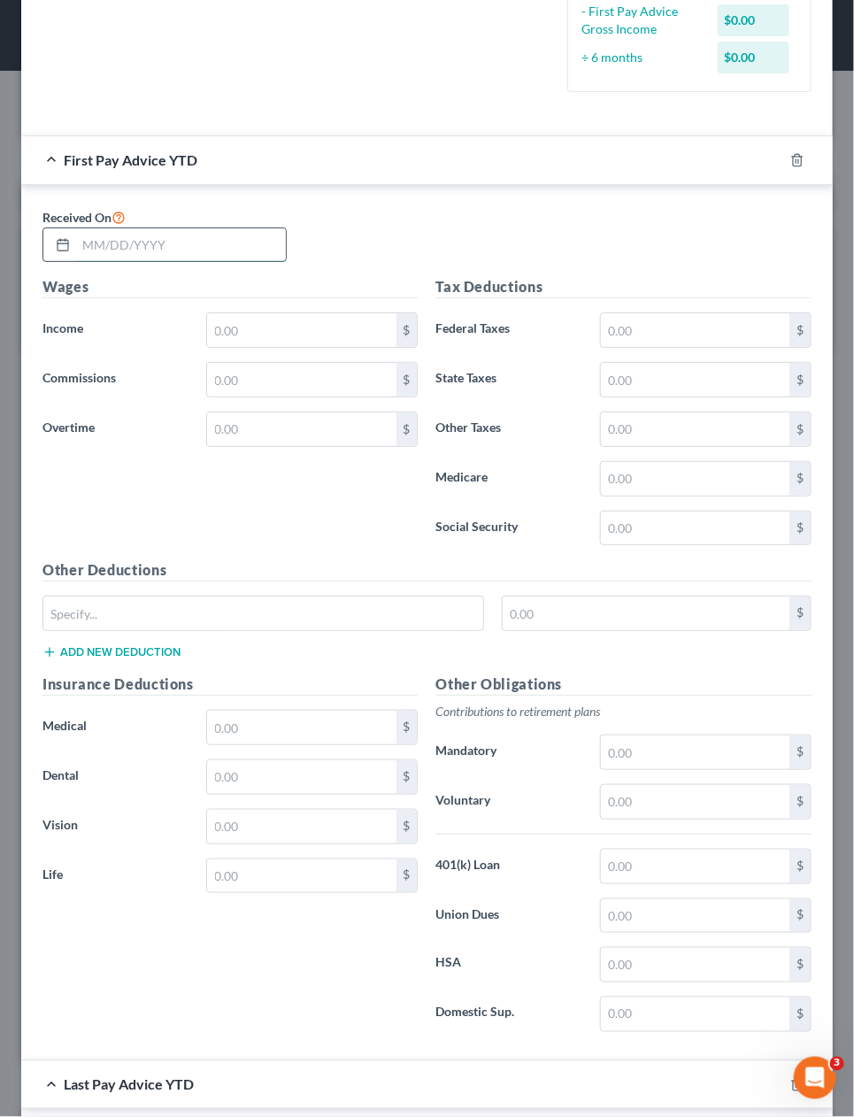
drag, startPoint x: 138, startPoint y: 246, endPoint x: 129, endPoint y: 244, distance: 9.0
click at [139, 246] on input "text" at bounding box center [181, 245] width 210 height 34
type input "[DATE]"
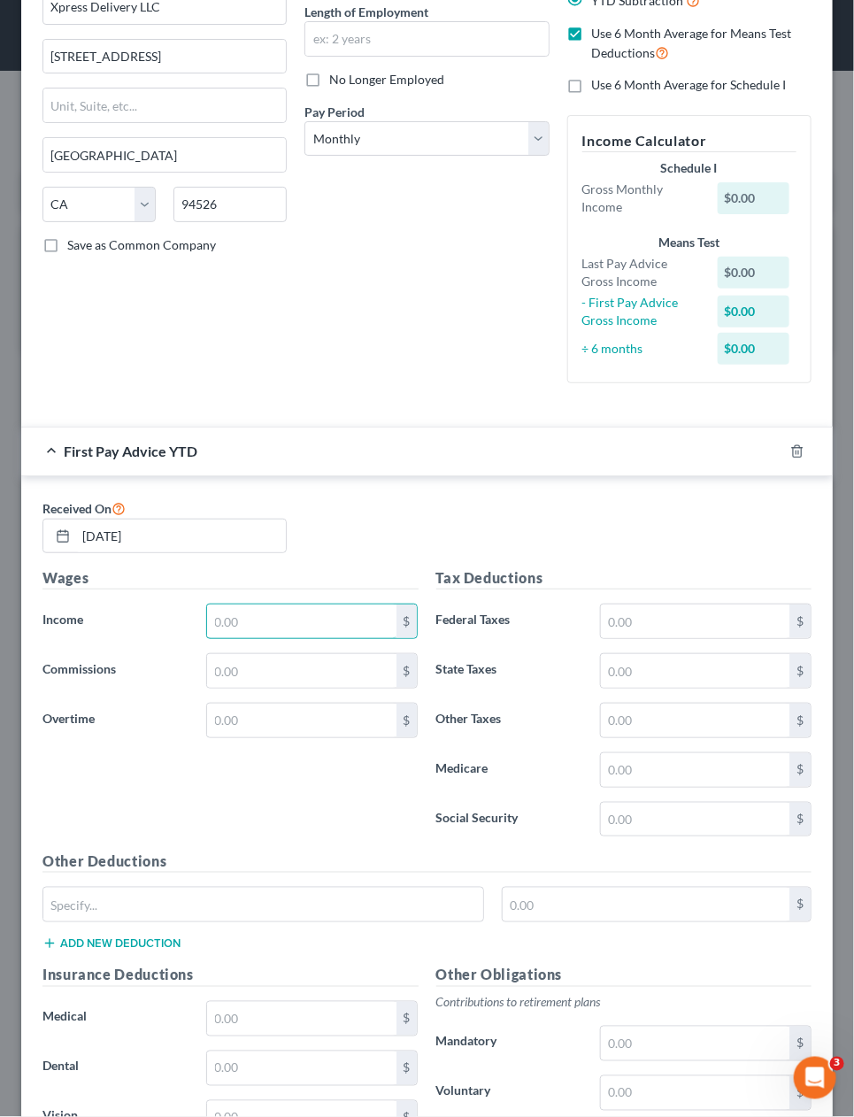
scroll to position [0, 0]
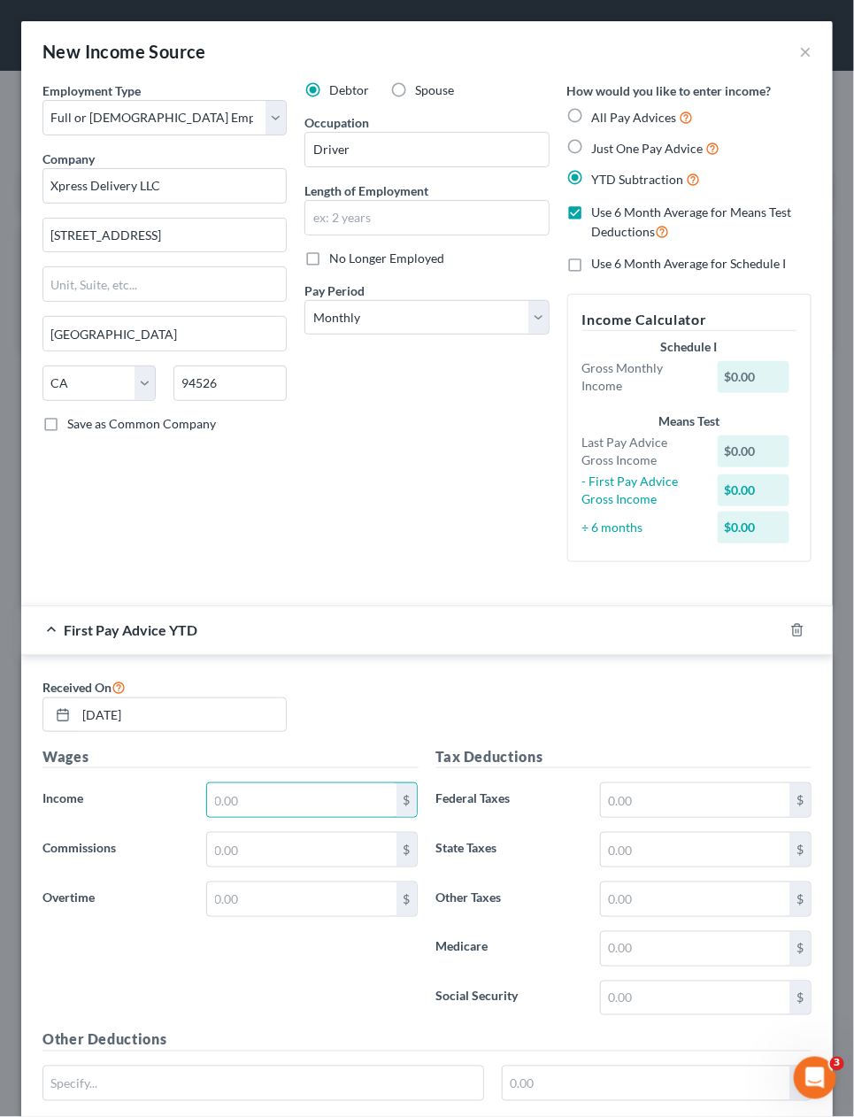
click at [592, 213] on label "Use 6 Month Average for Means Test Deductions" at bounding box center [701, 223] width 219 height 38
click at [599, 213] on input "Use 6 Month Average for Means Test Deductions" at bounding box center [605, 210] width 12 height 12
checkbox input "false"
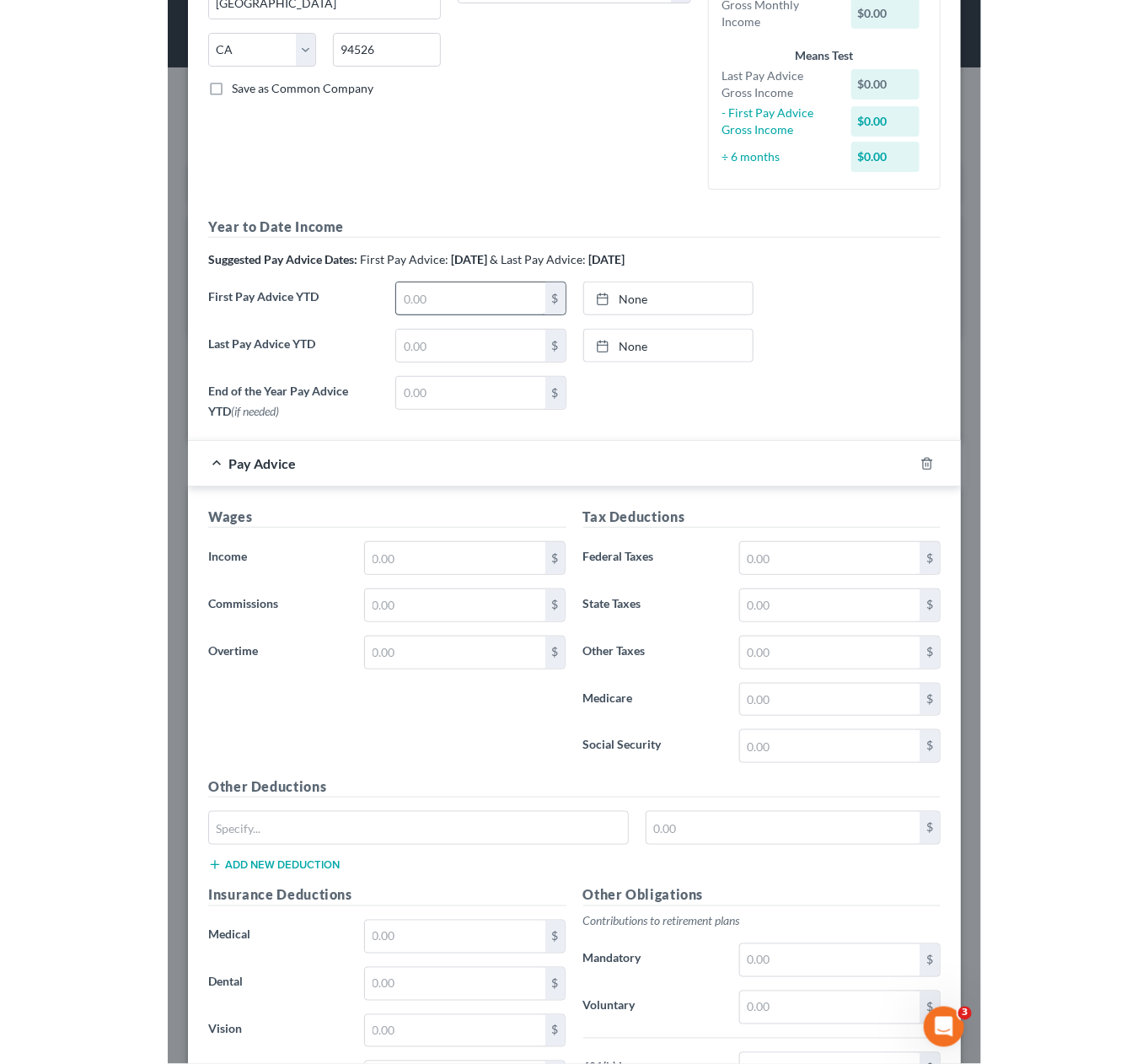
scroll to position [273, 0]
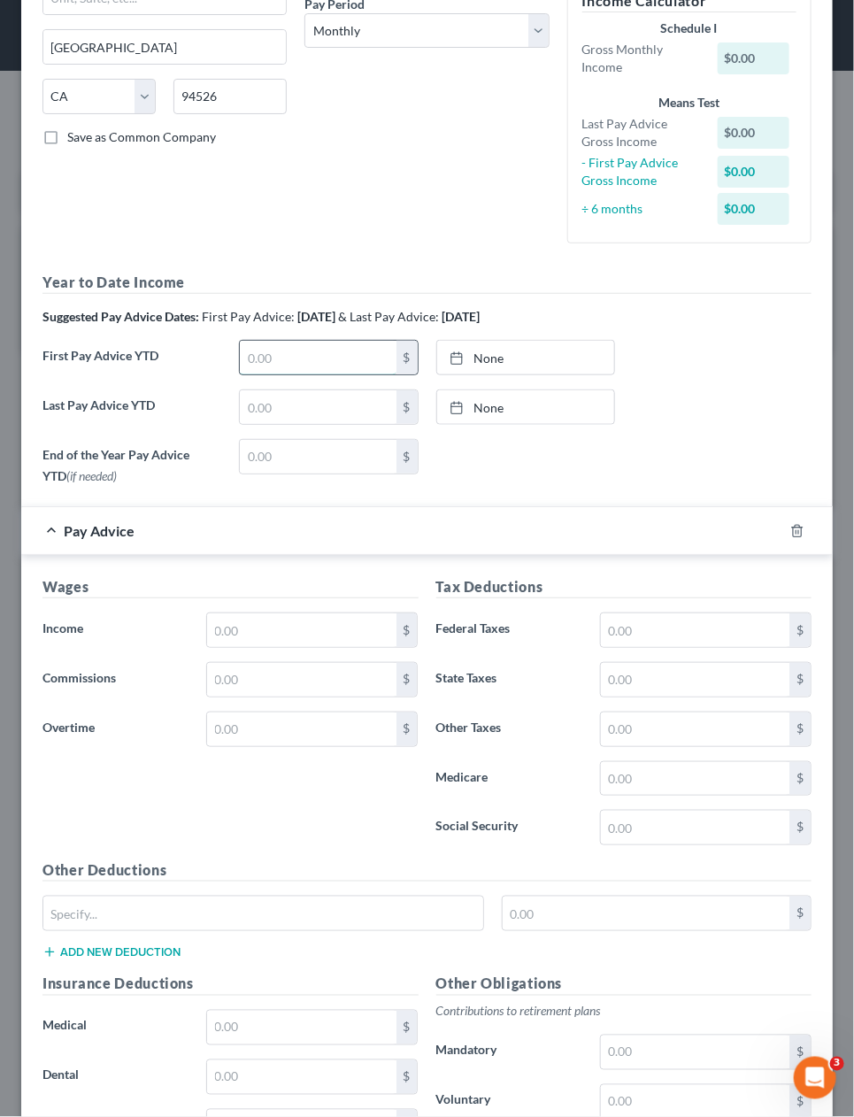
click at [349, 355] on input "text" at bounding box center [318, 358] width 156 height 34
type input "6,705"
type input "[DATE]"
click at [509, 358] on link "[DATE]" at bounding box center [525, 358] width 177 height 34
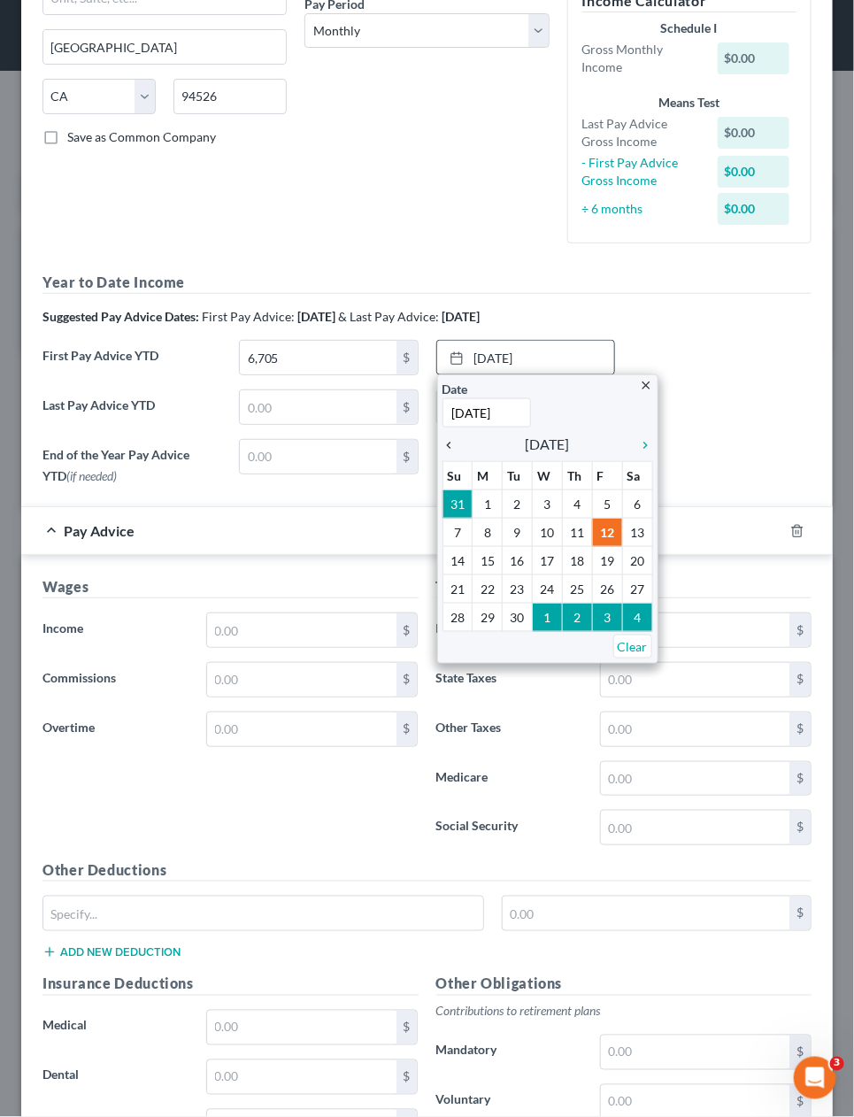
click at [448, 442] on icon "chevron_left" at bounding box center [453, 445] width 23 height 14
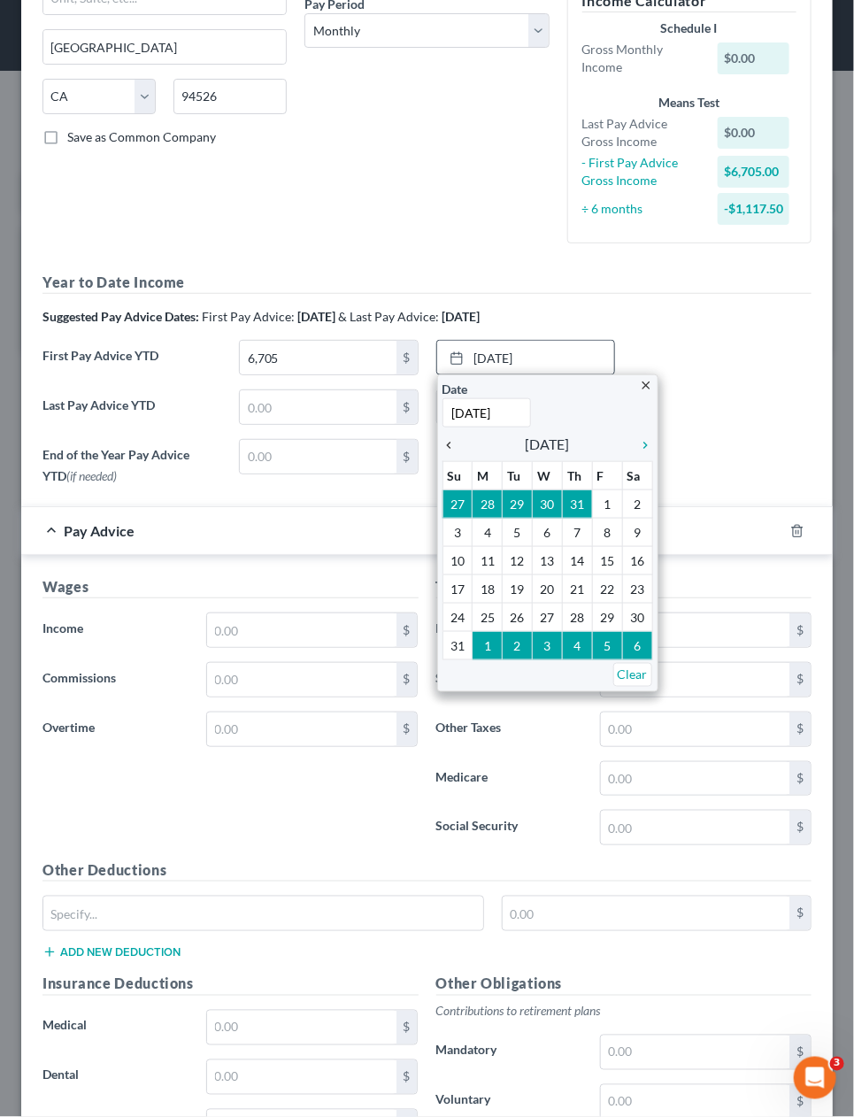
click at [448, 442] on icon "chevron_left" at bounding box center [453, 445] width 23 height 14
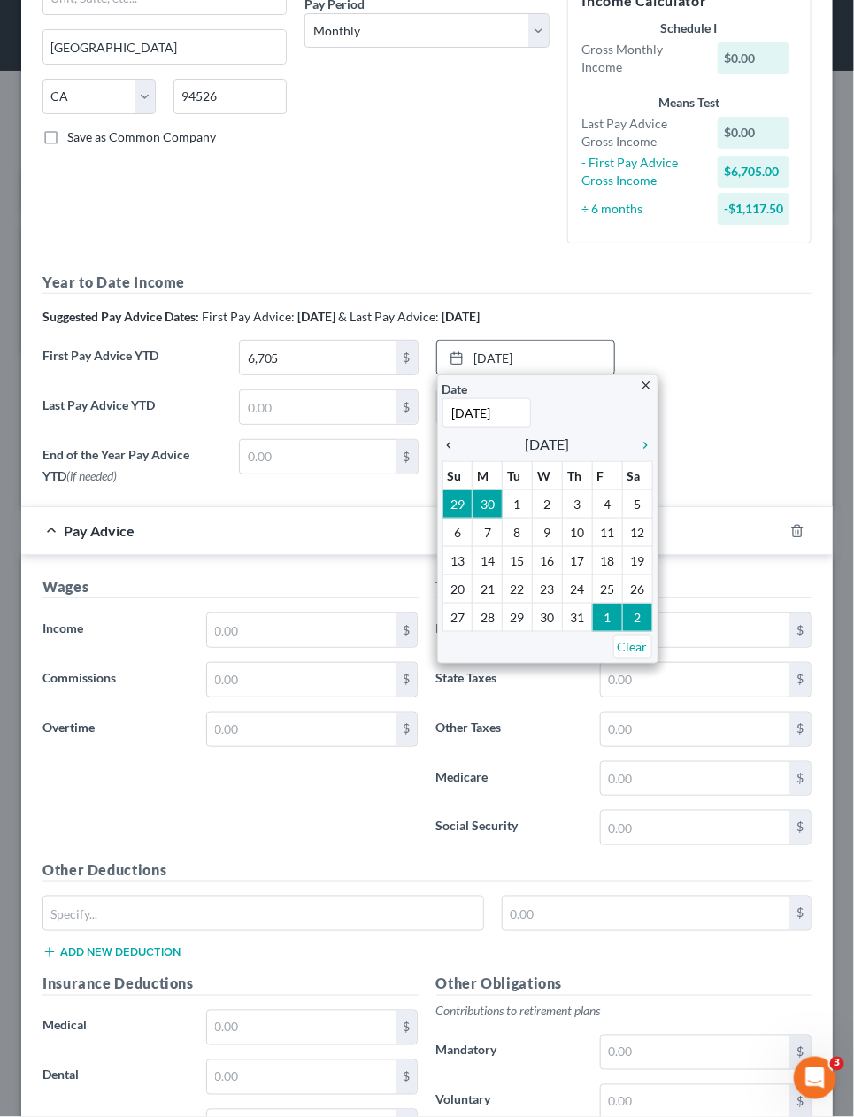
click at [449, 442] on icon "chevron_left" at bounding box center [453, 445] width 23 height 14
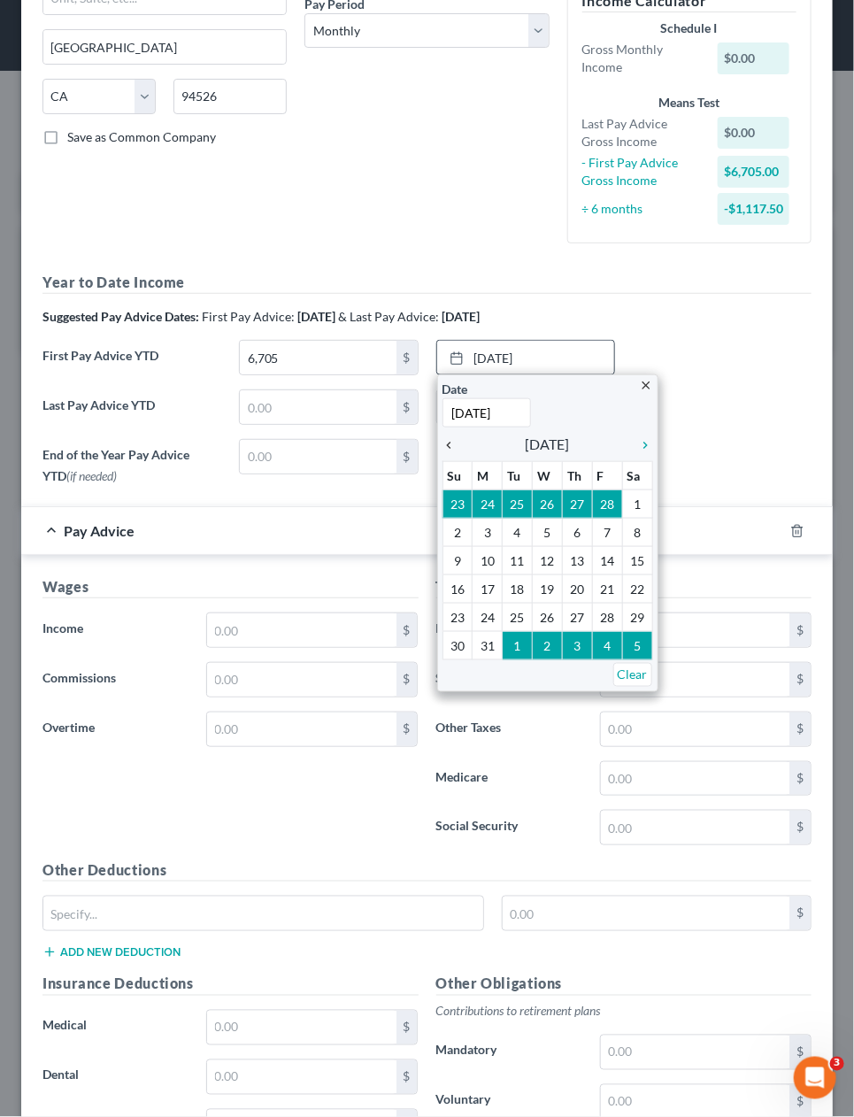
click at [449, 442] on icon "chevron_left" at bounding box center [453, 445] width 23 height 14
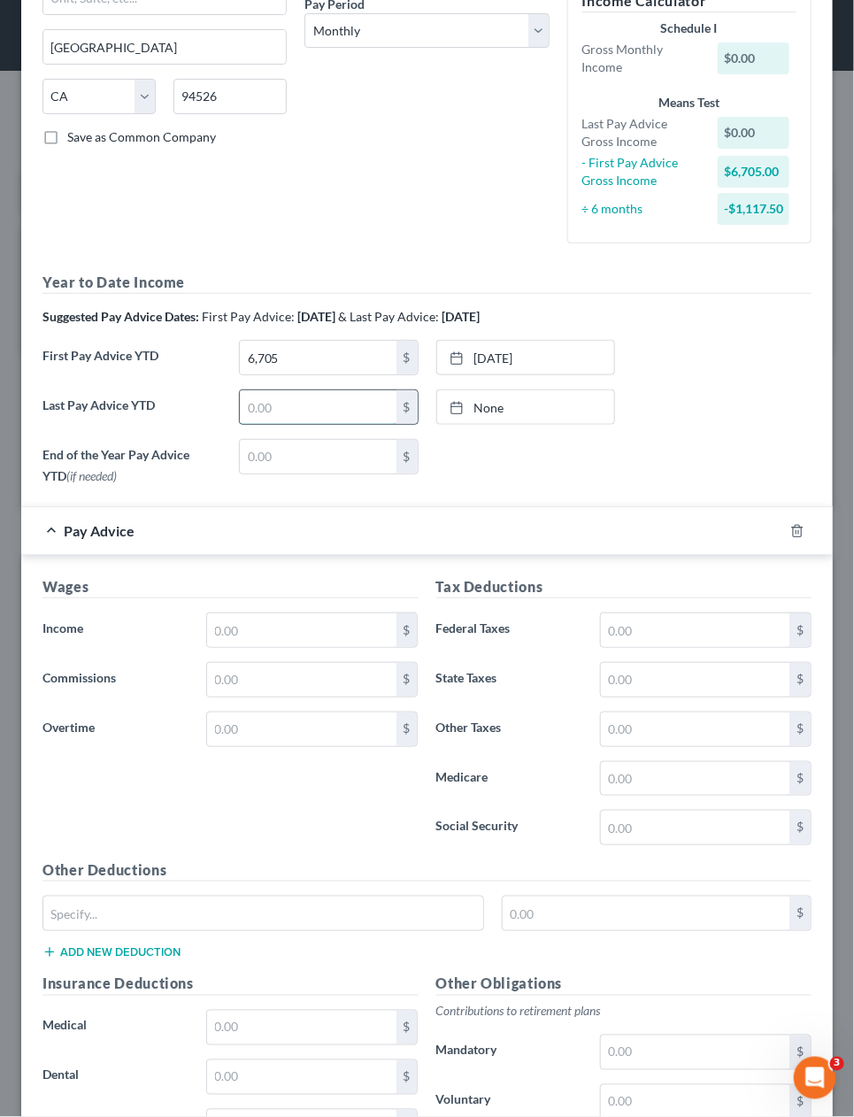
click at [330, 404] on input "text" at bounding box center [318, 407] width 156 height 34
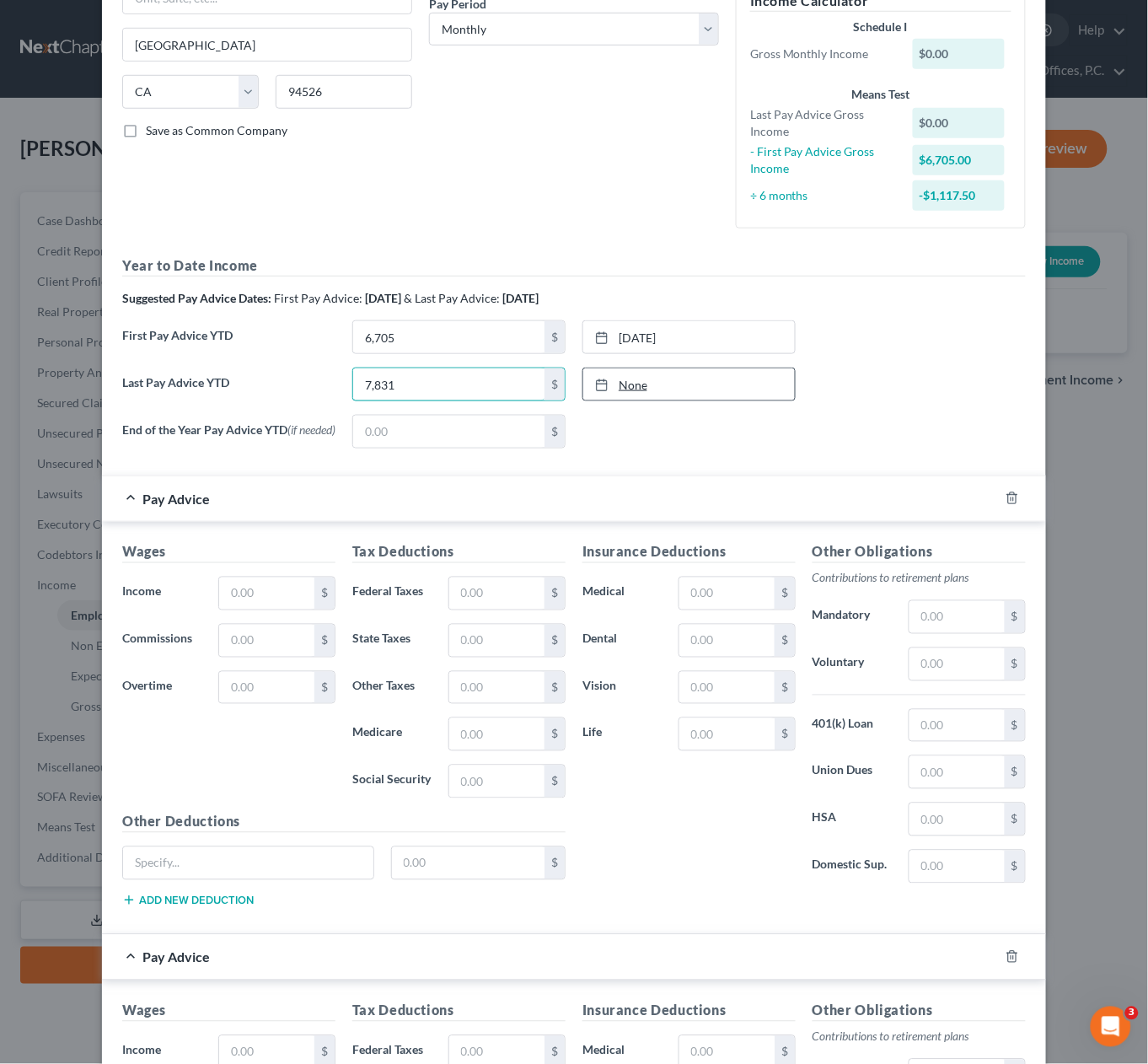
type input "7,831"
type input "[DATE]"
click at [627, 376] on link "None" at bounding box center [689, 385] width 211 height 32
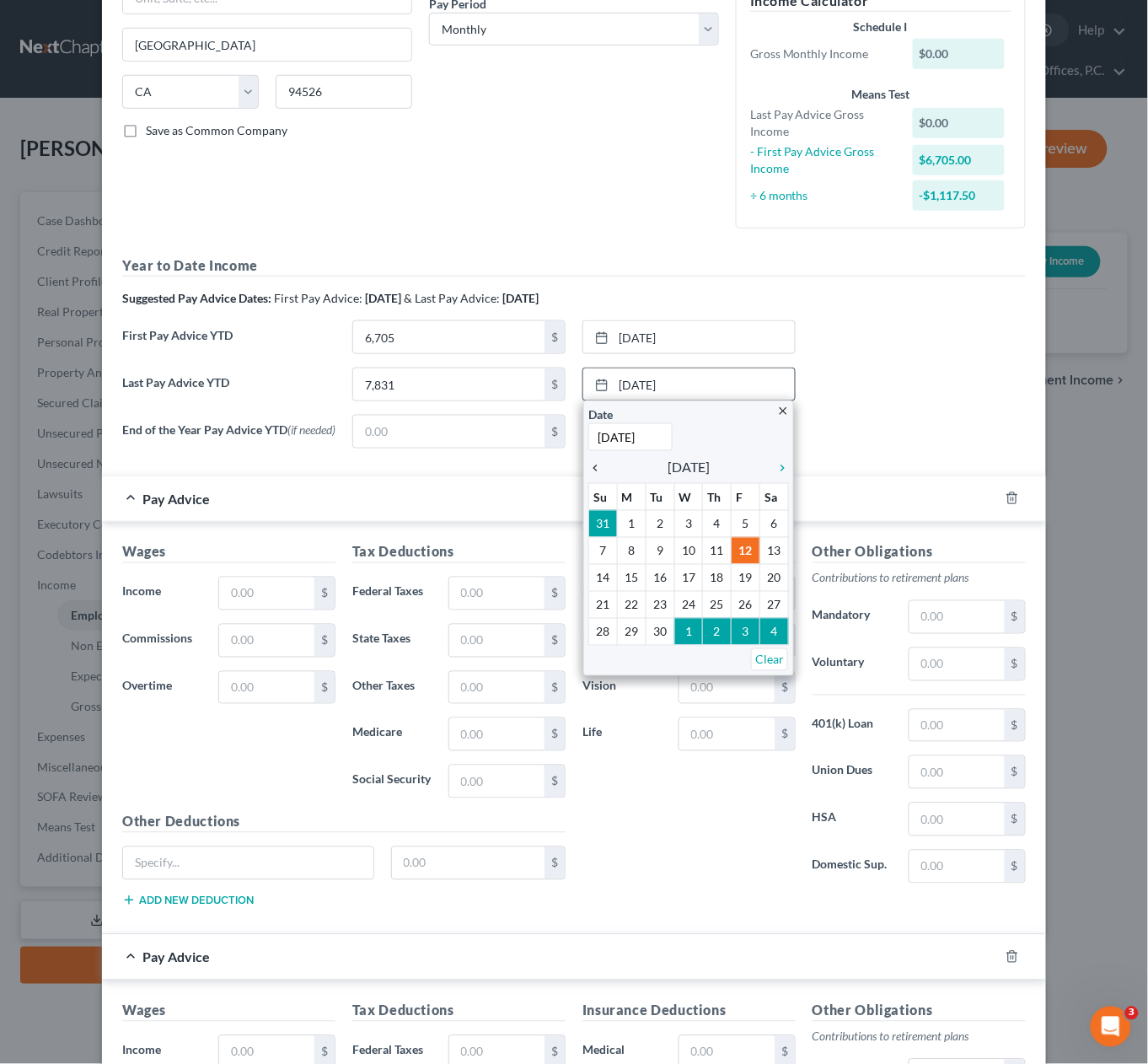
click at [599, 472] on icon "chevron_left" at bounding box center [599, 468] width 22 height 13
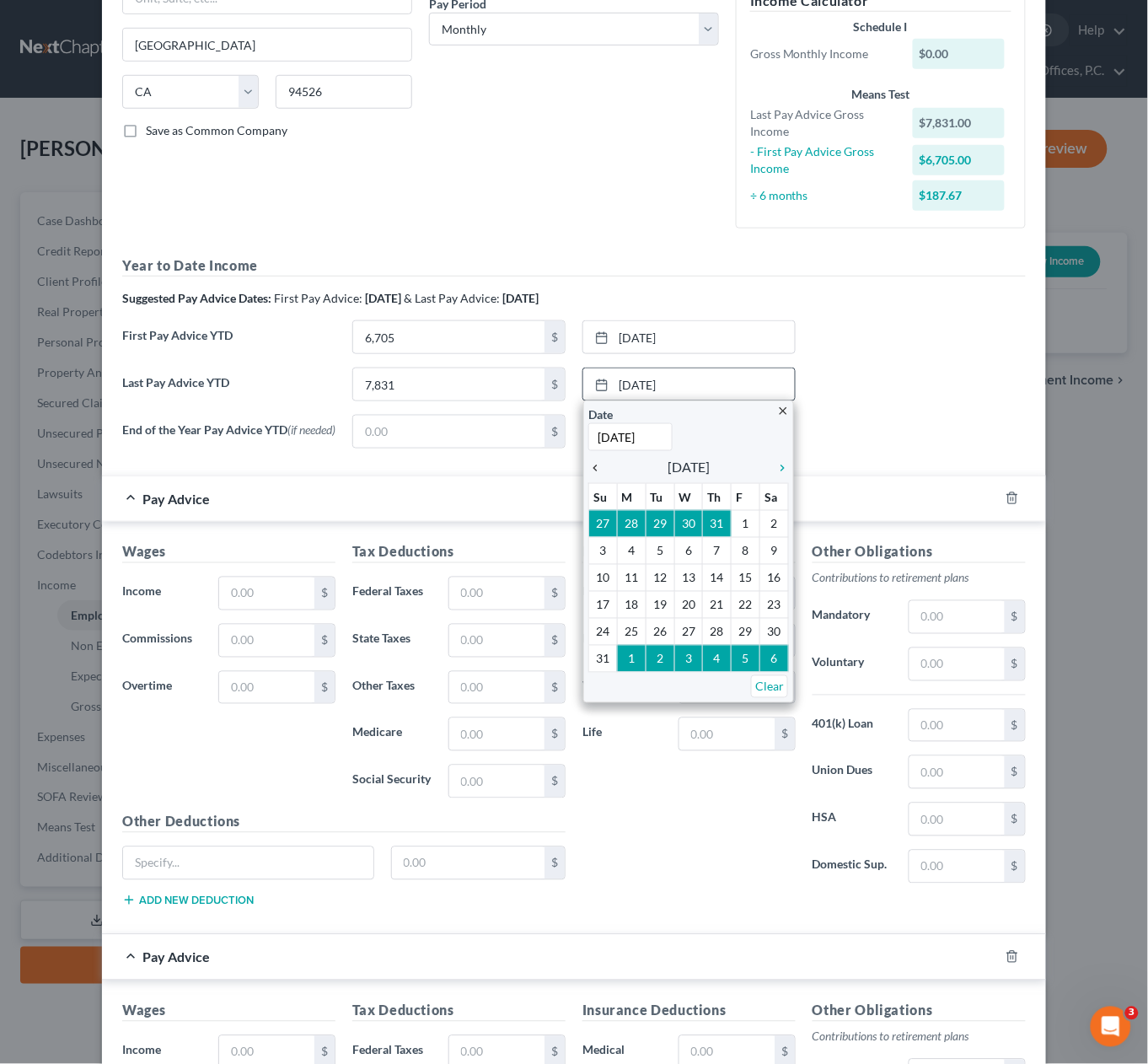
click at [597, 469] on icon "chevron_left" at bounding box center [599, 468] width 22 height 13
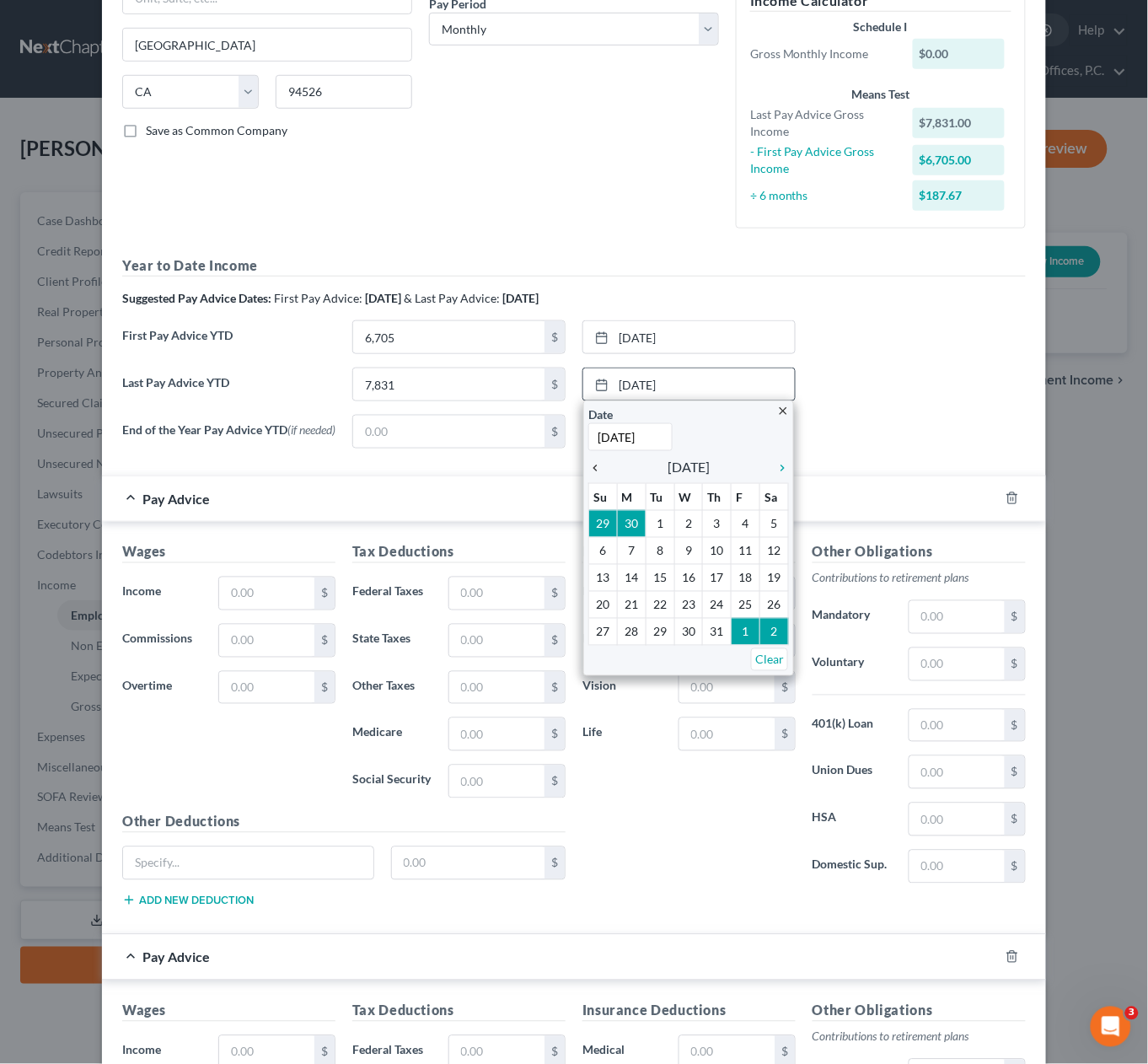
click at [597, 469] on icon "chevron_left" at bounding box center [599, 468] width 22 height 13
click at [599, 467] on icon "chevron_left" at bounding box center [599, 468] width 22 height 13
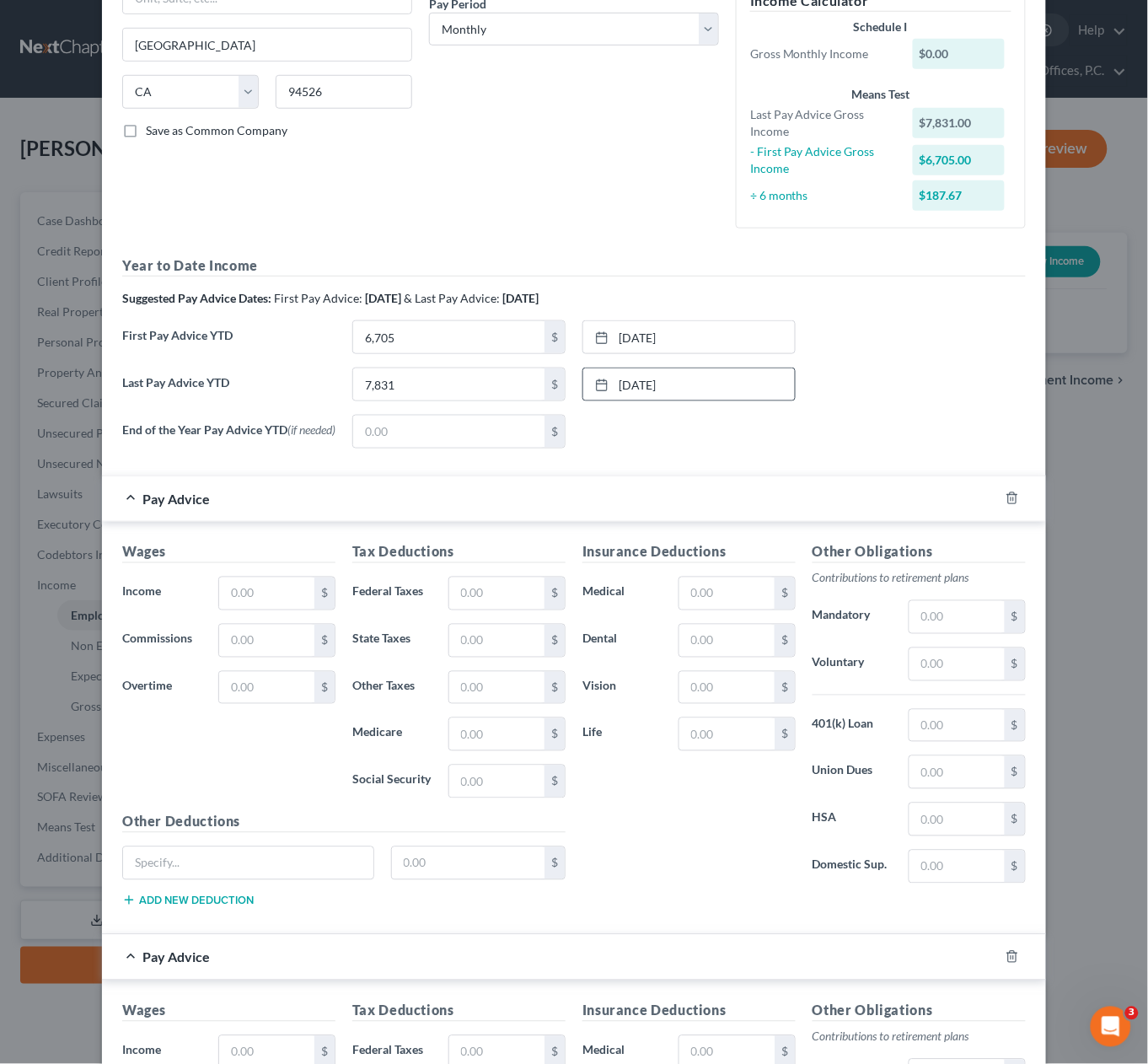
click at [818, 434] on div "End of the Year Pay Advice YTD (if needed) $ None close Date Time chevron_left …" at bounding box center [574, 438] width 920 height 48
drag, startPoint x: 1016, startPoint y: 496, endPoint x: 876, endPoint y: 441, distance: 150.4
click at [1015, 496] on icon "button" at bounding box center [1013, 498] width 13 height 13
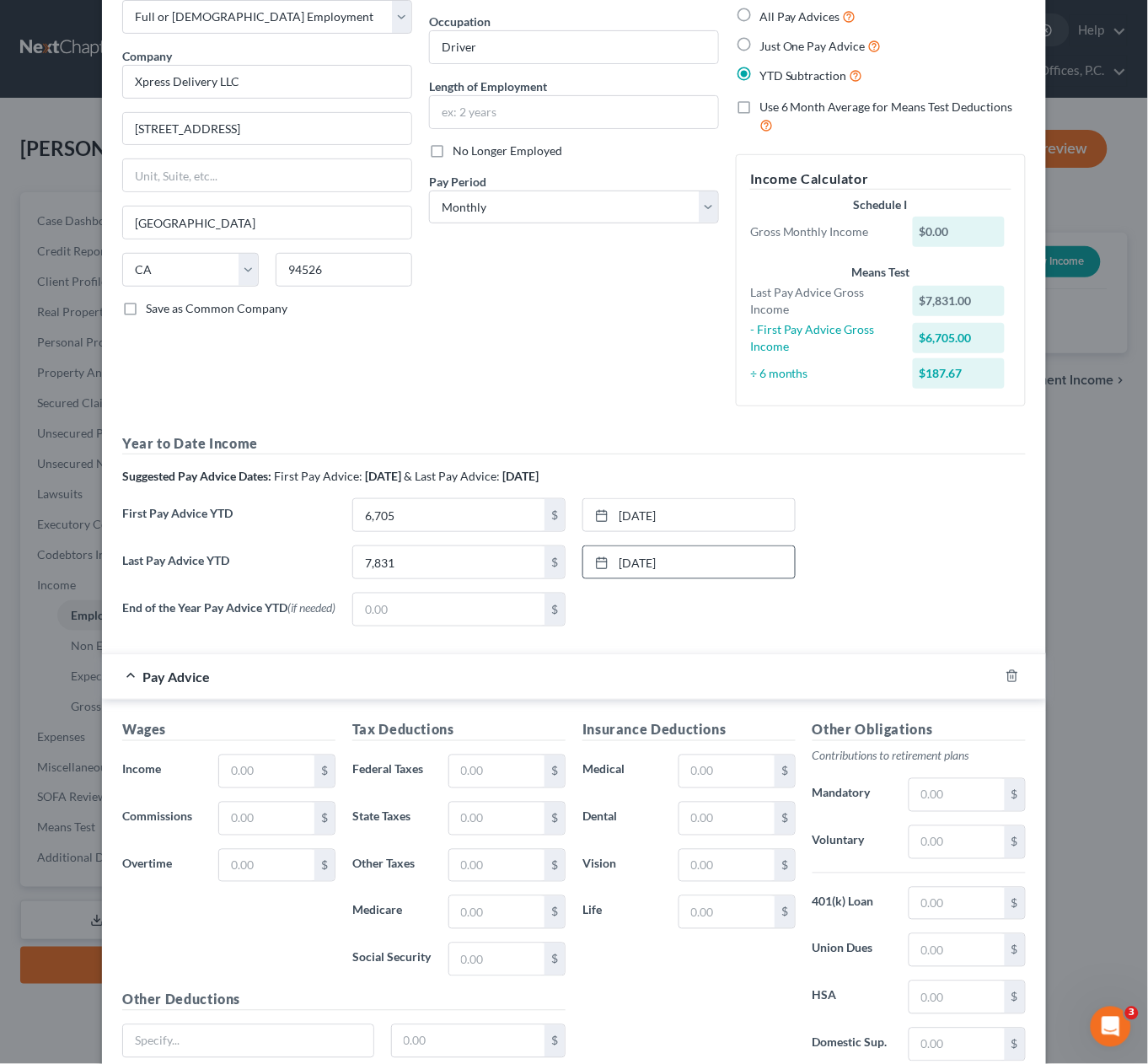
scroll to position [0, 0]
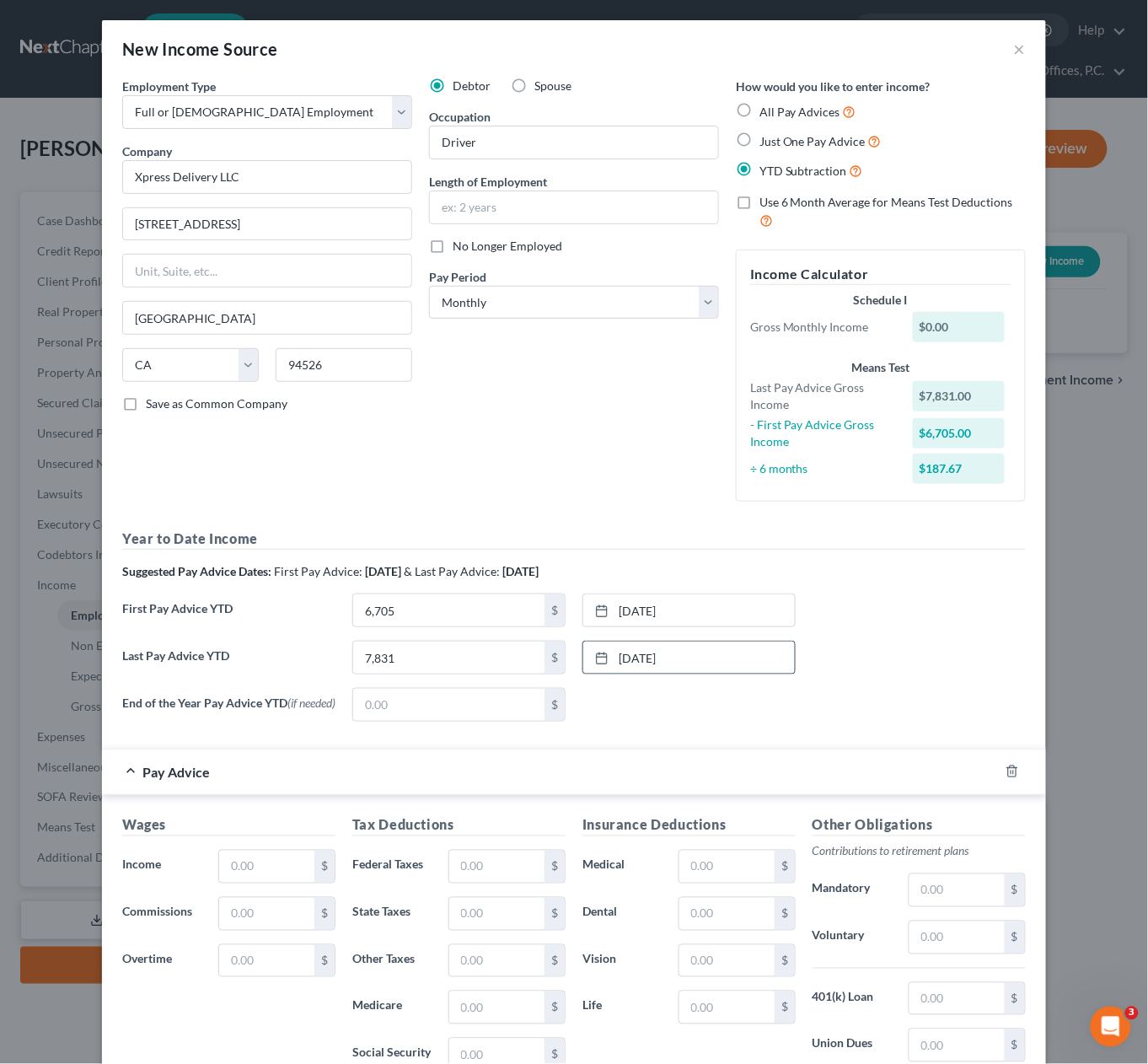
click at [453, 246] on label "No Longer Employed" at bounding box center [507, 247] width 110 height 17
click at [459, 246] on input "No Longer Employed" at bounding box center [465, 244] width 11 height 11
checkbox input "true"
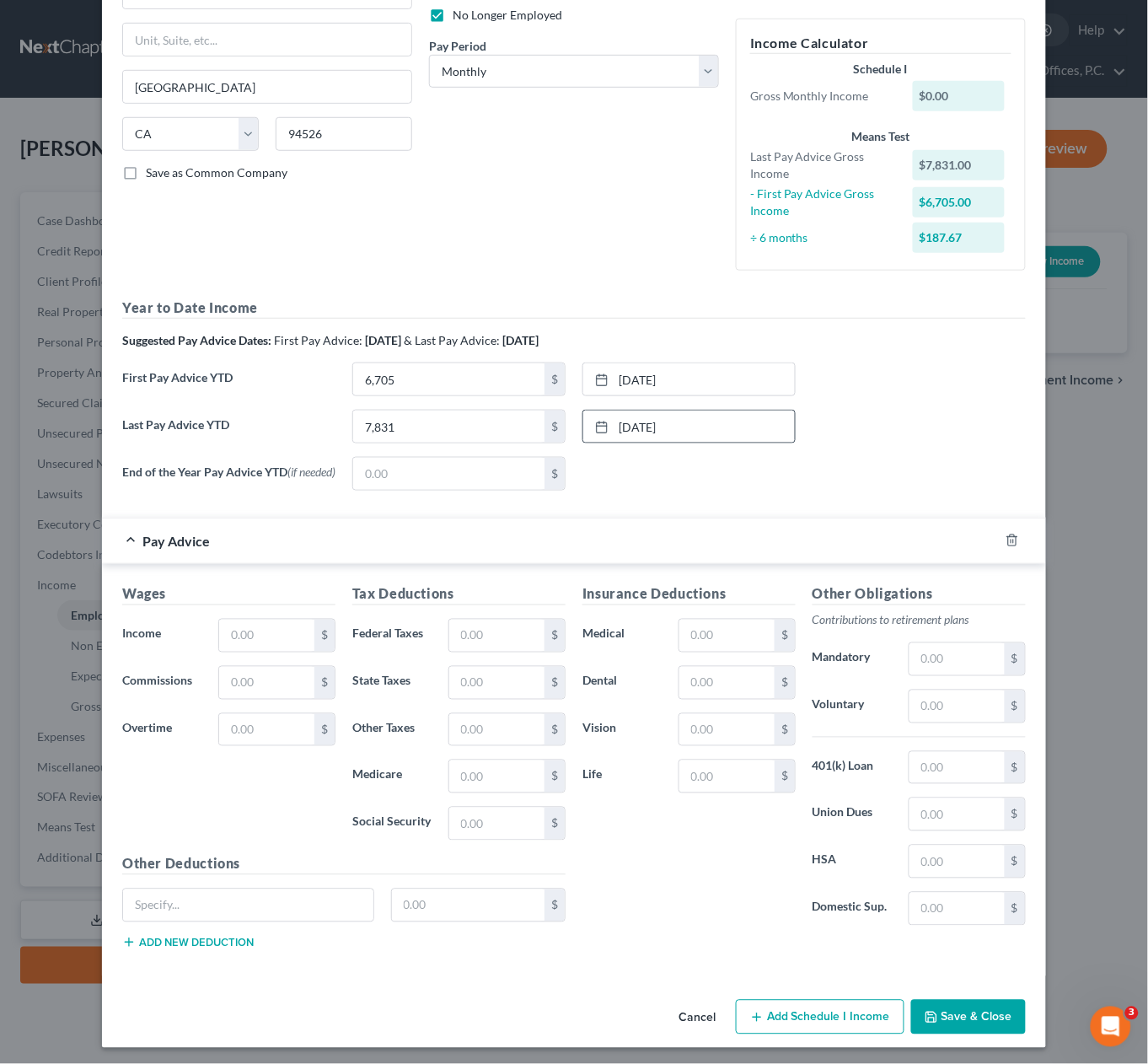
scroll to position [236, 0]
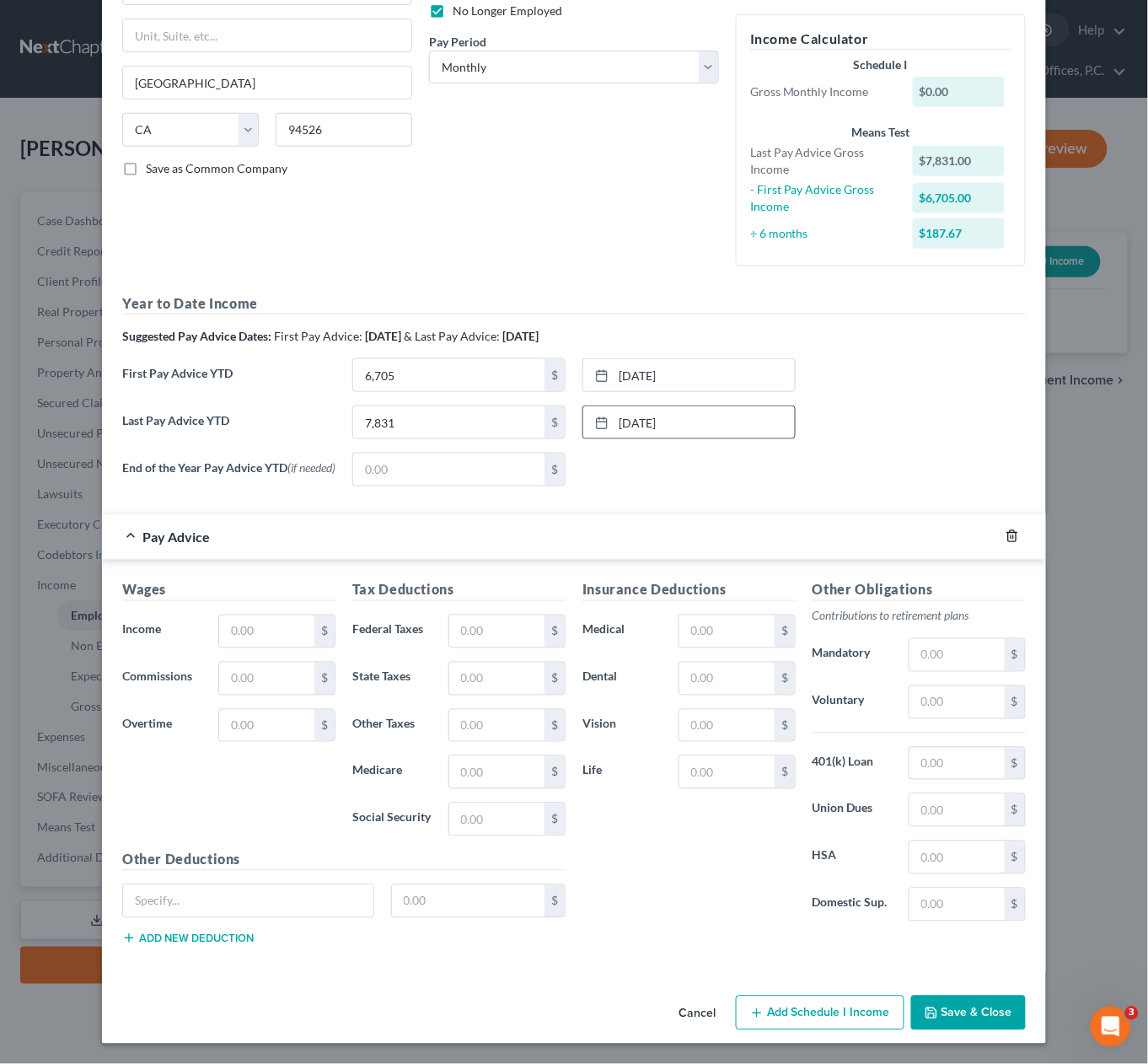
click at [1018, 537] on icon "button" at bounding box center [1013, 536] width 13 height 13
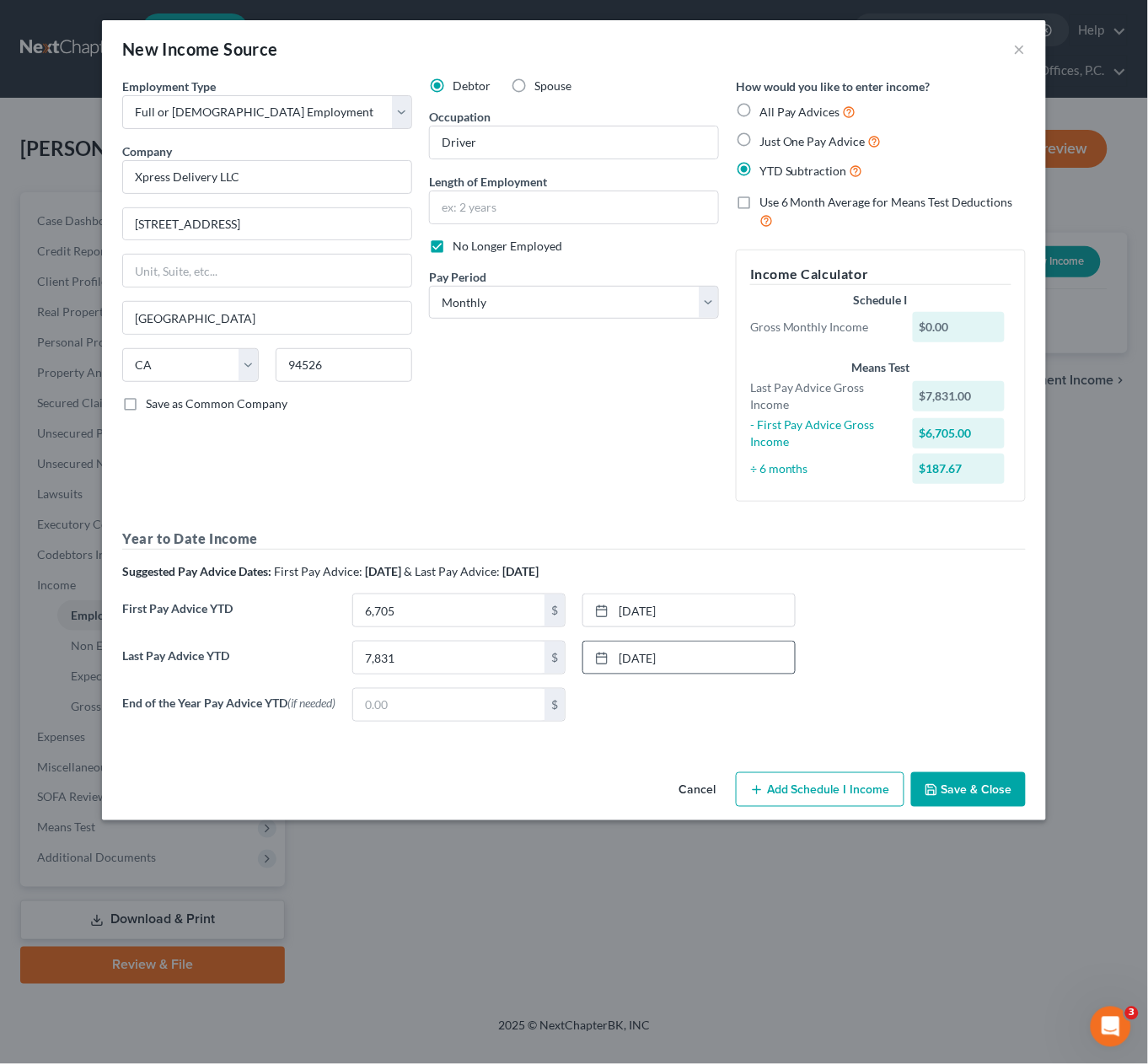
scroll to position [0, 0]
click at [945, 782] on button "Save & Close" at bounding box center [969, 790] width 114 height 35
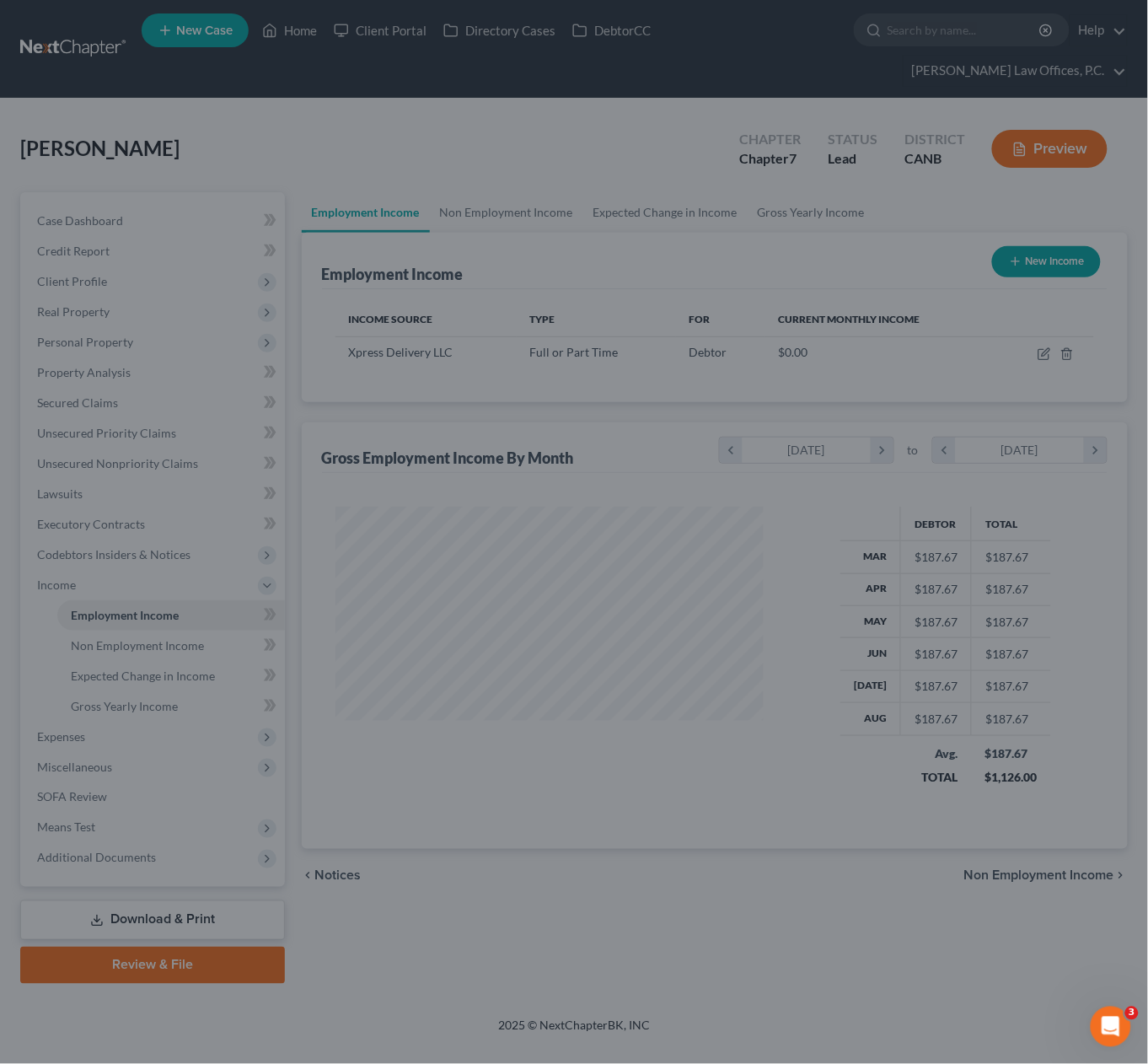
scroll to position [301, 462]
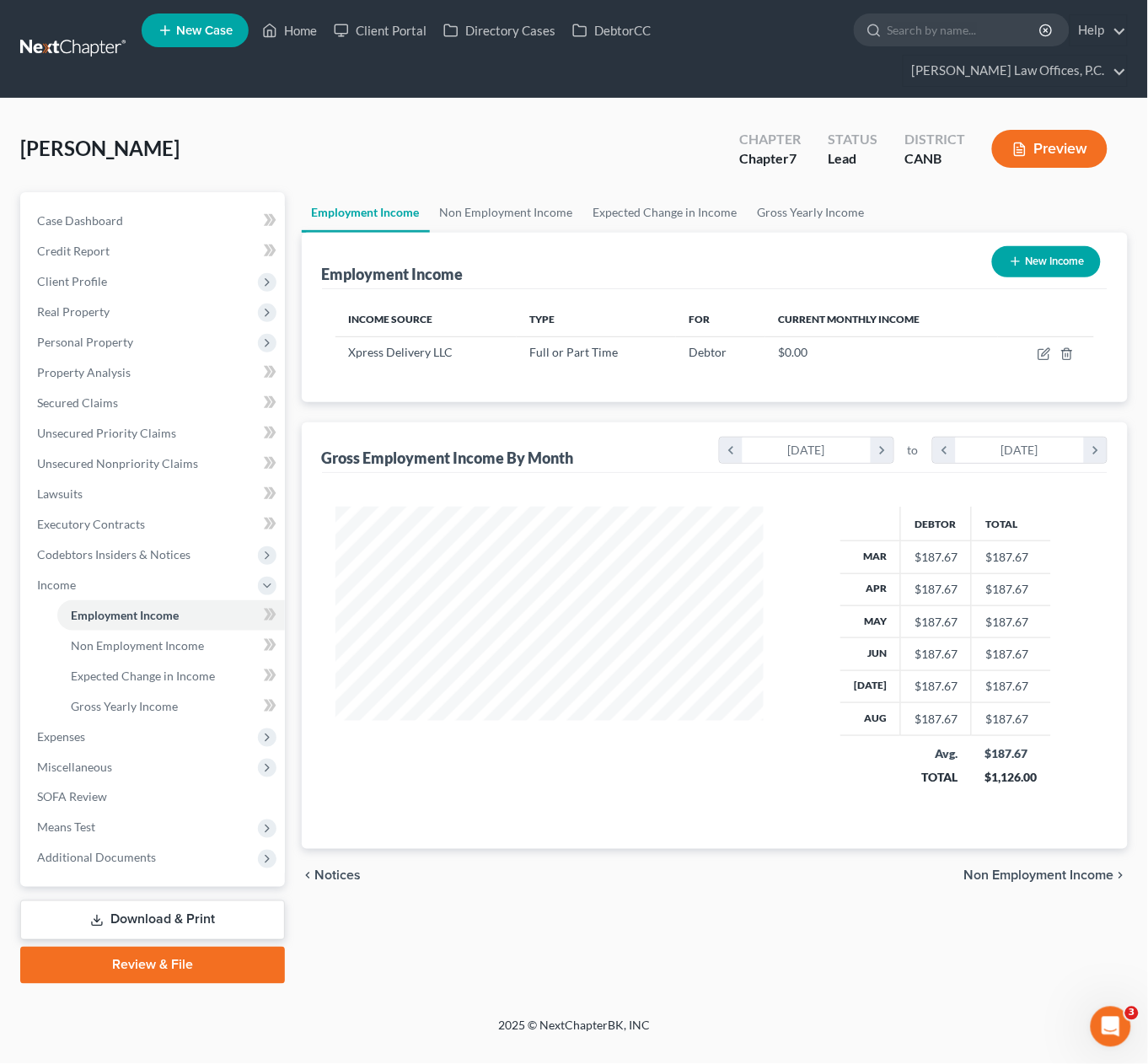
click at [1010, 254] on icon "button" at bounding box center [1016, 261] width 13 height 13
select select "0"
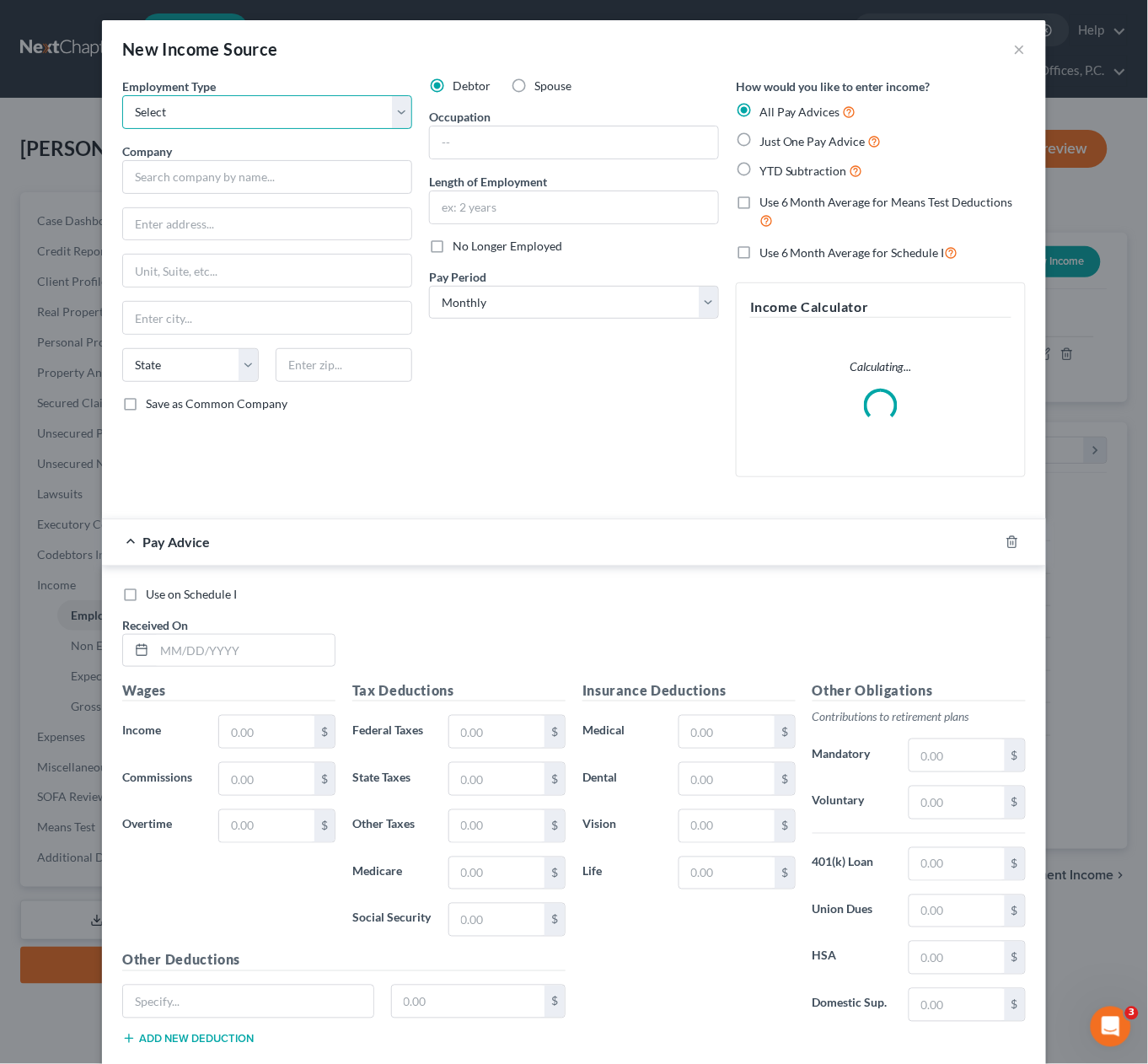
click at [239, 110] on select "Select Full or [DEMOGRAPHIC_DATA] Employment Self Employment" at bounding box center [267, 111] width 290 height 33
select select "0"
click at [122, 95] on select "Select Full or [DEMOGRAPHIC_DATA] Employment Self Employment" at bounding box center [267, 111] width 290 height 33
drag, startPoint x: 189, startPoint y: 187, endPoint x: 127, endPoint y: 160, distance: 67.6
click at [188, 187] on input "text" at bounding box center [267, 176] width 290 height 33
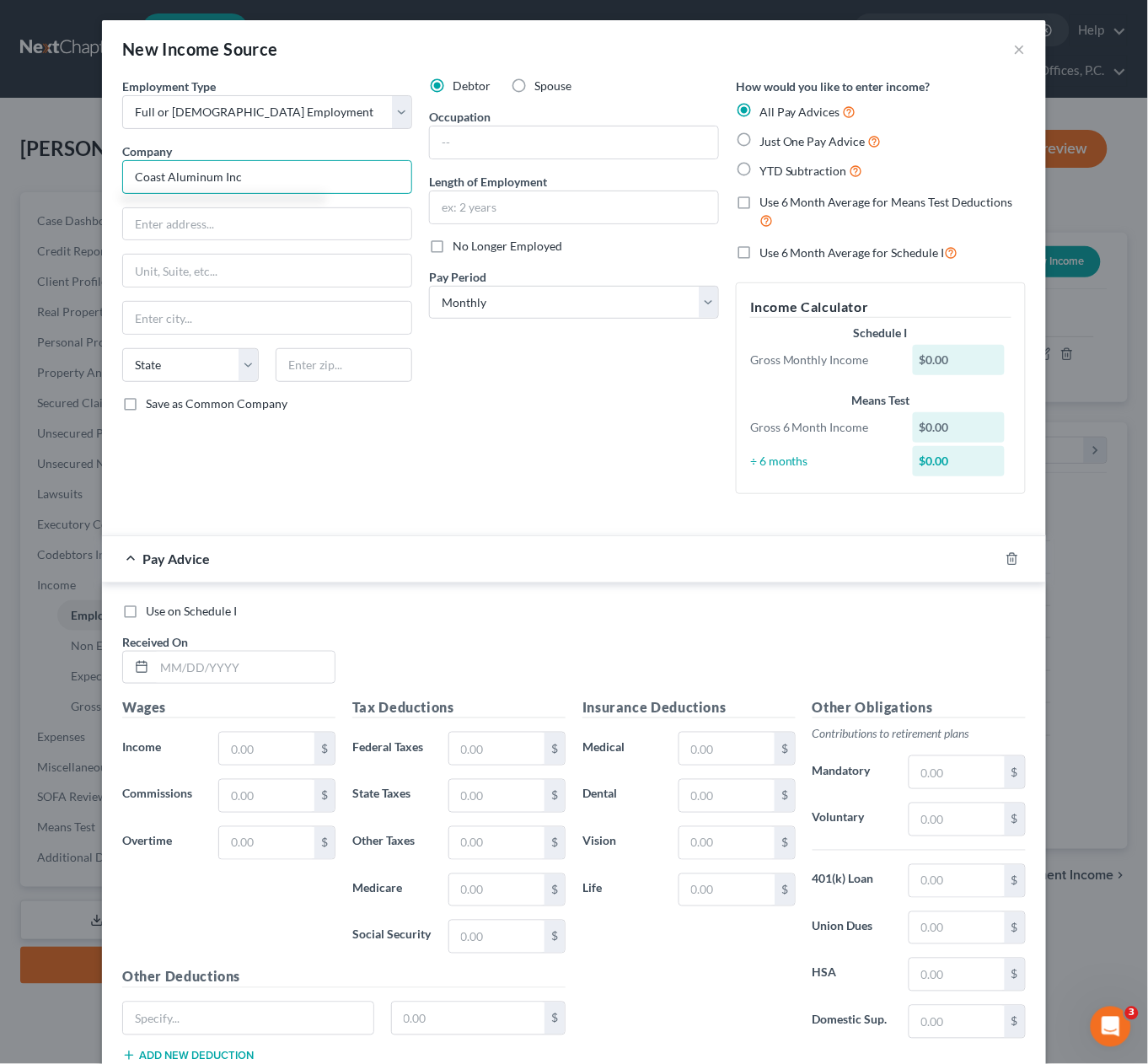
type input "Coast Aluminum Inc"
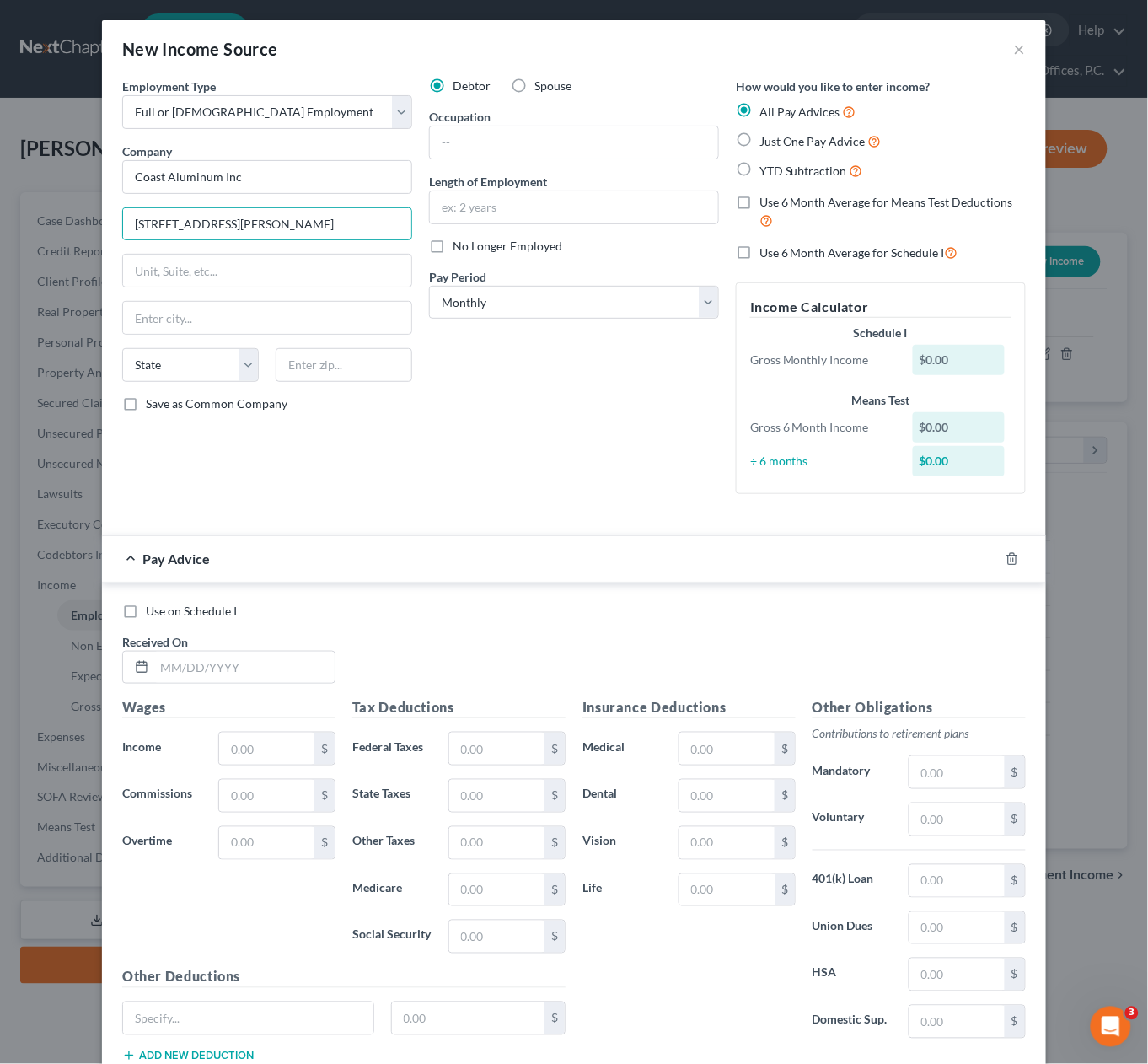
type input "[STREET_ADDRESS][PERSON_NAME]"
type input "90670"
type input "[GEOGRAPHIC_DATA]"
select select "4"
drag, startPoint x: 471, startPoint y: 130, endPoint x: 259, endPoint y: 70, distance: 220.3
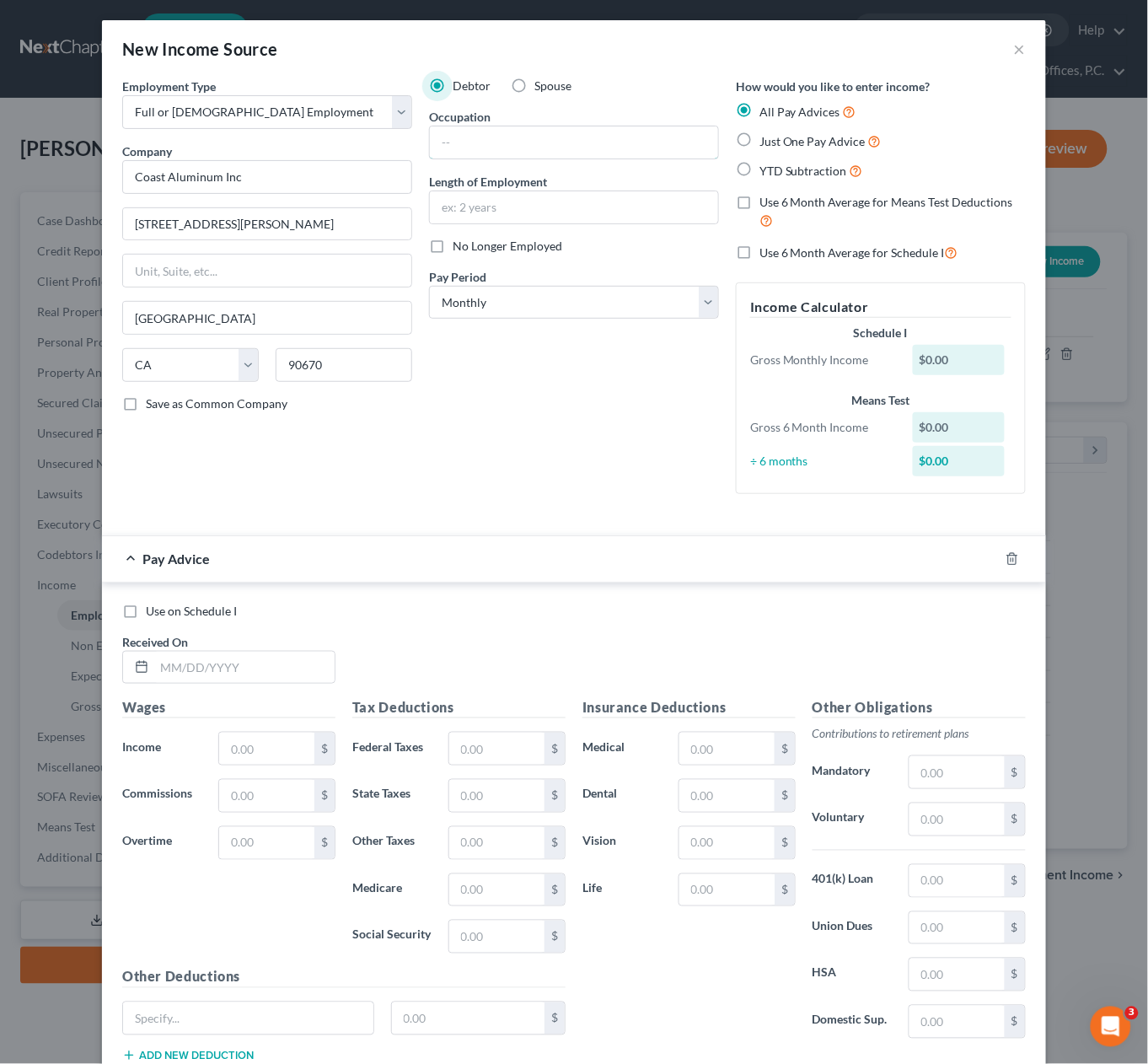
click at [471, 130] on input "text" at bounding box center [574, 143] width 289 height 32
type input "Driver"
type input "Since [DATE]"
click at [502, 314] on select "Select Monthly Twice Monthly Every Other Week Weekly" at bounding box center [574, 302] width 290 height 33
select select "2"
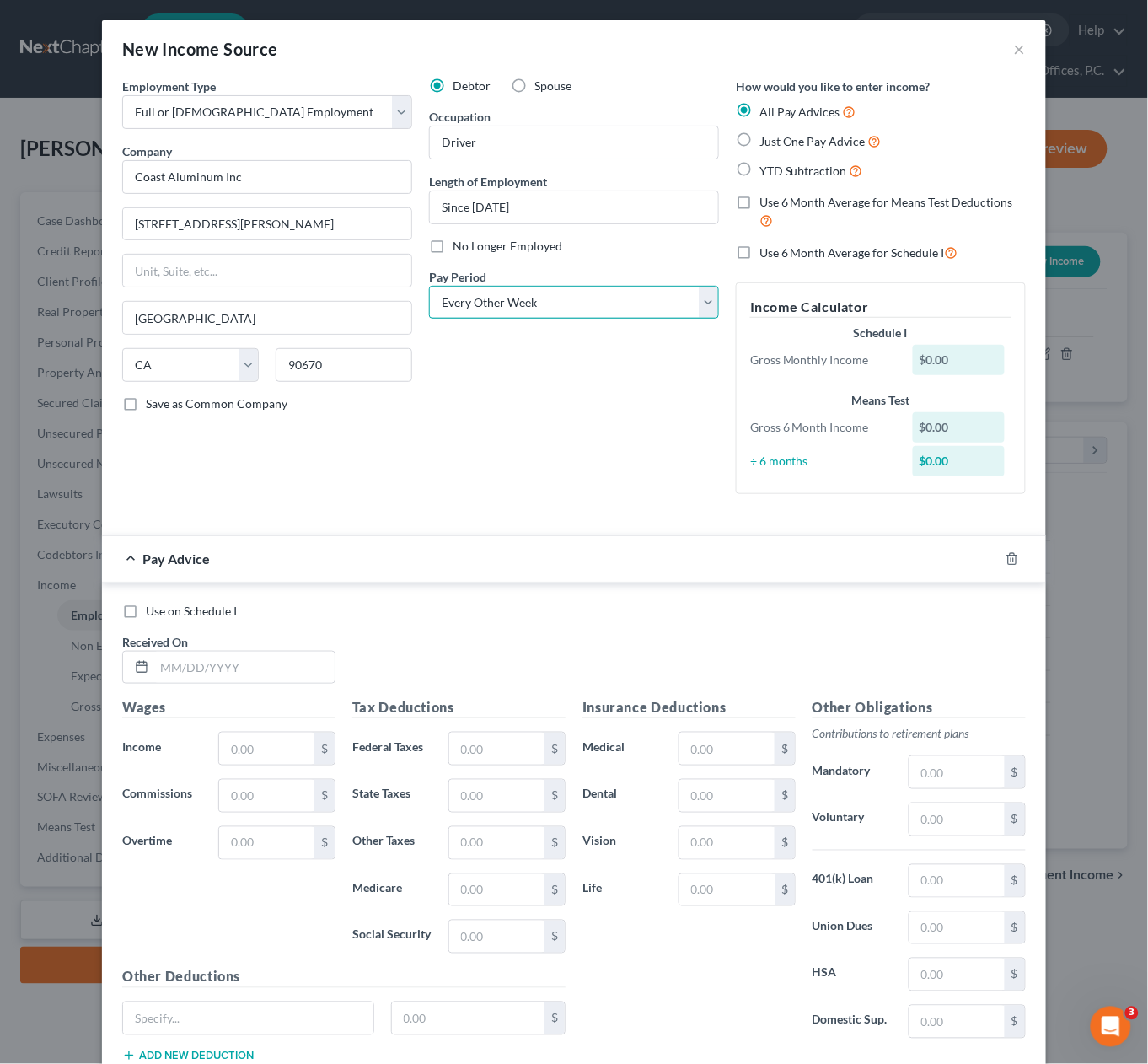
click at [429, 286] on select "Select Monthly Twice Monthly Every Other Week Weekly" at bounding box center [574, 302] width 290 height 33
click at [779, 203] on span "Use 6 Month Average for Means Test Deductions" at bounding box center [886, 201] width 253 height 14
click at [777, 203] on input "Use 6 Month Average for Means Test Deductions" at bounding box center [772, 200] width 11 height 11
drag, startPoint x: 779, startPoint y: 203, endPoint x: 768, endPoint y: 194, distance: 14.2
click at [779, 203] on span "Use 6 Month Average for Means Test Deductions" at bounding box center [886, 201] width 253 height 14
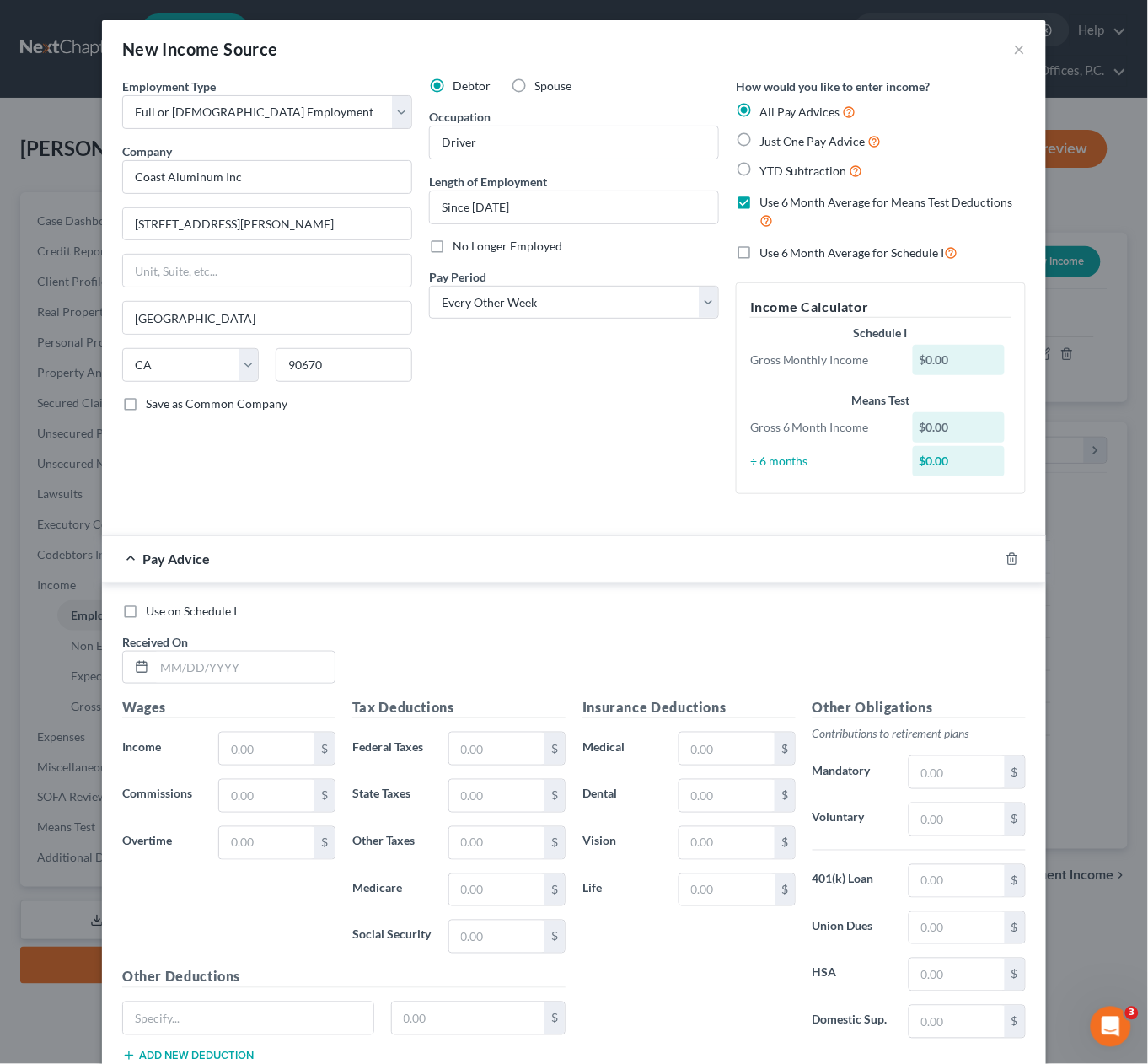
click at [777, 203] on input "Use 6 Month Average for Means Test Deductions" at bounding box center [772, 200] width 11 height 11
checkbox input "false"
click at [770, 179] on label "YTD Subtraction" at bounding box center [811, 171] width 104 height 19
click at [770, 172] on input "YTD Subtraction" at bounding box center [772, 167] width 11 height 11
radio input "true"
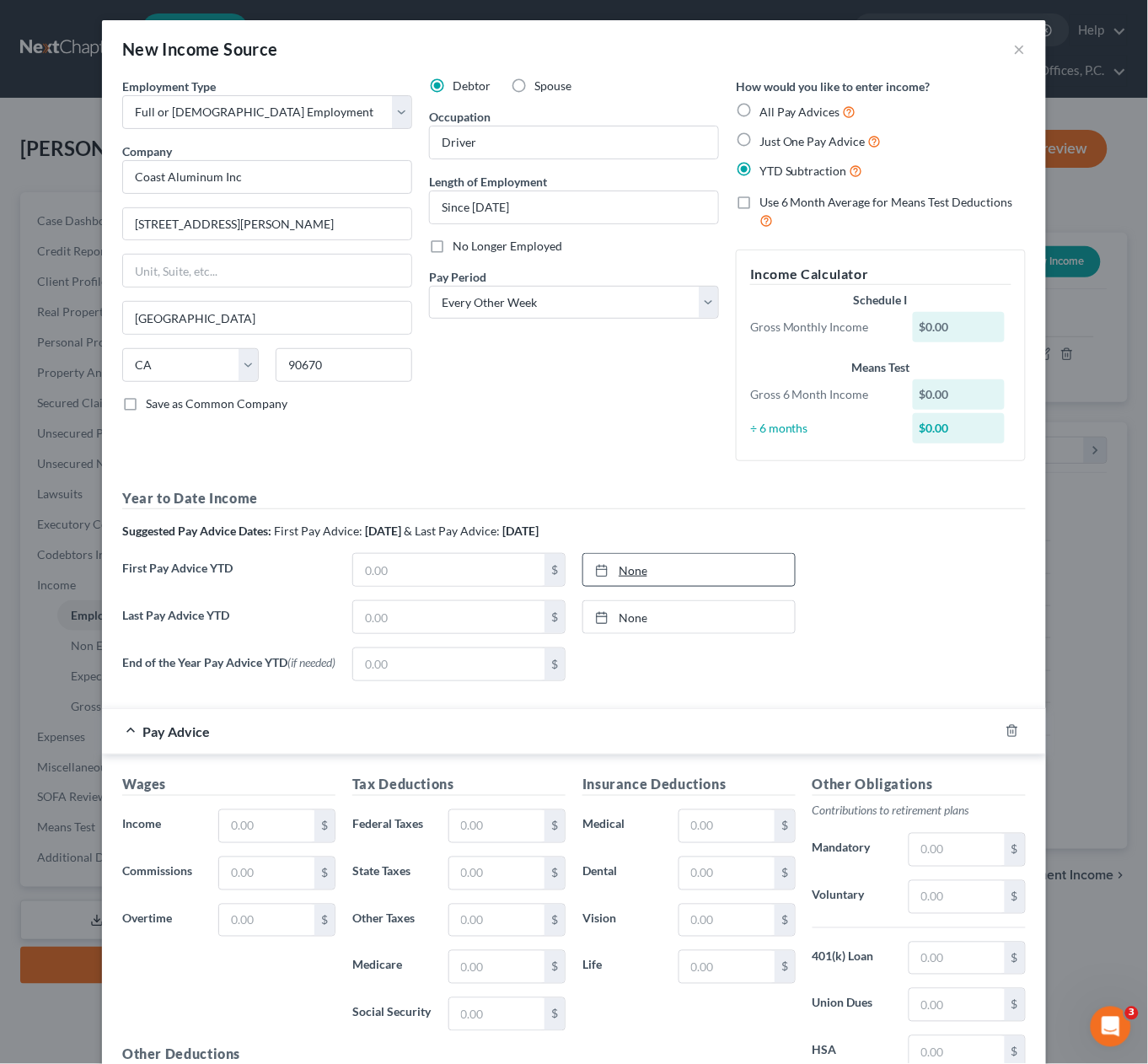
scroll to position [195, 0]
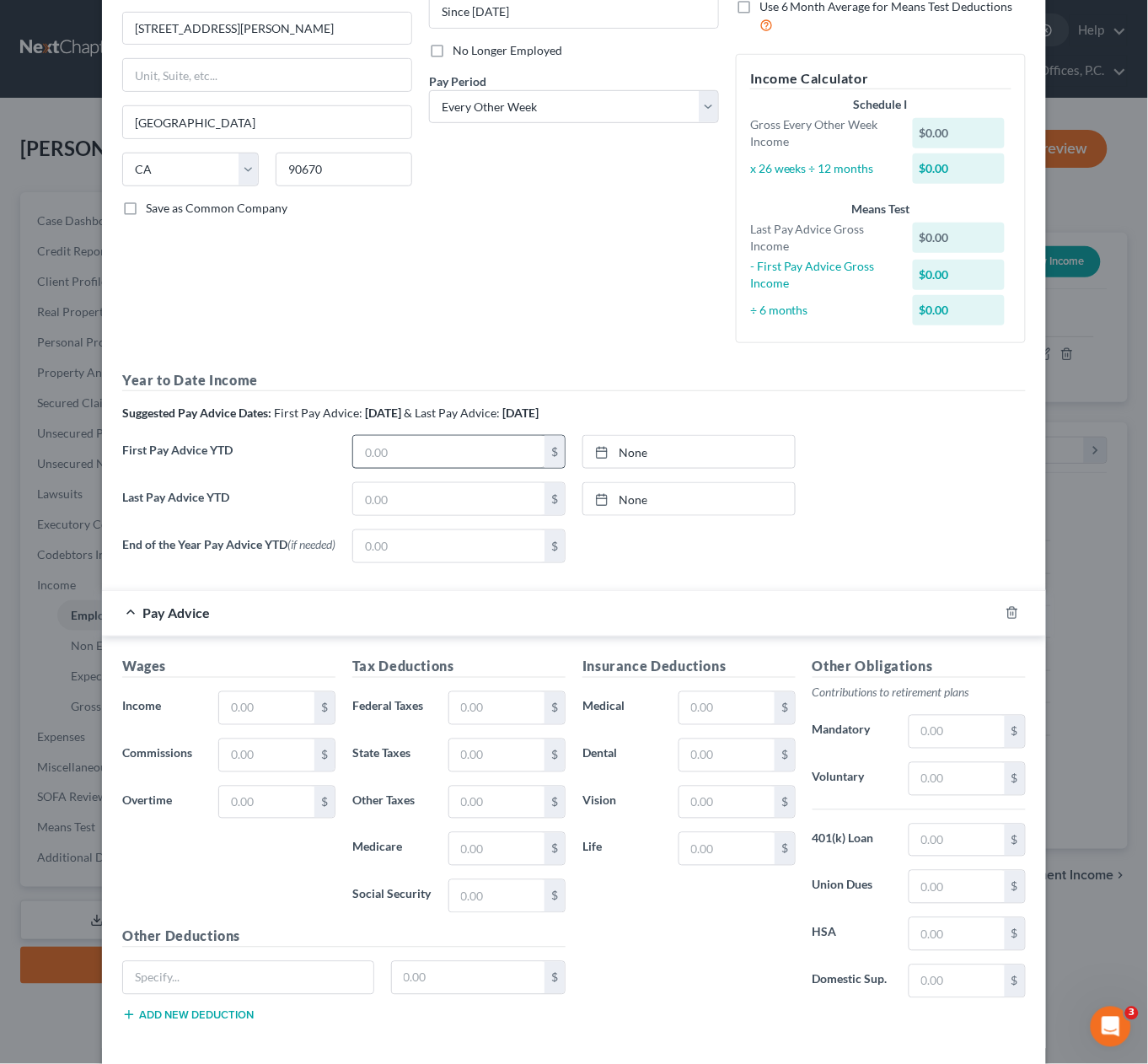
click at [463, 373] on h5 "Year to Date Income" at bounding box center [574, 380] width 904 height 21
click at [441, 452] on input "text" at bounding box center [449, 452] width 191 height 32
type input "0"
type input "[DATE]"
click at [652, 451] on link "[DATE]" at bounding box center [689, 452] width 211 height 32
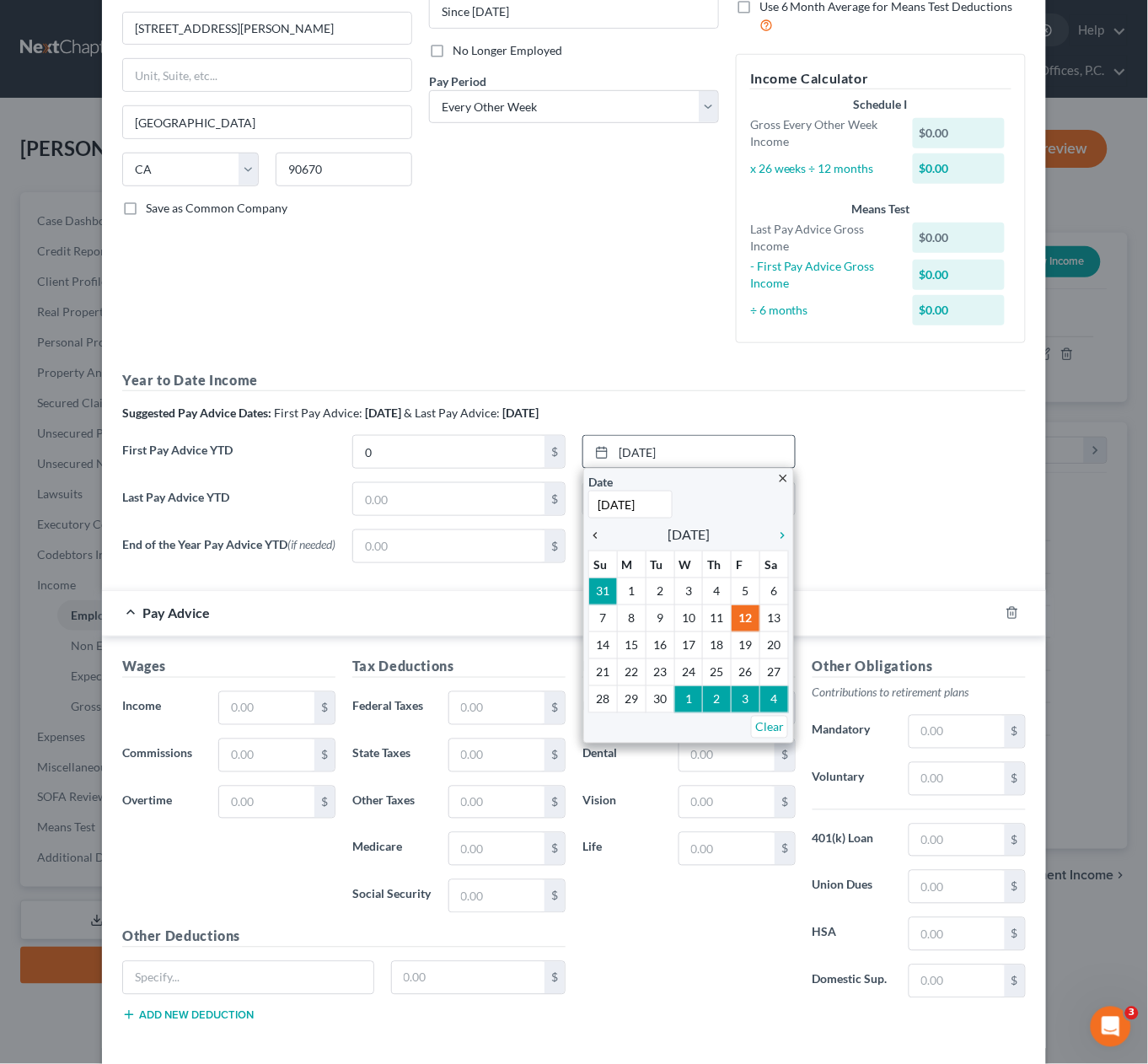
drag, startPoint x: 585, startPoint y: 540, endPoint x: 594, endPoint y: 536, distance: 9.8
click at [588, 539] on div "close Date [DATE] Time 12:00 AM chevron_left [DATE] chevron_right Su M Tu W Th …" at bounding box center [688, 605] width 211 height 275
click at [594, 536] on icon "chevron_left" at bounding box center [599, 535] width 22 height 13
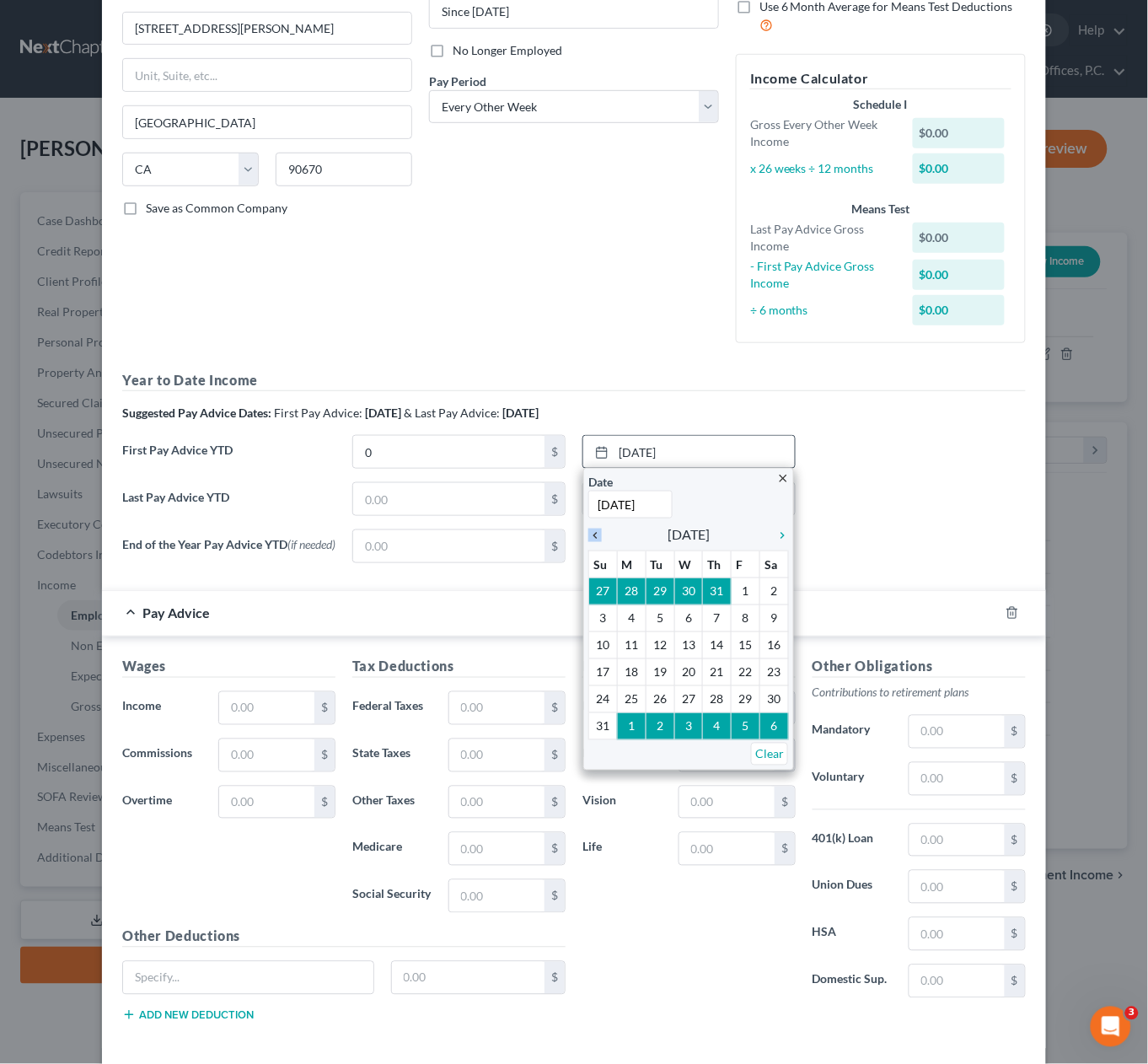
click at [594, 536] on icon "chevron_left" at bounding box center [599, 535] width 22 height 13
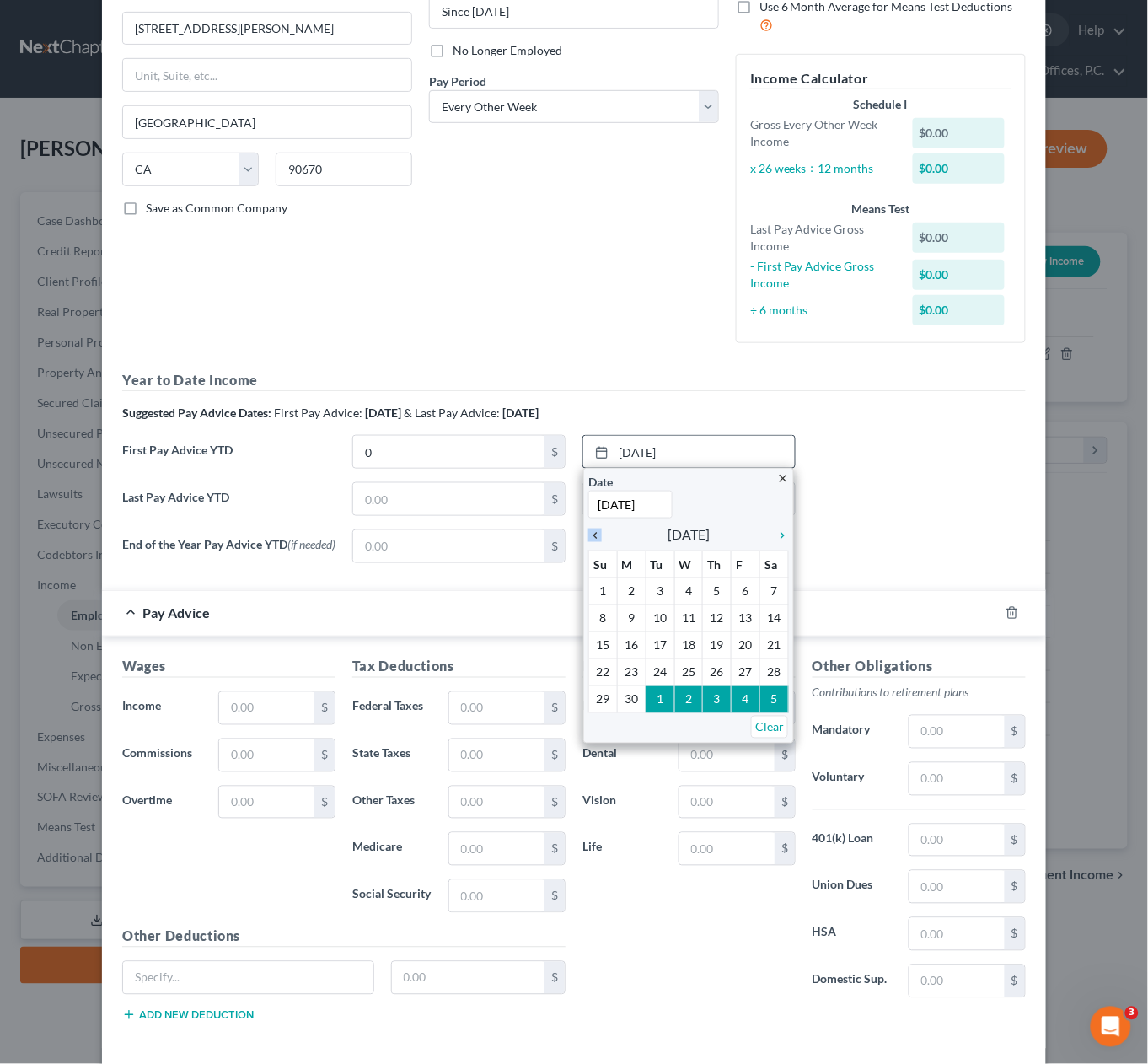
click at [594, 536] on icon "chevron_left" at bounding box center [599, 535] width 22 height 13
click at [595, 539] on icon "chevron_left" at bounding box center [599, 535] width 22 height 13
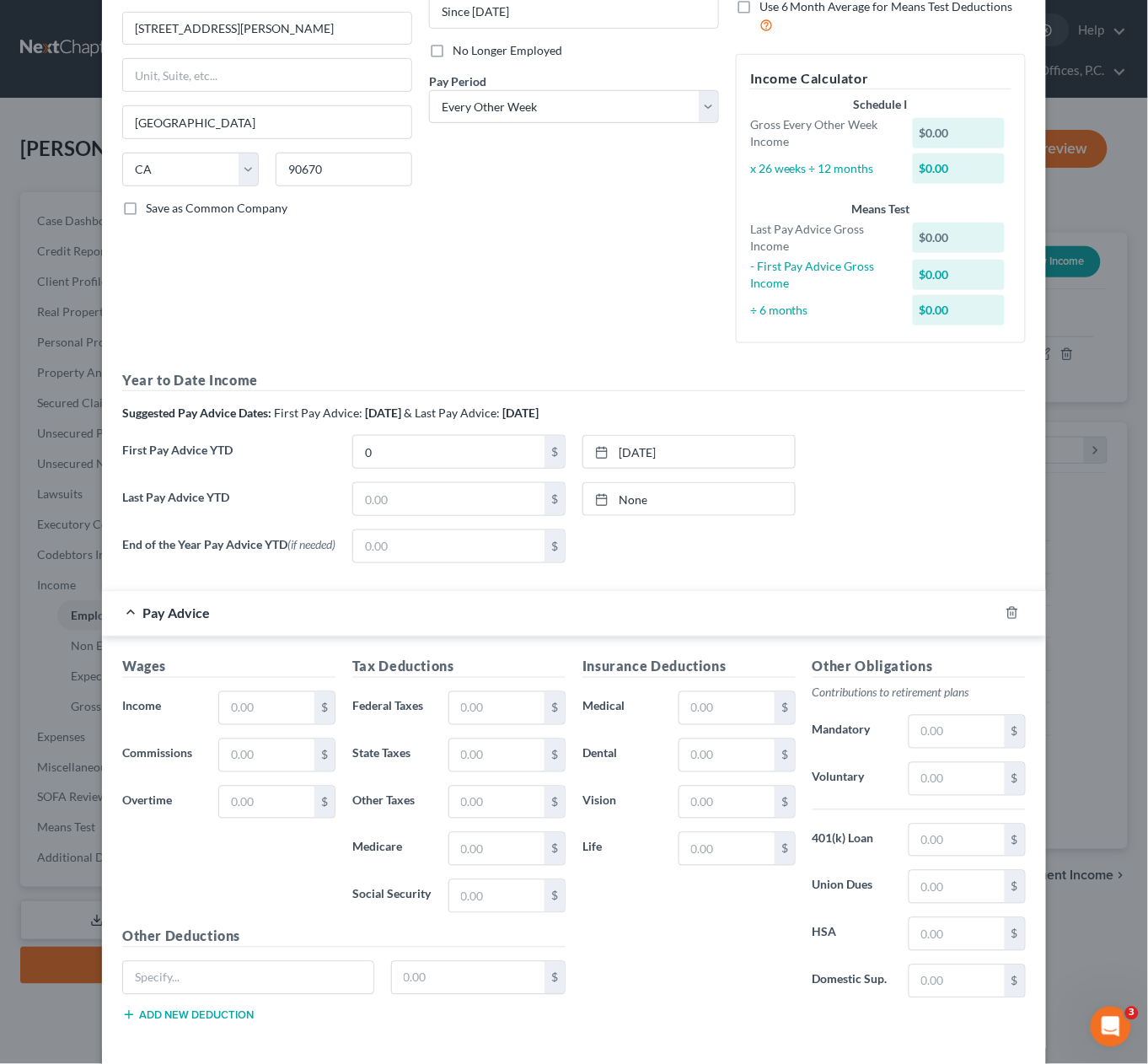
click at [670, 538] on div "None close Date Time chevron_left [DATE] chevron_right Su M Tu W Th F Sa 31 1 2…" at bounding box center [690, 546] width 231 height 33
click at [509, 510] on input "text" at bounding box center [449, 499] width 191 height 32
type input "23,443"
click at [603, 290] on div "Debtor Spouse Occupation Driver Length of Employment Since [DATE] No Longer Emp…" at bounding box center [574, 119] width 307 height 474
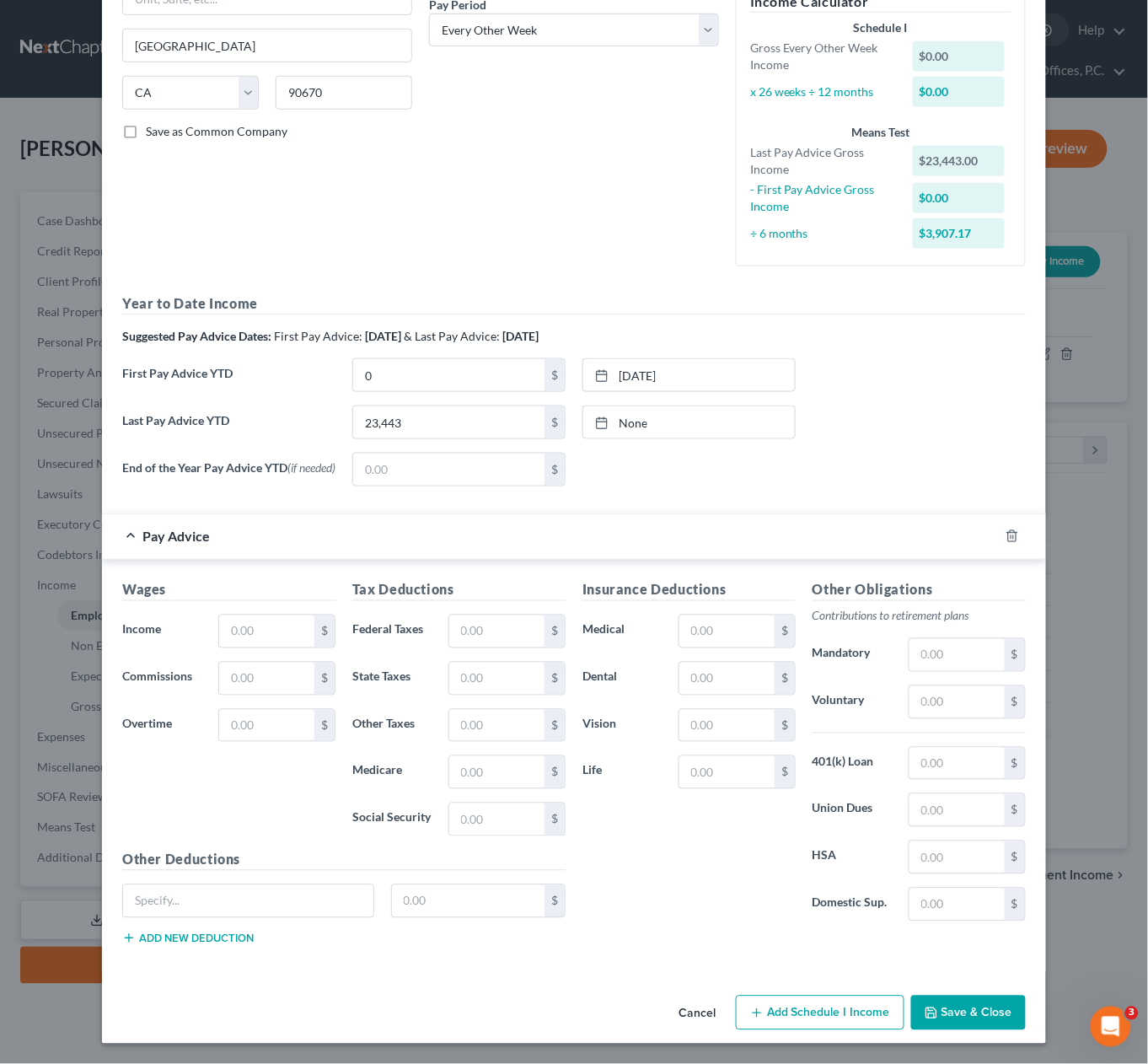
click at [836, 1017] on button "Add Schedule I Income" at bounding box center [820, 1013] width 169 height 35
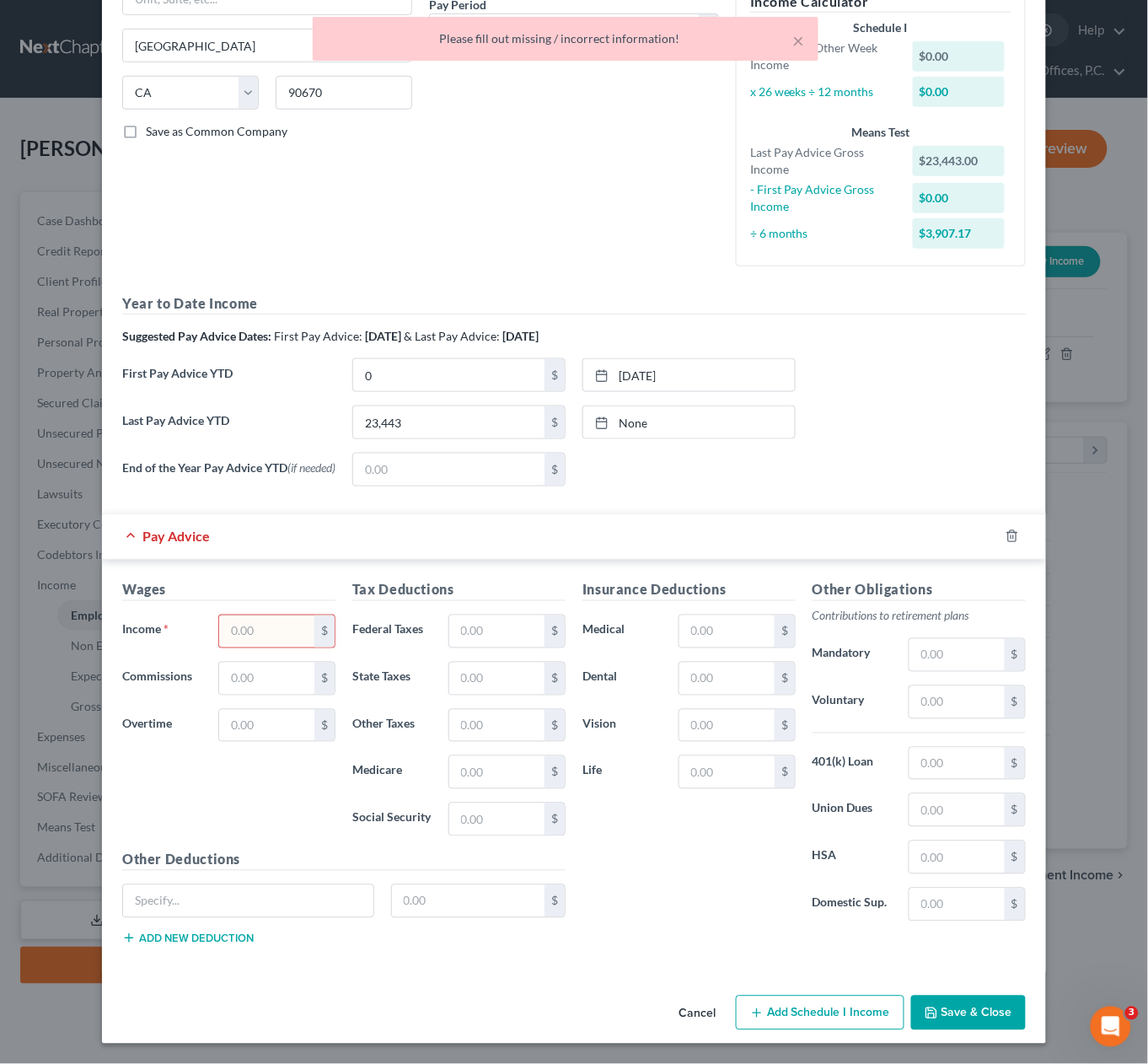
click at [252, 627] on input "text" at bounding box center [267, 632] width 95 height 32
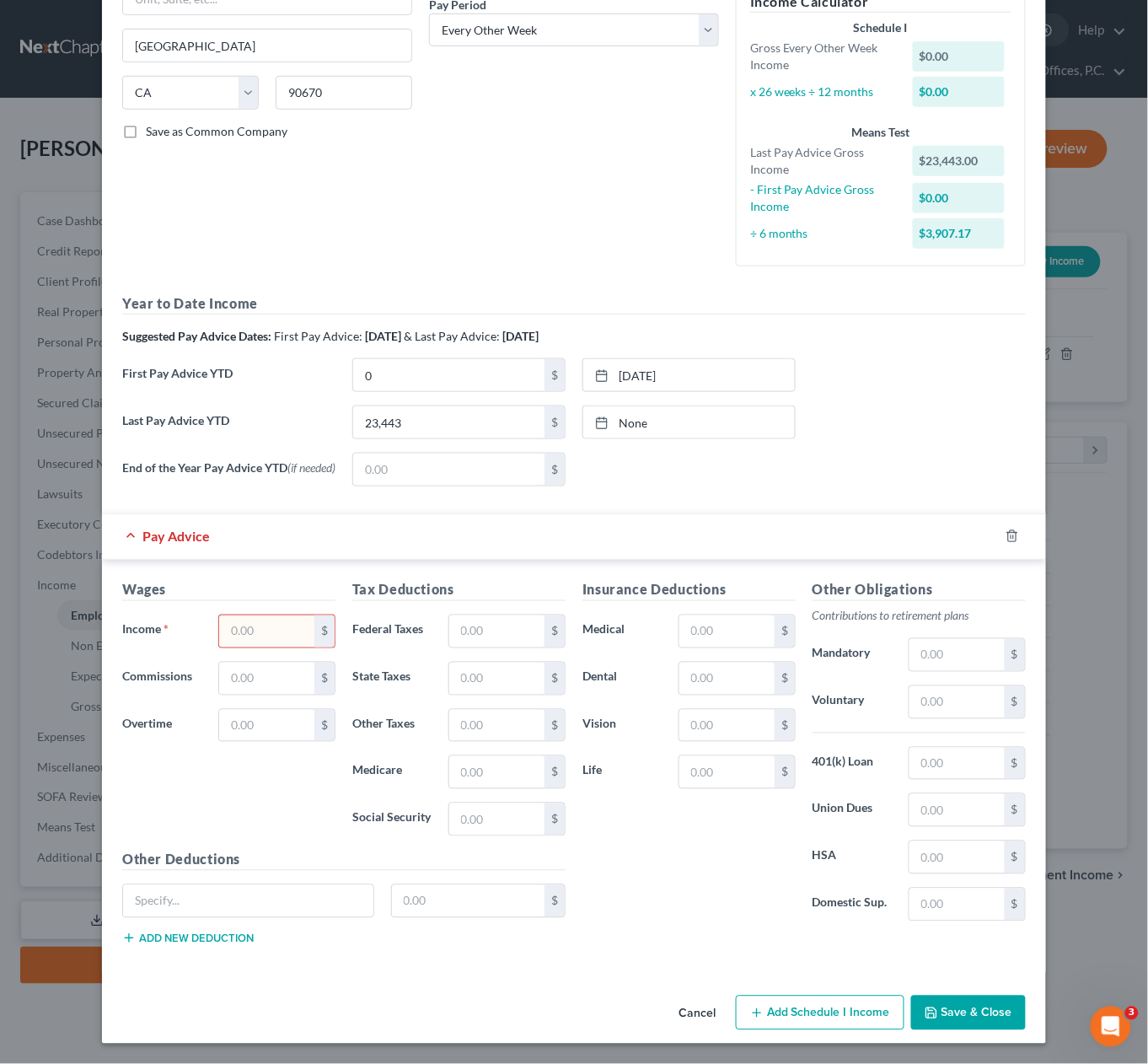
scroll to position [266, 0]
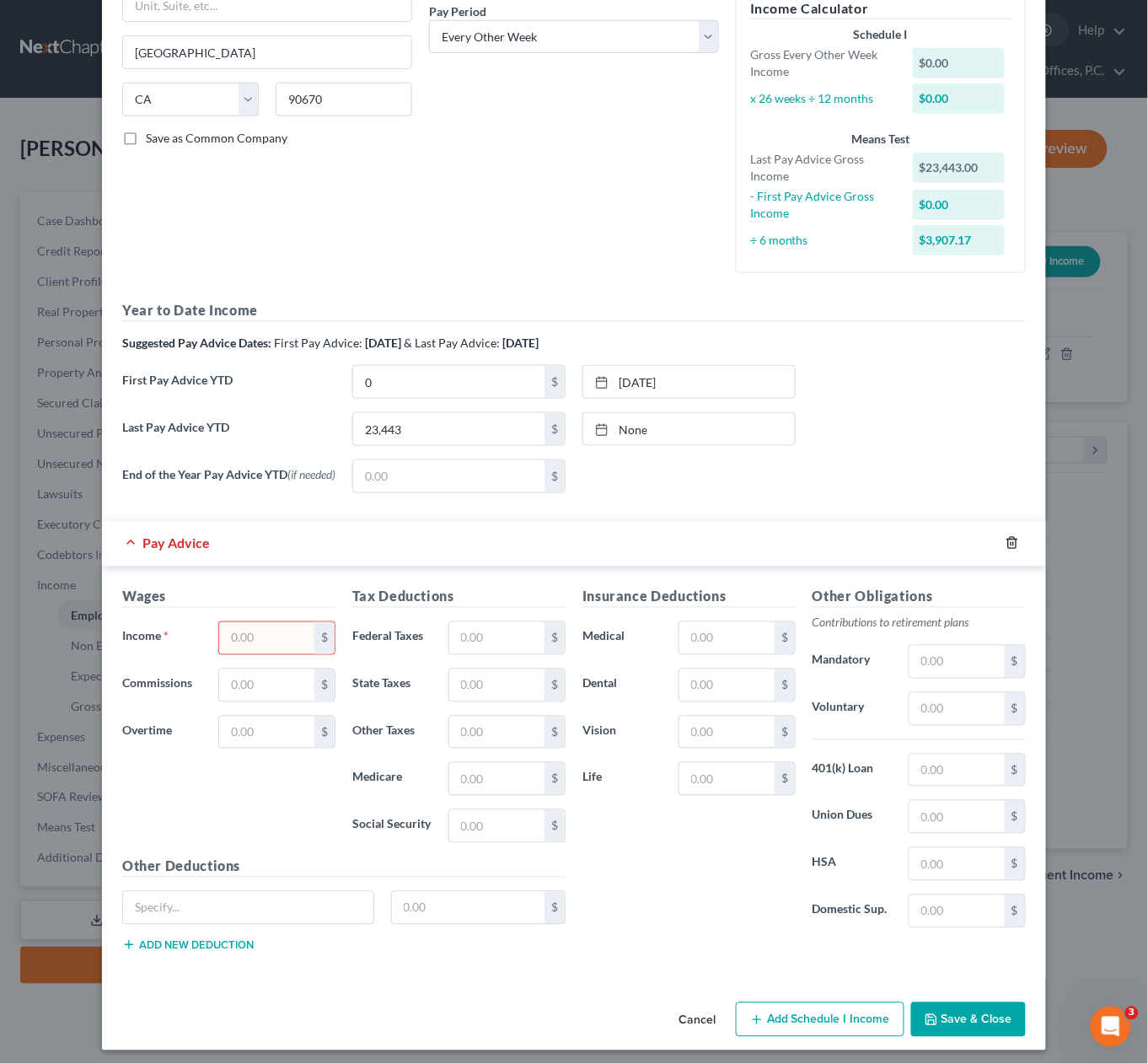
click at [1006, 541] on div at bounding box center [1023, 543] width 48 height 27
click at [1016, 549] on icon "button" at bounding box center [1012, 544] width 8 height 11
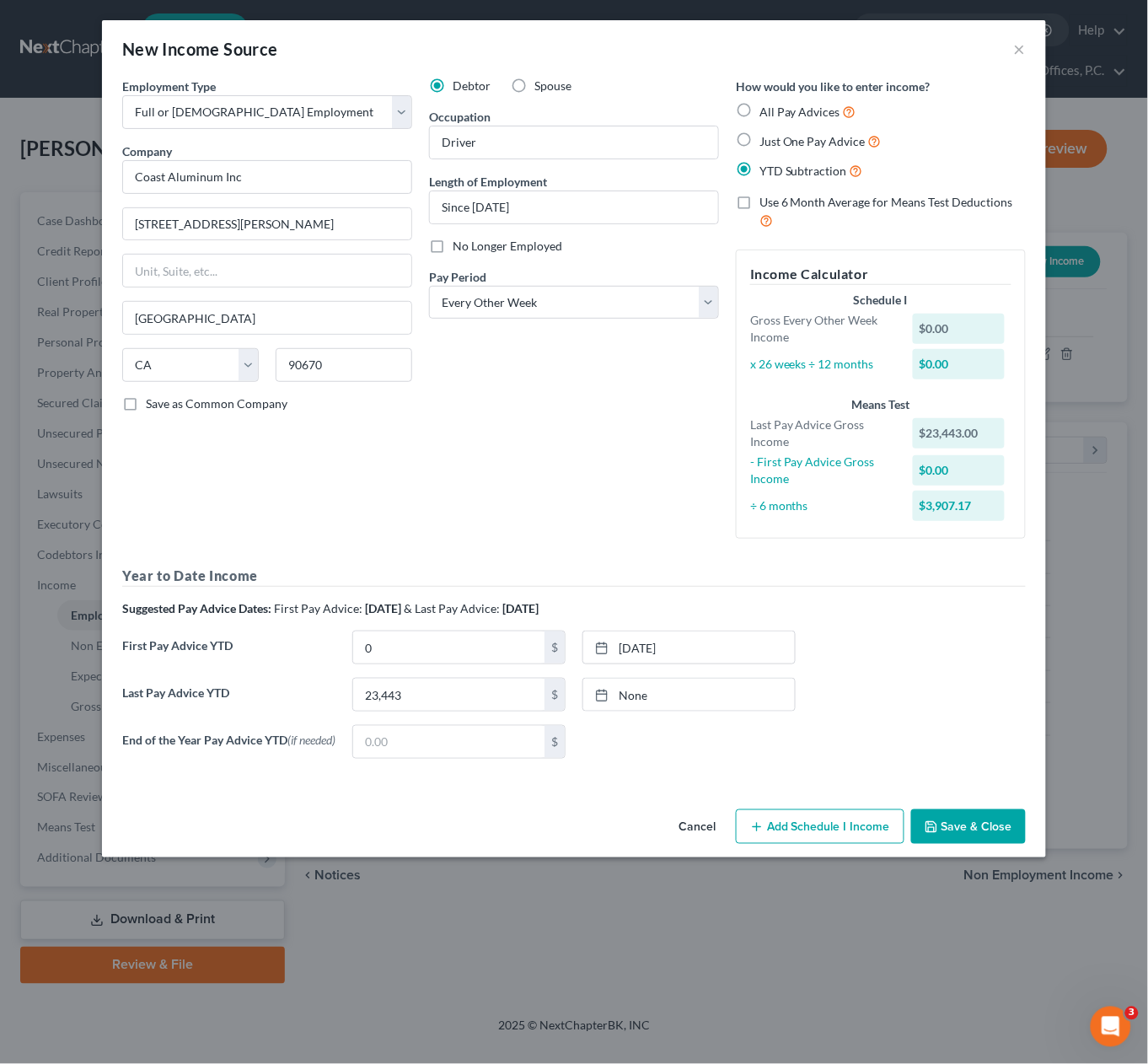
scroll to position [0, 0]
click at [818, 831] on button "Add Schedule I Income" at bounding box center [820, 827] width 169 height 35
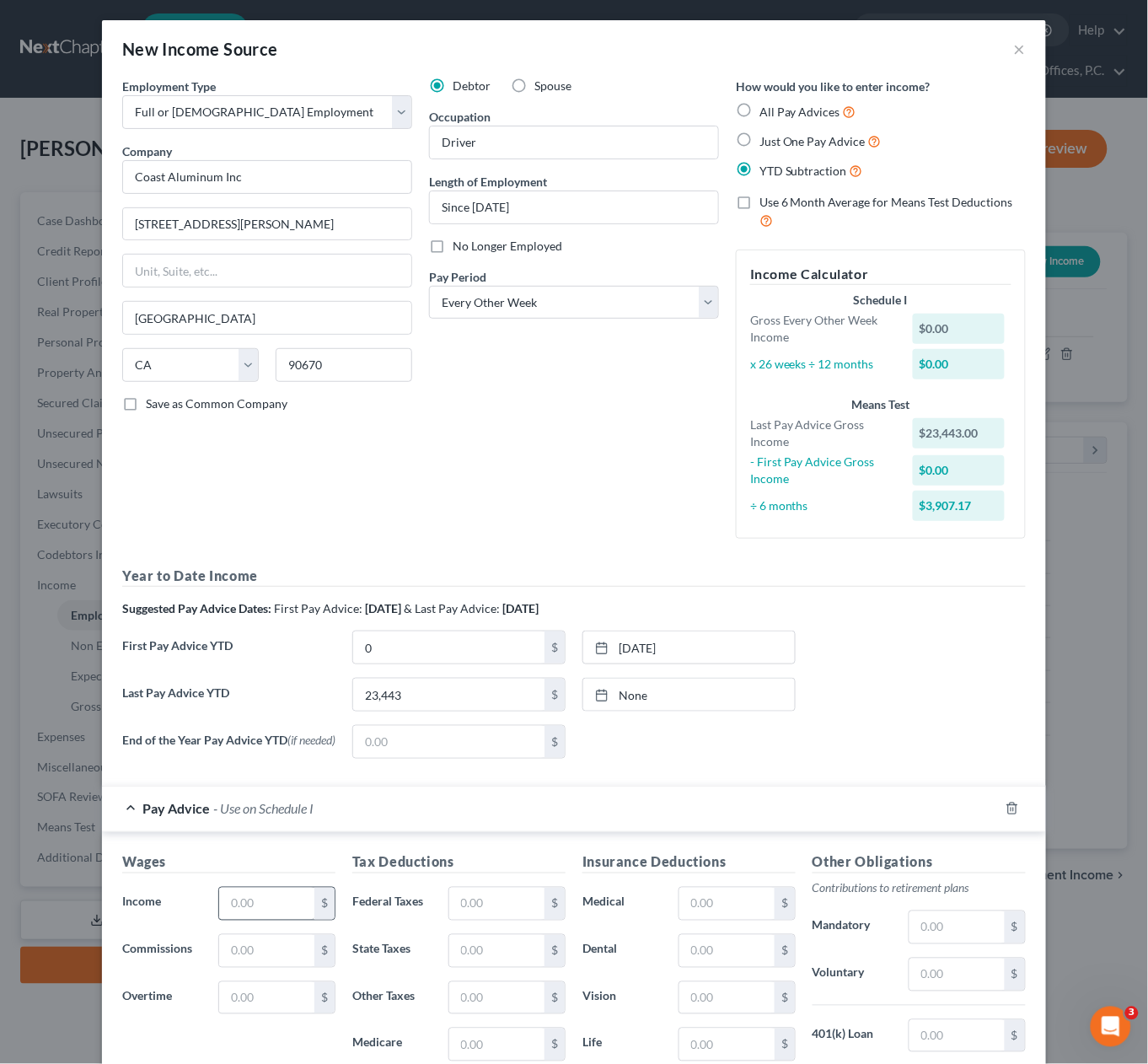
click at [268, 883] on div "Wages Income * $ Commissions $ Overtime $" at bounding box center [229, 987] width 231 height 270
drag, startPoint x: 263, startPoint y: 898, endPoint x: 225, endPoint y: 874, distance: 44.9
click at [263, 898] on input "text" at bounding box center [267, 904] width 95 height 32
type input "0"
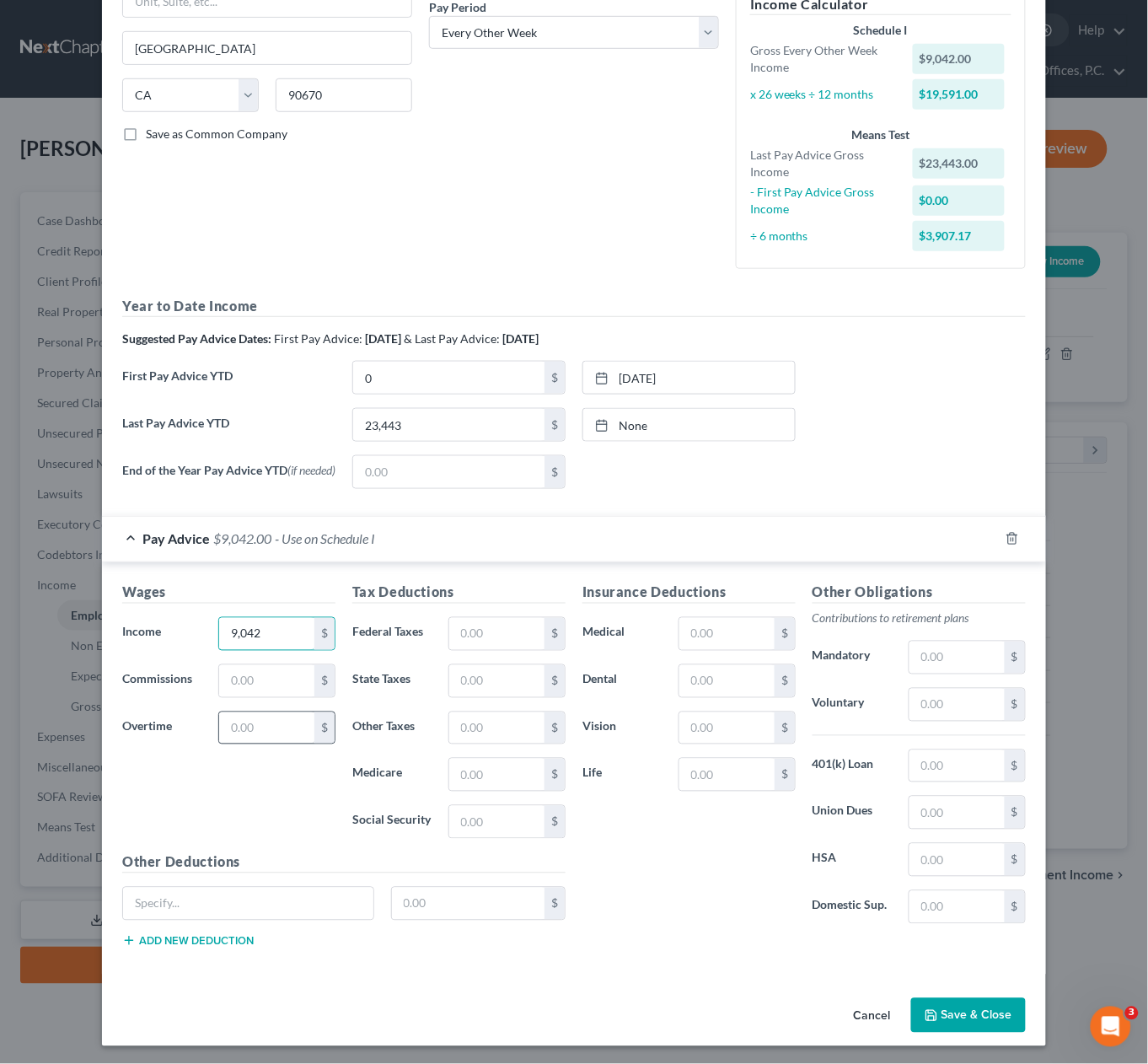
scroll to position [273, 0]
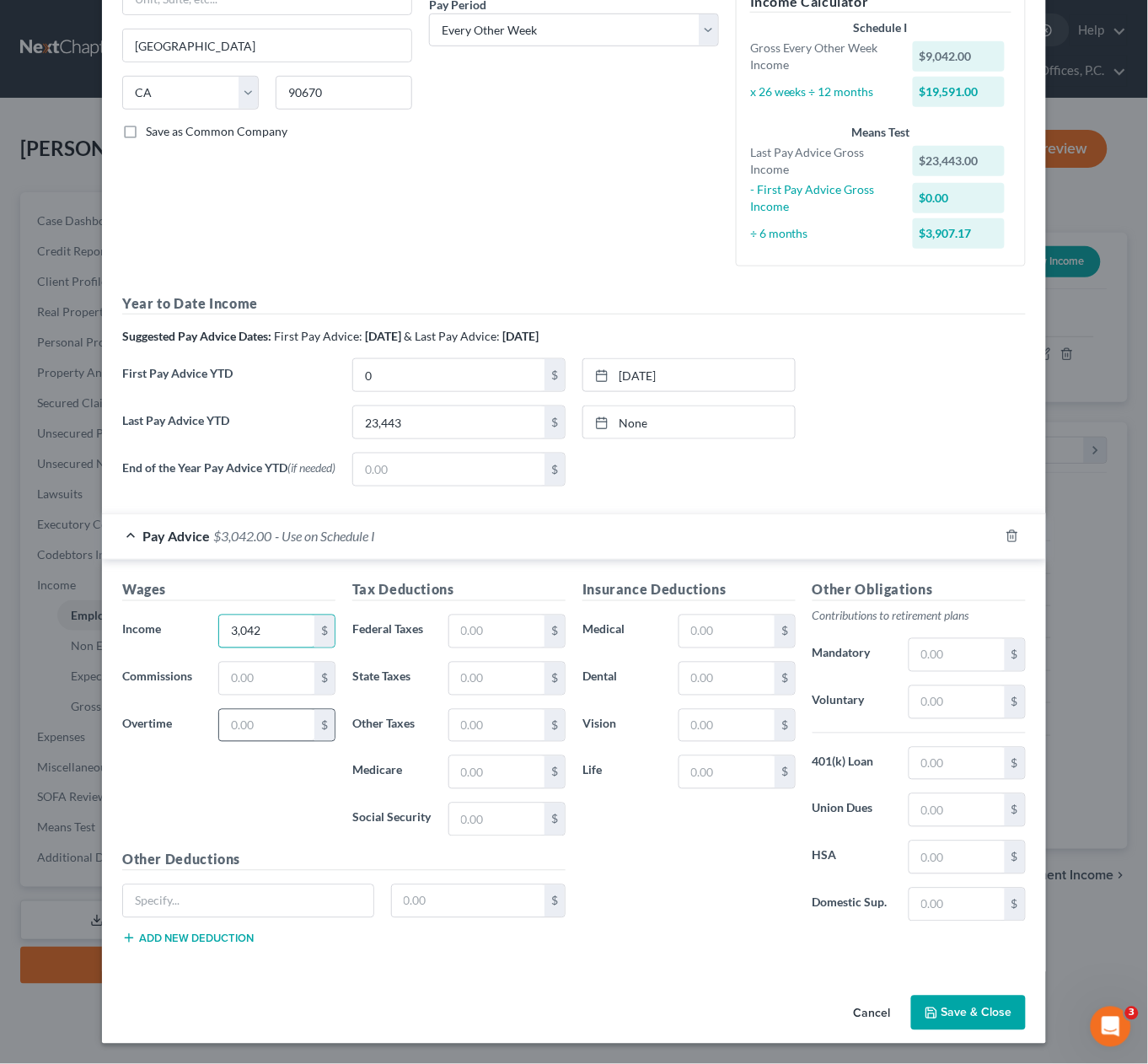
type input "3,042"
type input "346"
type input "1"
type input "137"
type input "37"
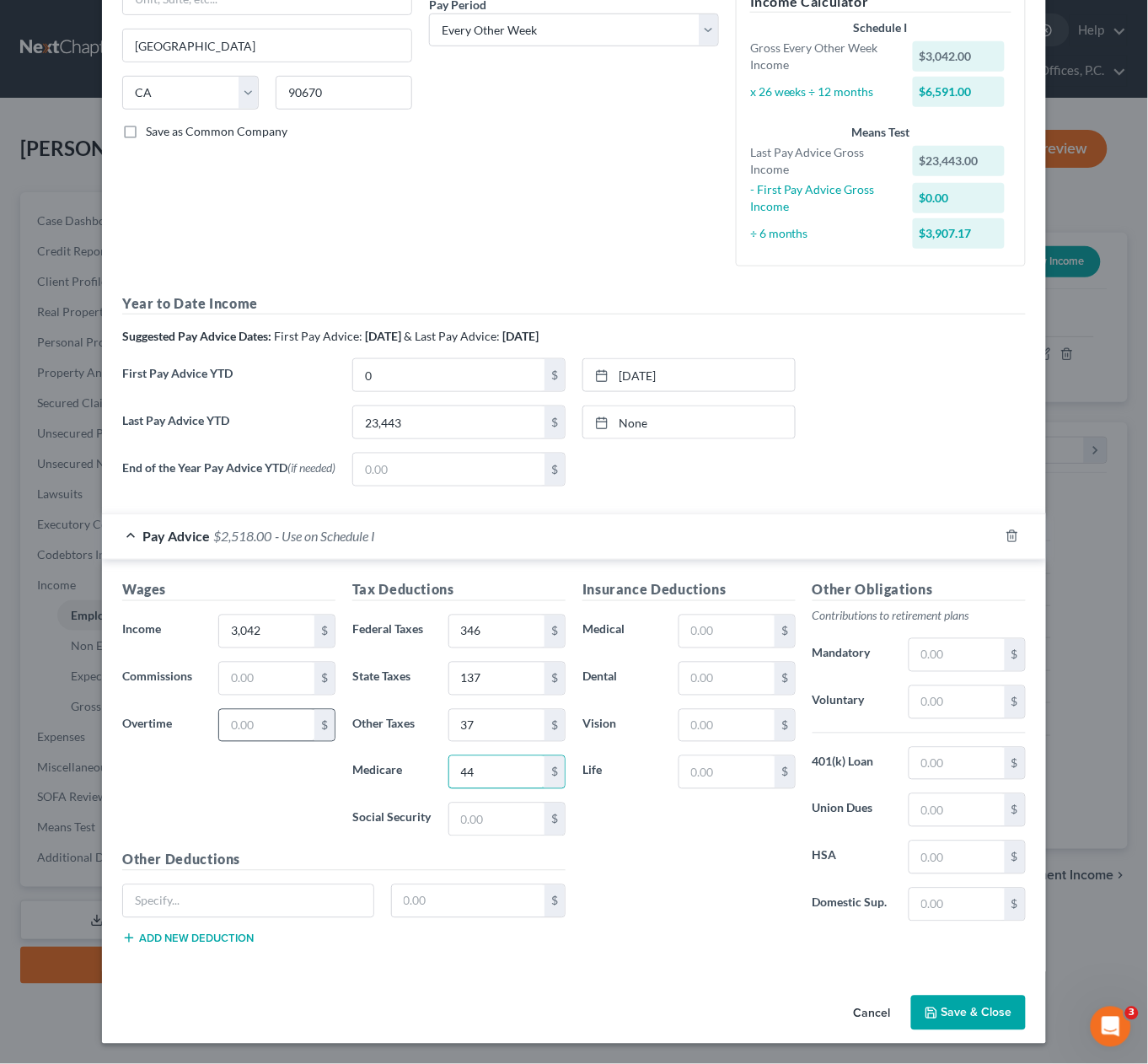
type input "44"
type input "189"
click at [980, 1007] on button "Save & Close" at bounding box center [969, 1013] width 114 height 35
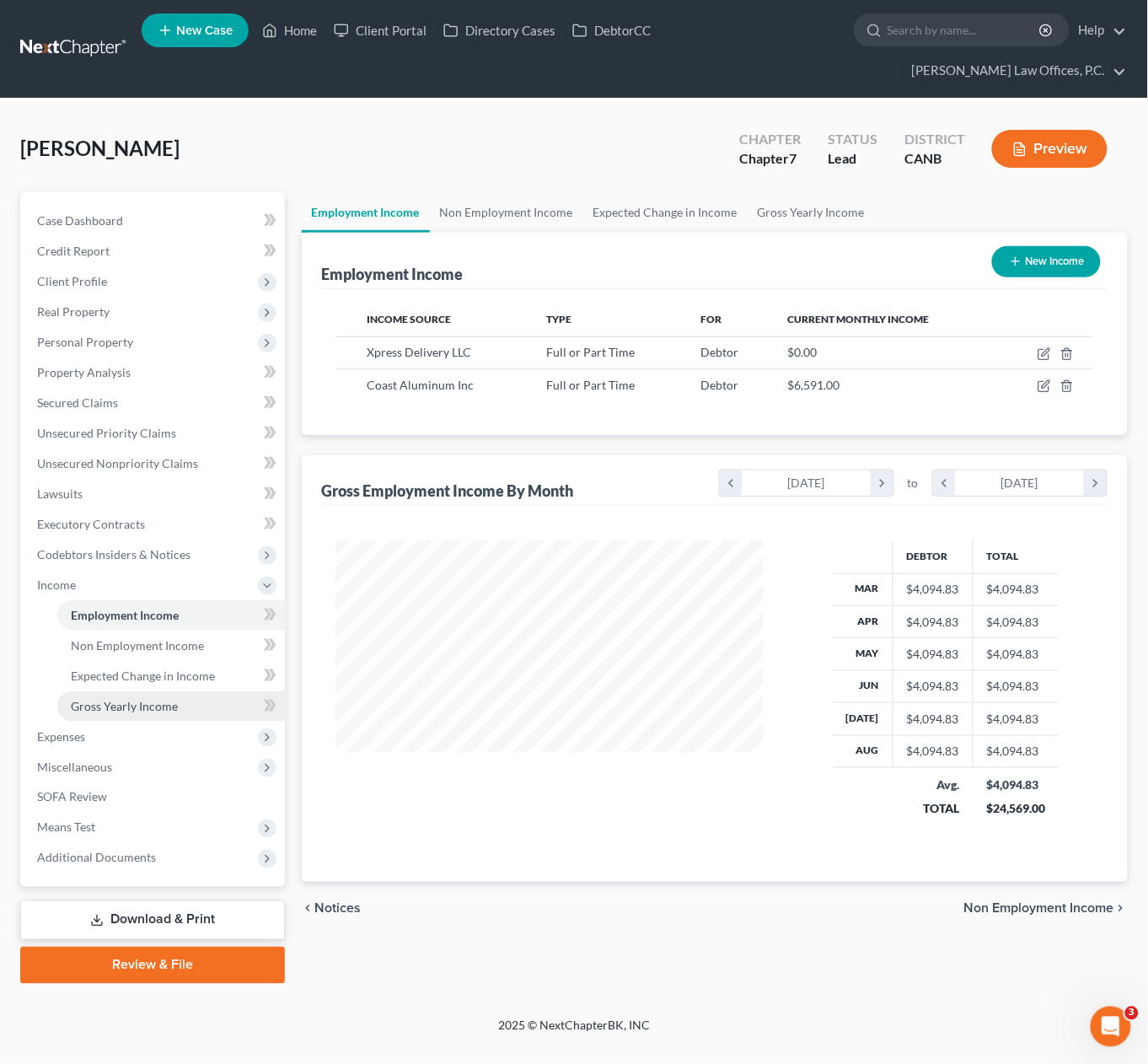
click at [153, 699] on span "Gross Yearly Income" at bounding box center [124, 706] width 107 height 14
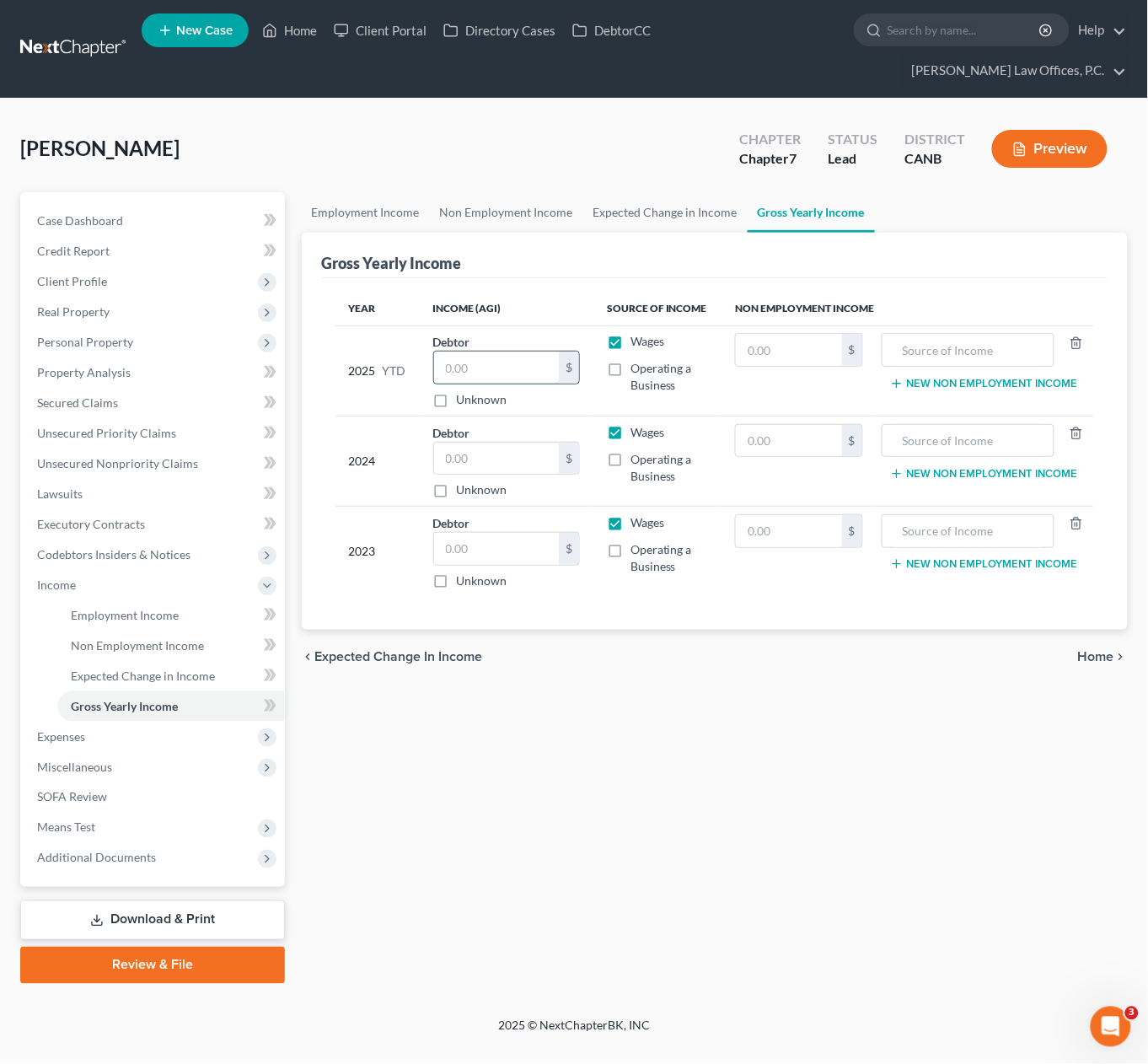
click at [491, 351] on input "text" at bounding box center [496, 368] width 125 height 32
type input "34,274"
drag, startPoint x: 592, startPoint y: 801, endPoint x: 583, endPoint y: 803, distance: 9.2
click at [590, 804] on div "Employment Income Non Employment Income Expected Change in Income Gross Yearly …" at bounding box center [715, 588] width 844 height 792
click at [489, 443] on input "text" at bounding box center [496, 459] width 125 height 32
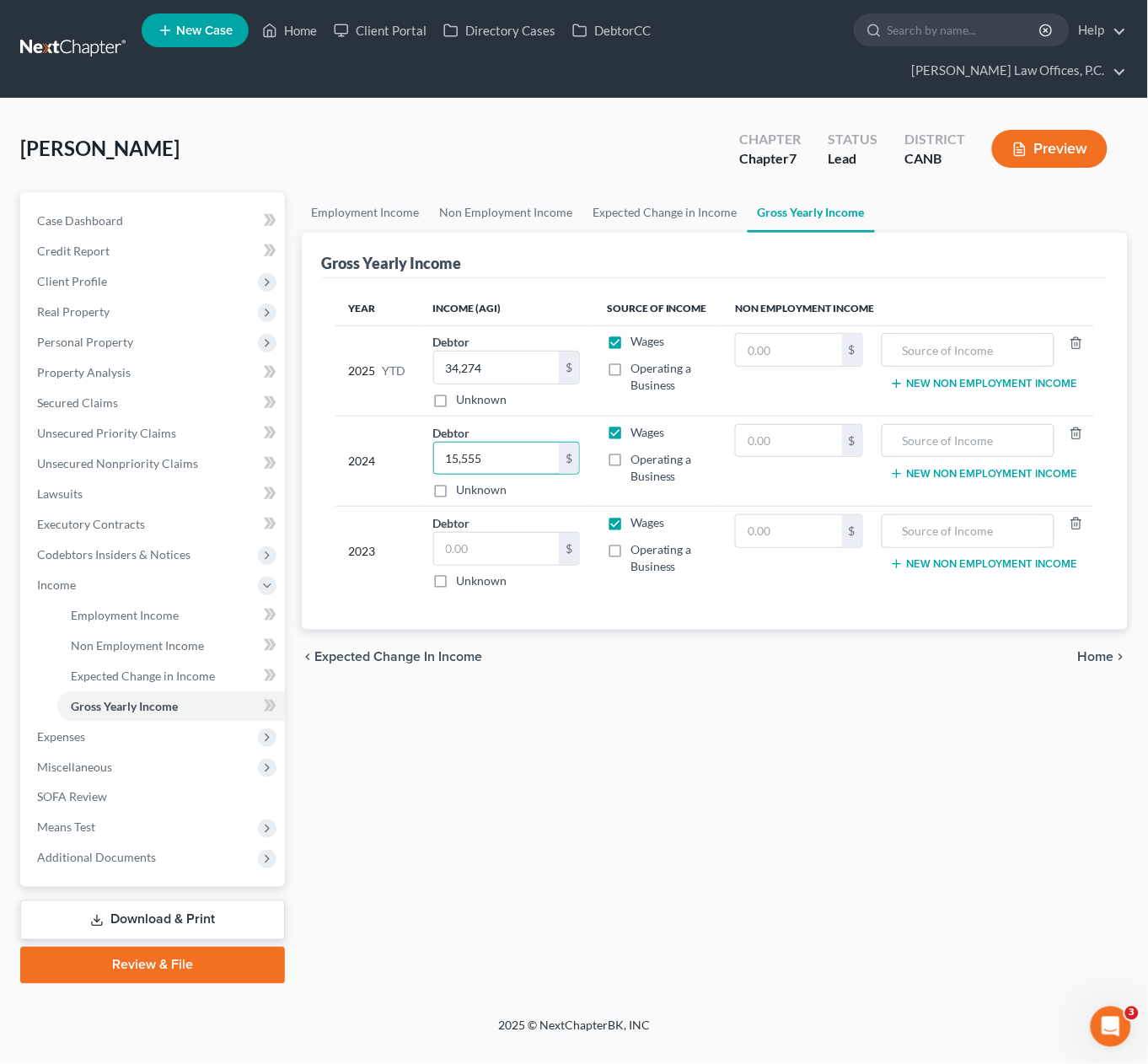
type input "15,555"
click at [177, 267] on span "Client Profile" at bounding box center [154, 282] width 261 height 30
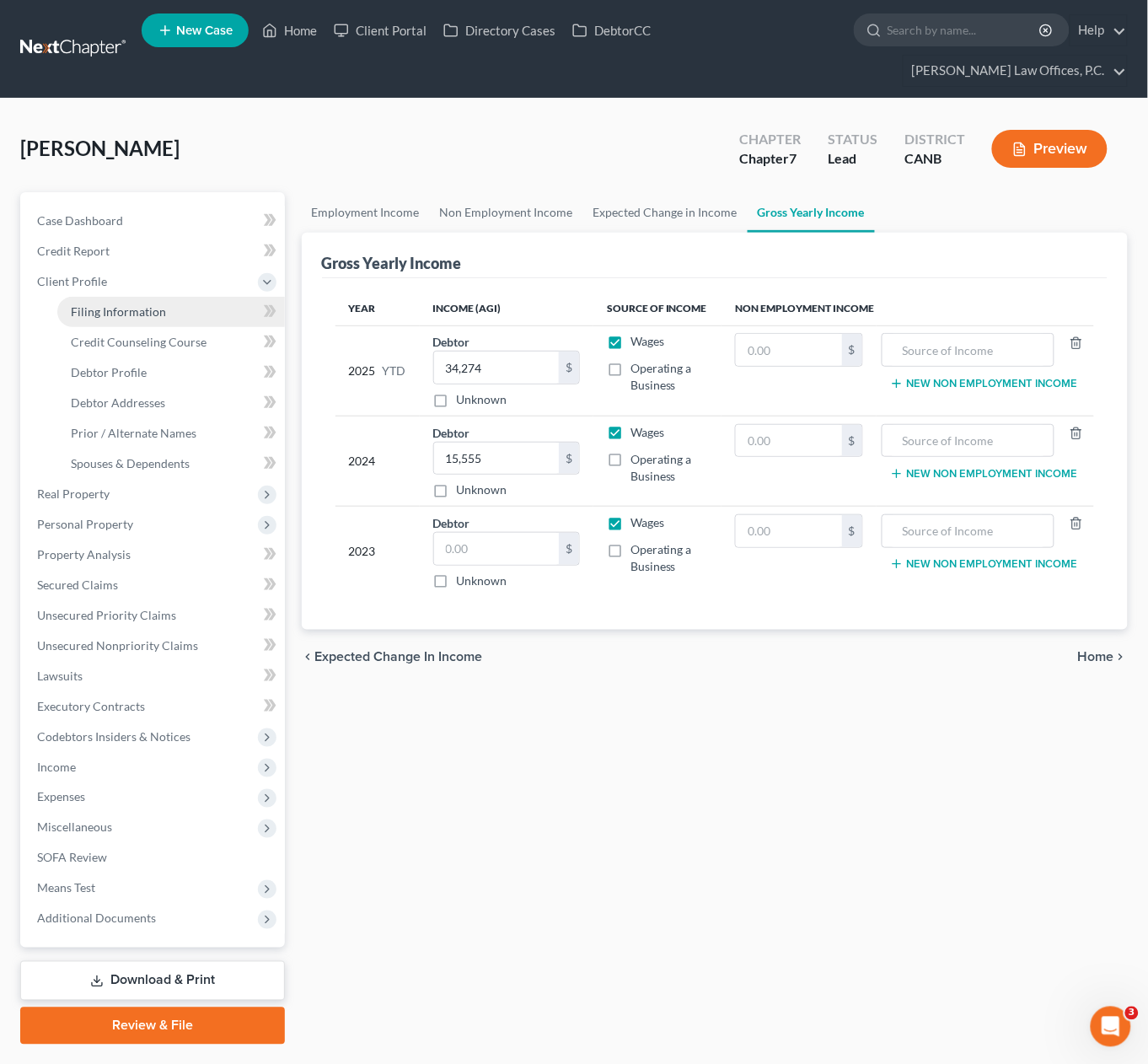
click at [187, 297] on link "Filing Information" at bounding box center [171, 312] width 228 height 30
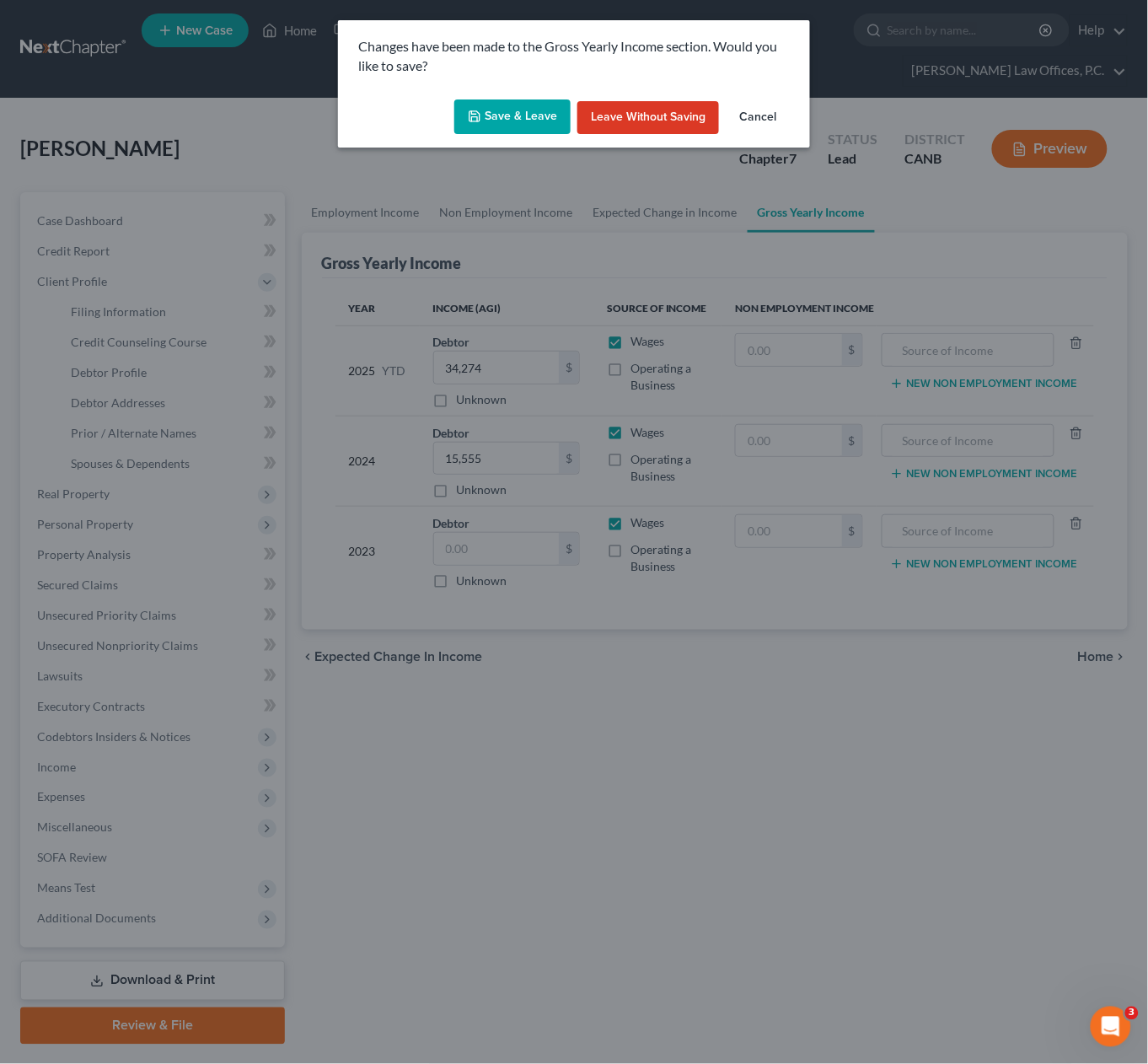
click at [491, 112] on button "Save & Leave" at bounding box center [513, 116] width 116 height 35
